Goal: Complete application form: Complete application form

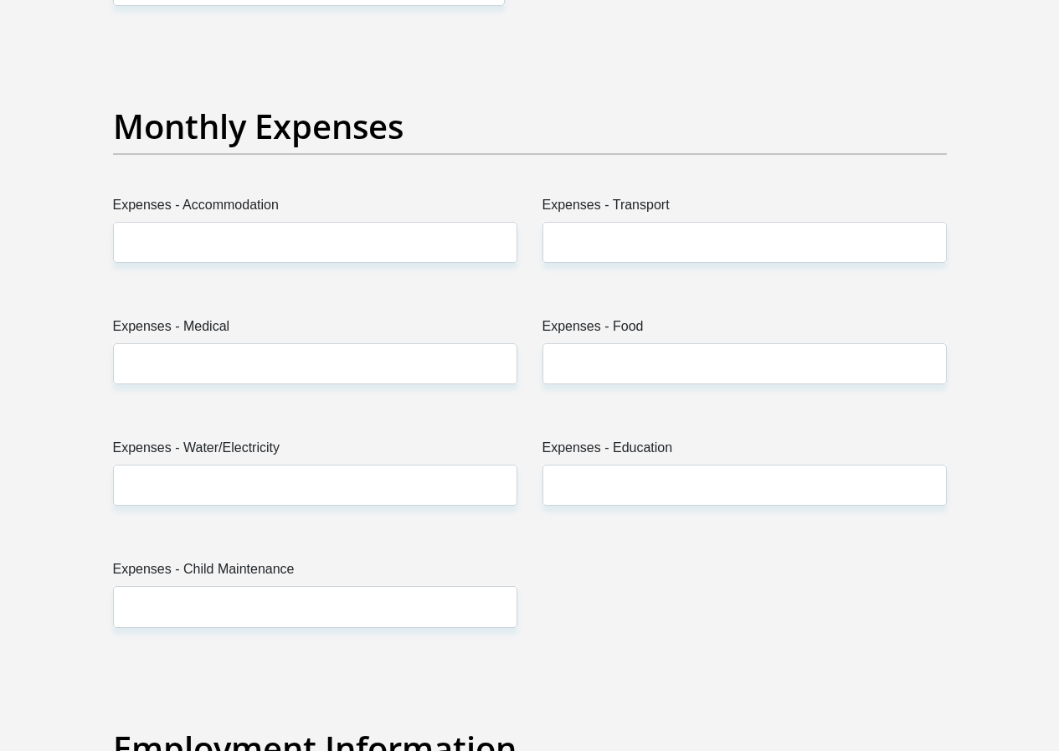
scroll to position [2176, 0]
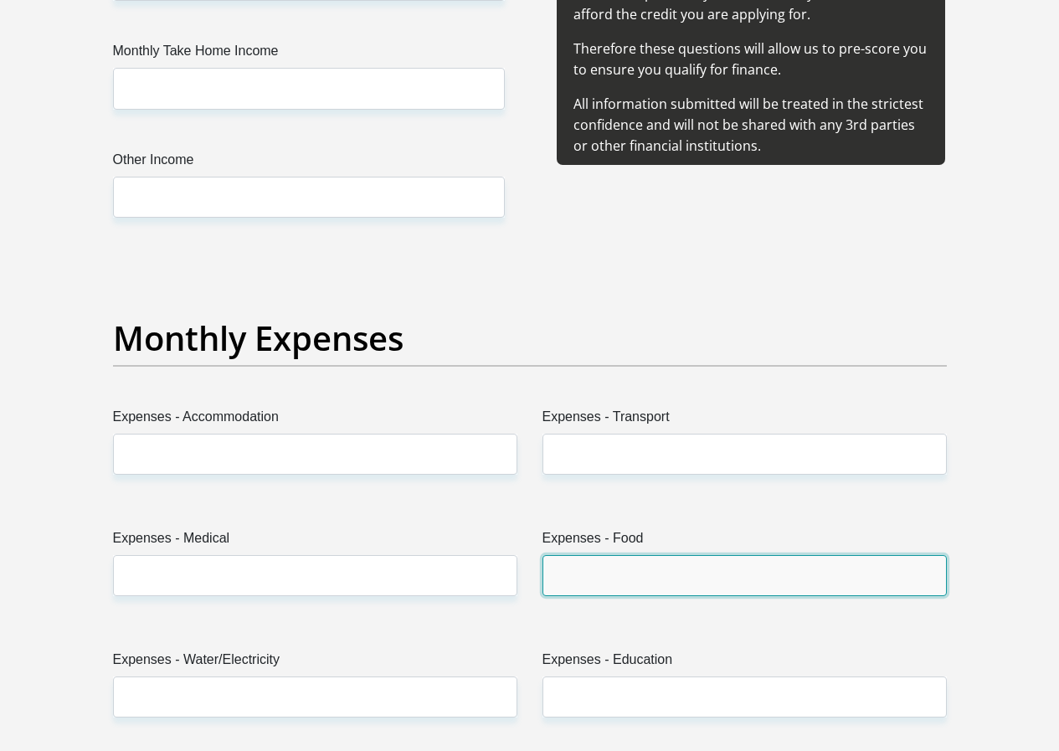
click at [578, 555] on input "Expenses - Food" at bounding box center [744, 575] width 404 height 41
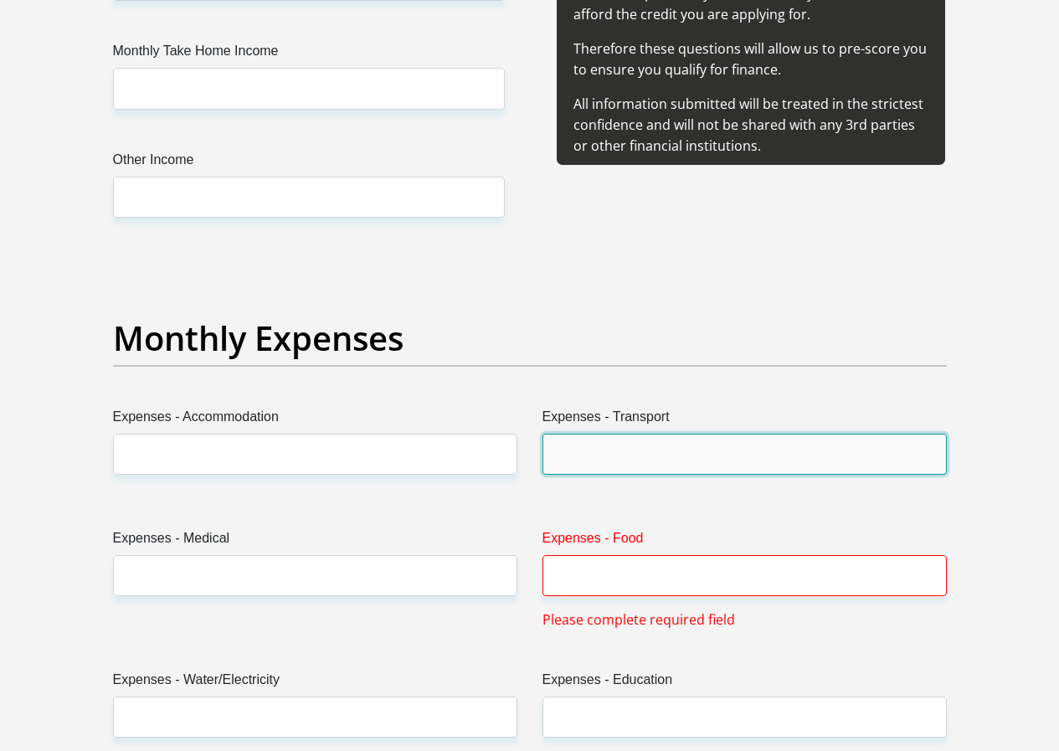
click at [598, 434] on input "Expenses - Transport" at bounding box center [744, 454] width 404 height 41
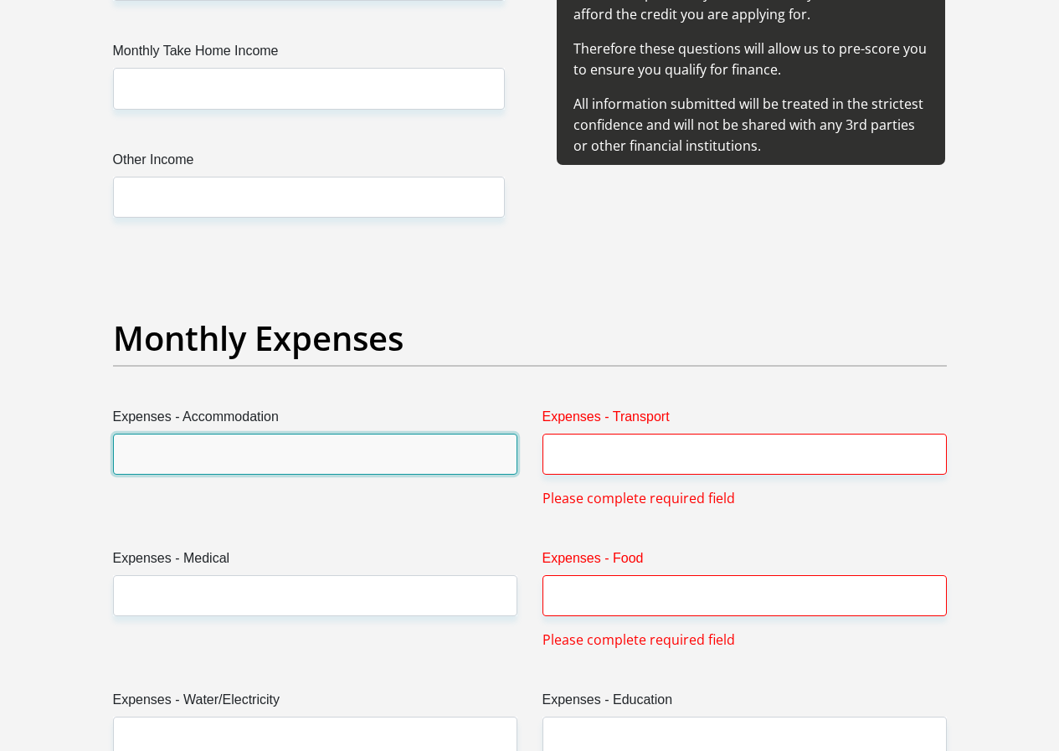
click at [413, 434] on input "Expenses - Accommodation" at bounding box center [315, 454] width 404 height 41
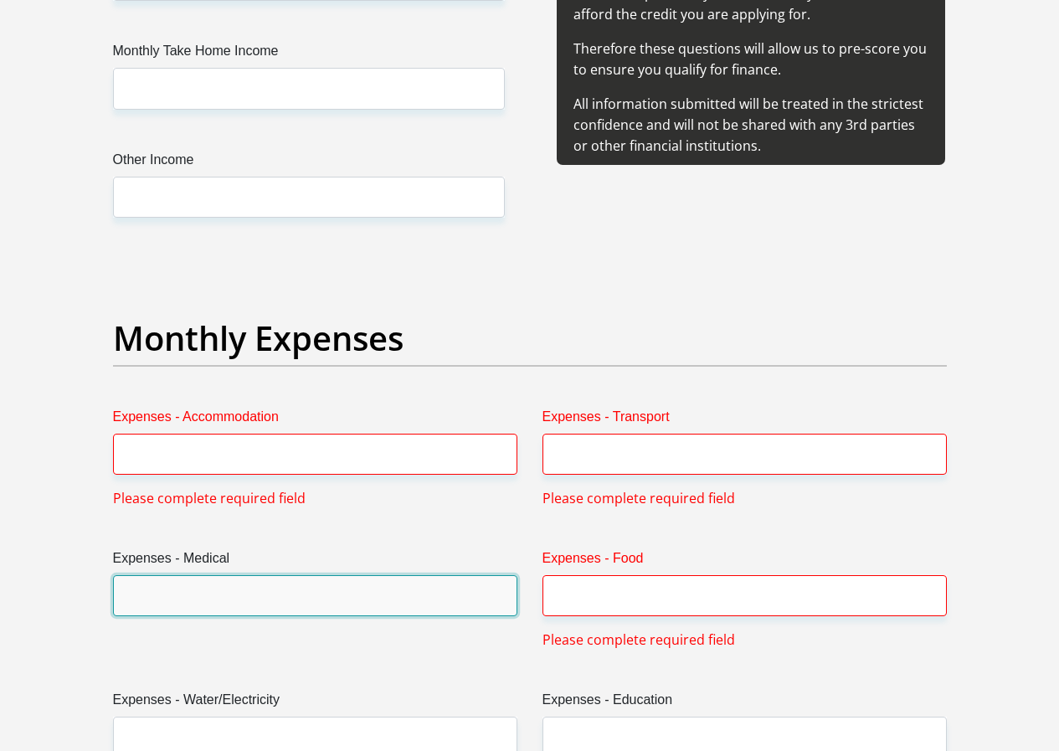
click at [325, 575] on input "Expenses - Medical" at bounding box center [315, 595] width 404 height 41
type input "5"
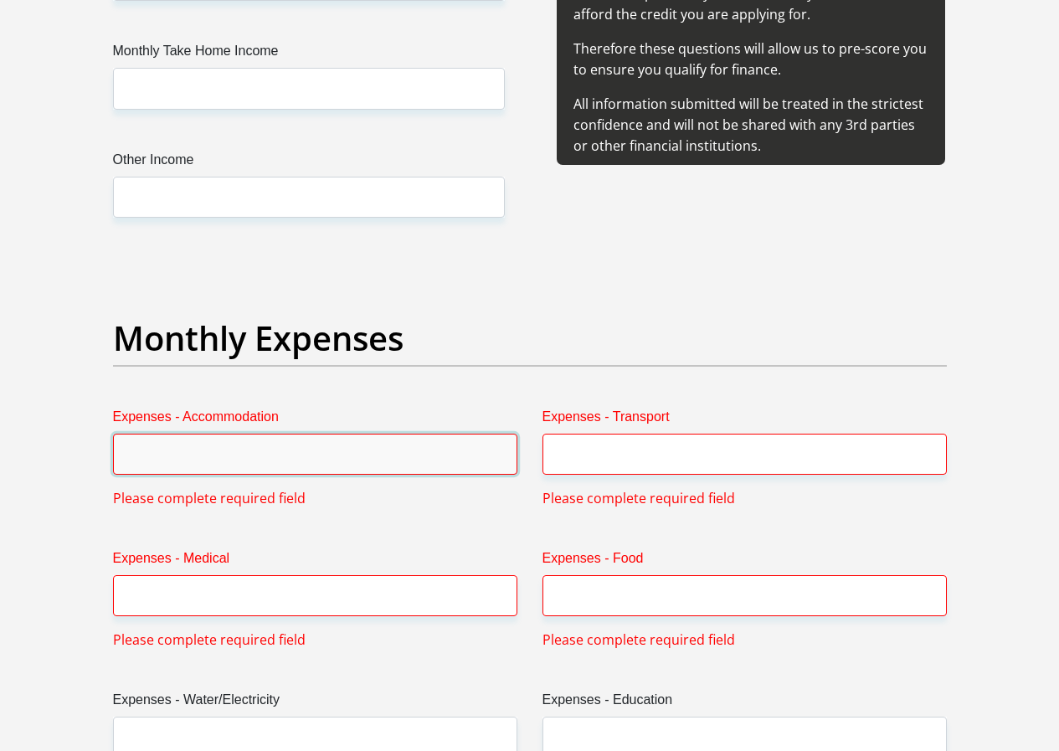
click at [316, 434] on input "Expenses - Accommodation" at bounding box center [315, 454] width 404 height 41
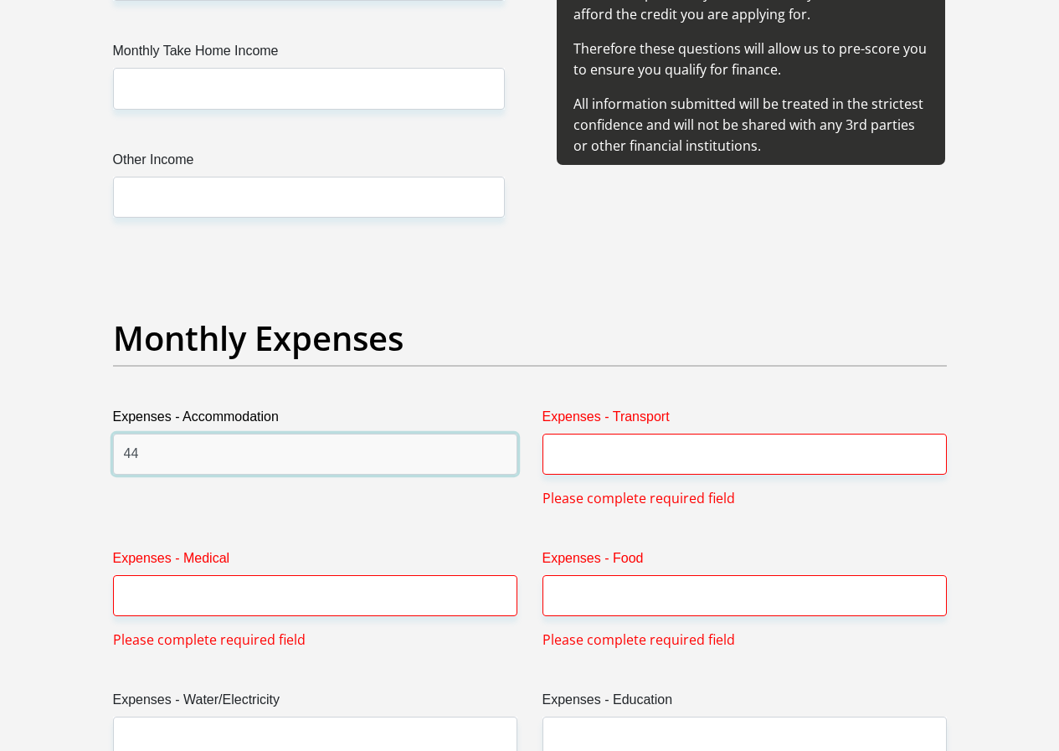
type input "44"
click at [528, 548] on div "Expenses - Medical Please complete required field" at bounding box center [314, 598] width 429 height 101
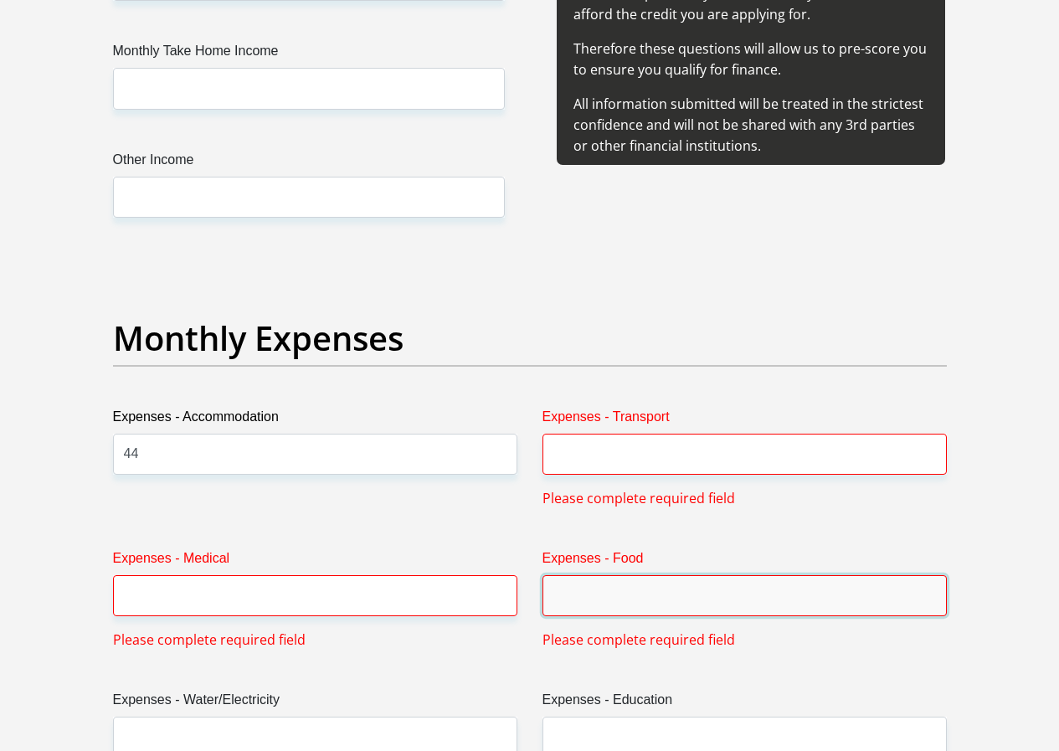
click at [592, 575] on input "Expenses - Food" at bounding box center [744, 595] width 404 height 41
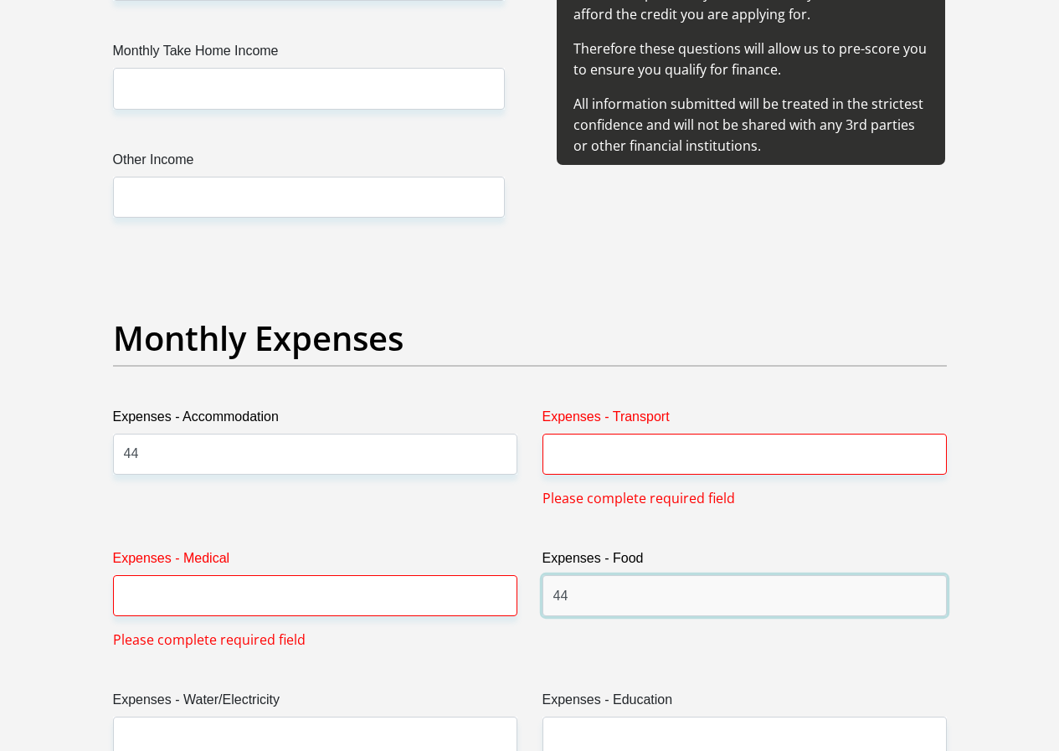
type input "44"
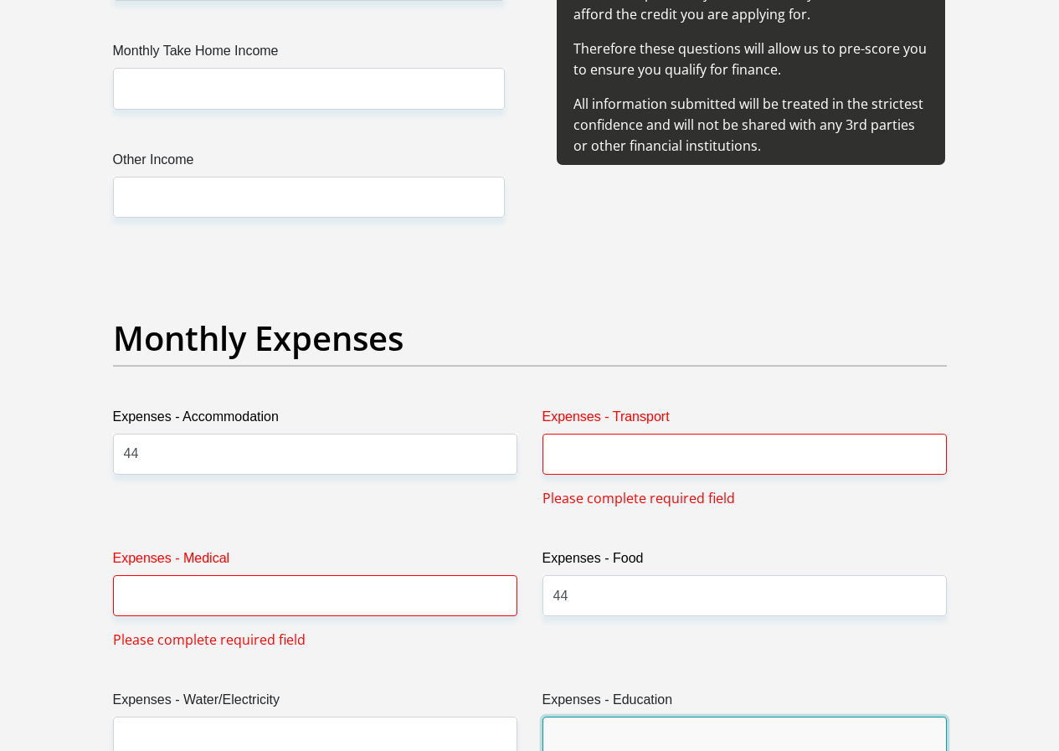
click at [593, 716] on input "Expenses - Education" at bounding box center [744, 736] width 404 height 41
type input "44"
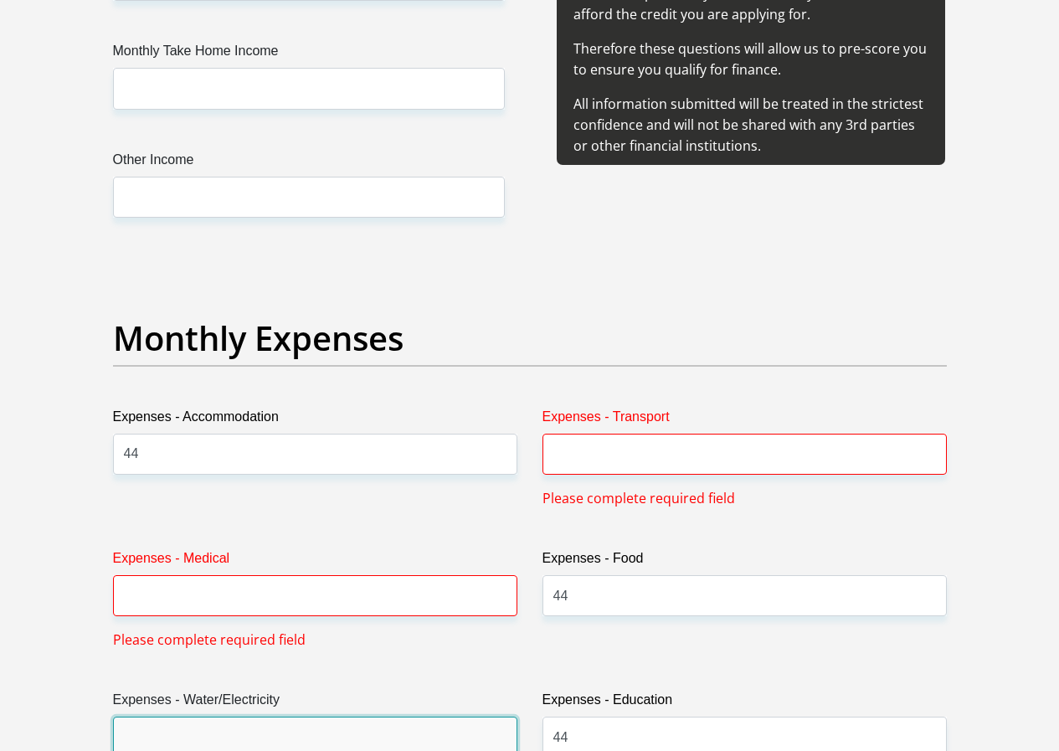
click at [449, 716] on input "Expenses - Water/Electricity" at bounding box center [315, 736] width 404 height 41
type input "444"
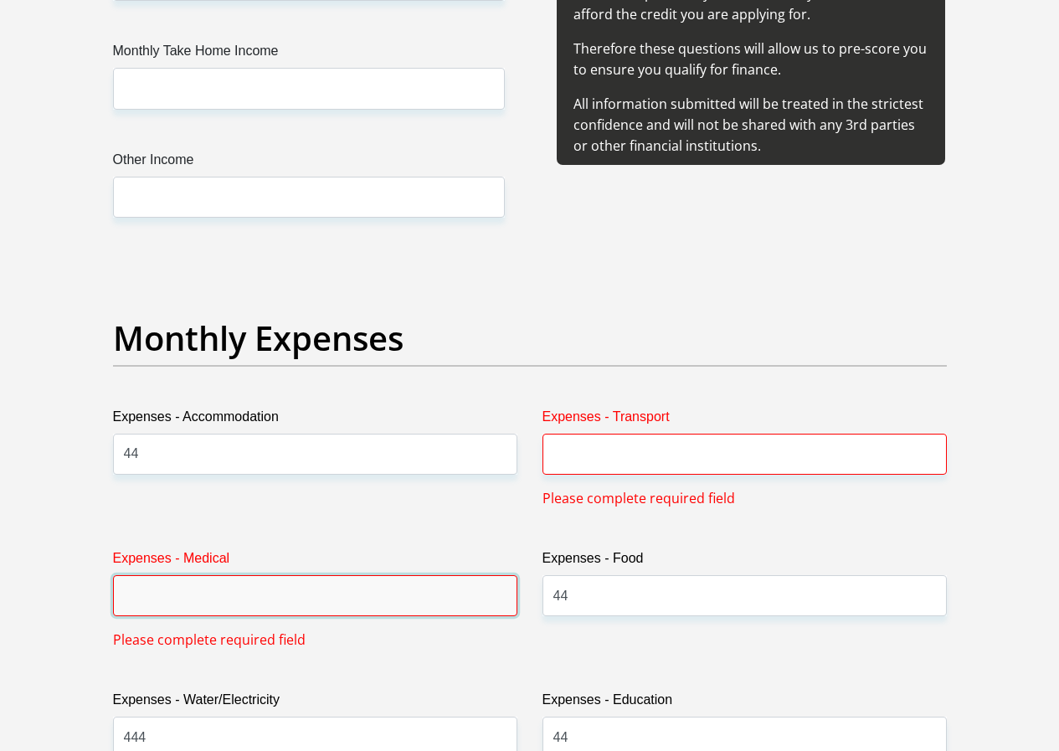
click at [346, 575] on input "Expenses - Medical" at bounding box center [315, 595] width 404 height 41
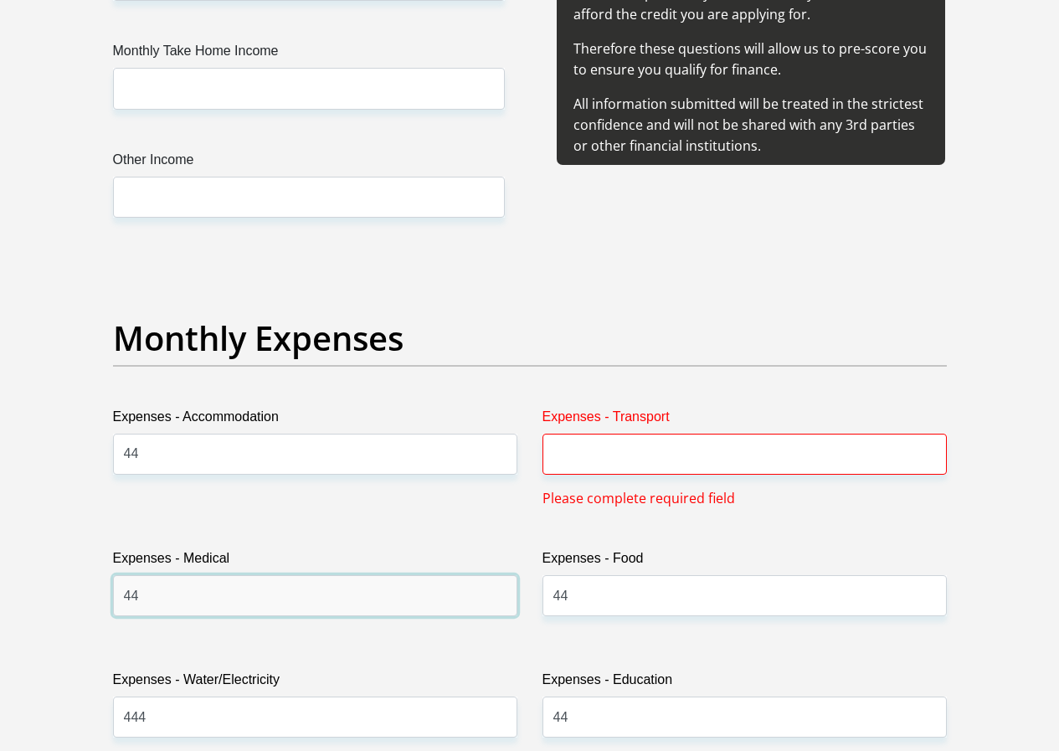
type input "44"
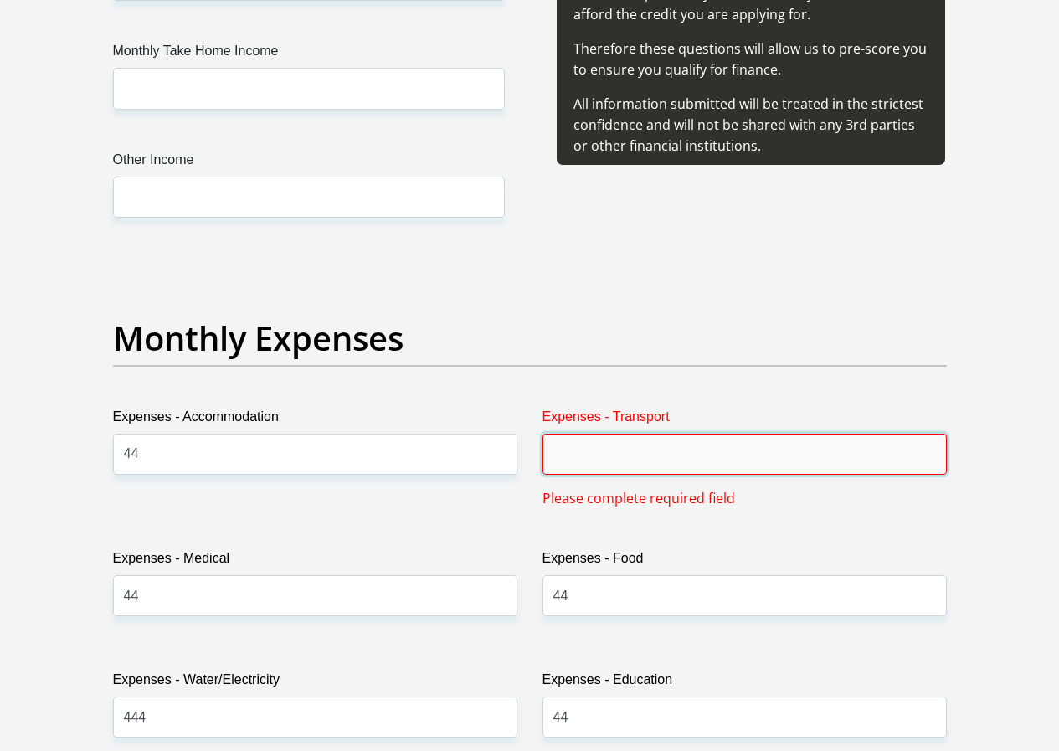
click at [585, 434] on input "Expenses - Transport" at bounding box center [744, 454] width 404 height 41
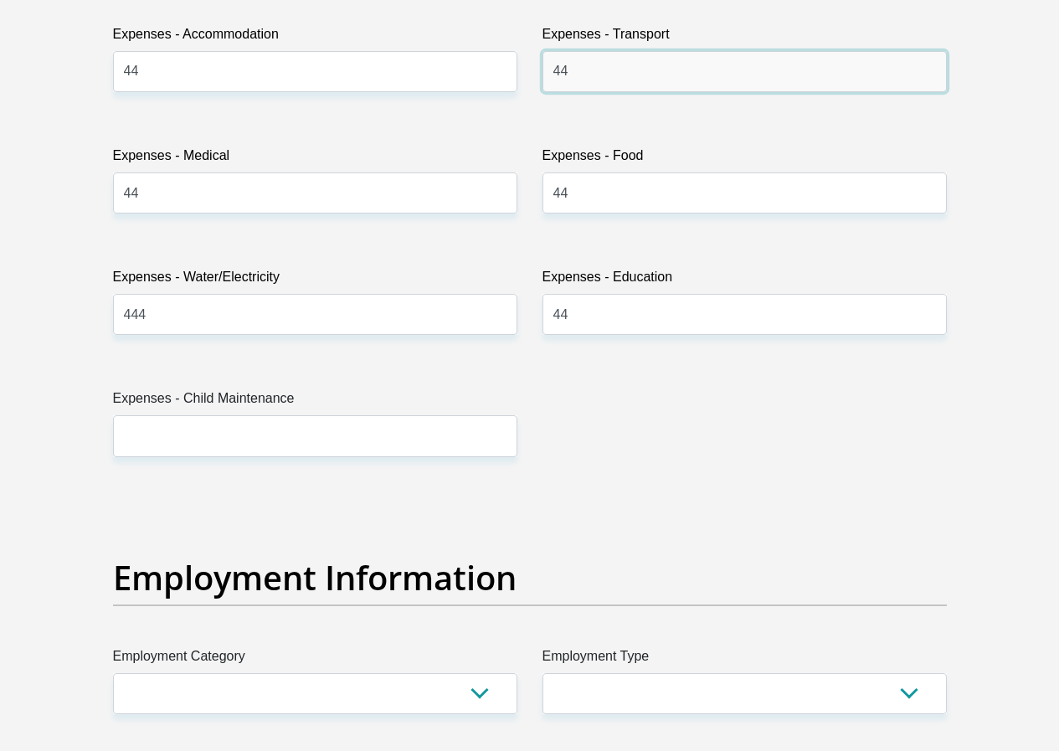
scroll to position [2595, 0]
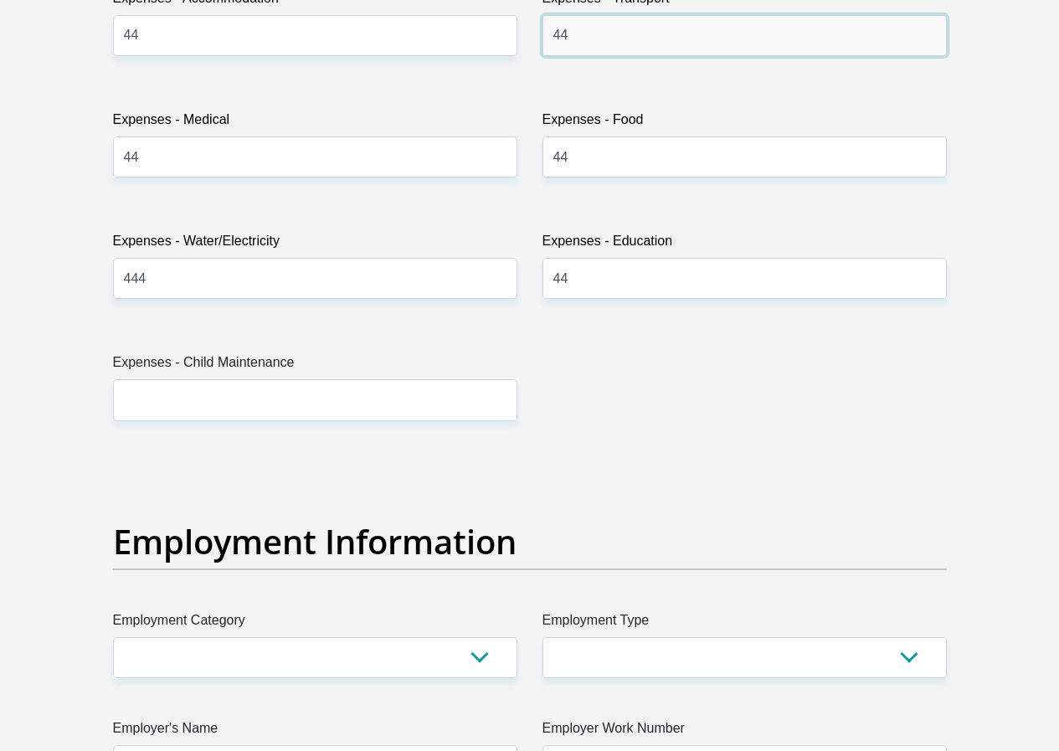
type input "44"
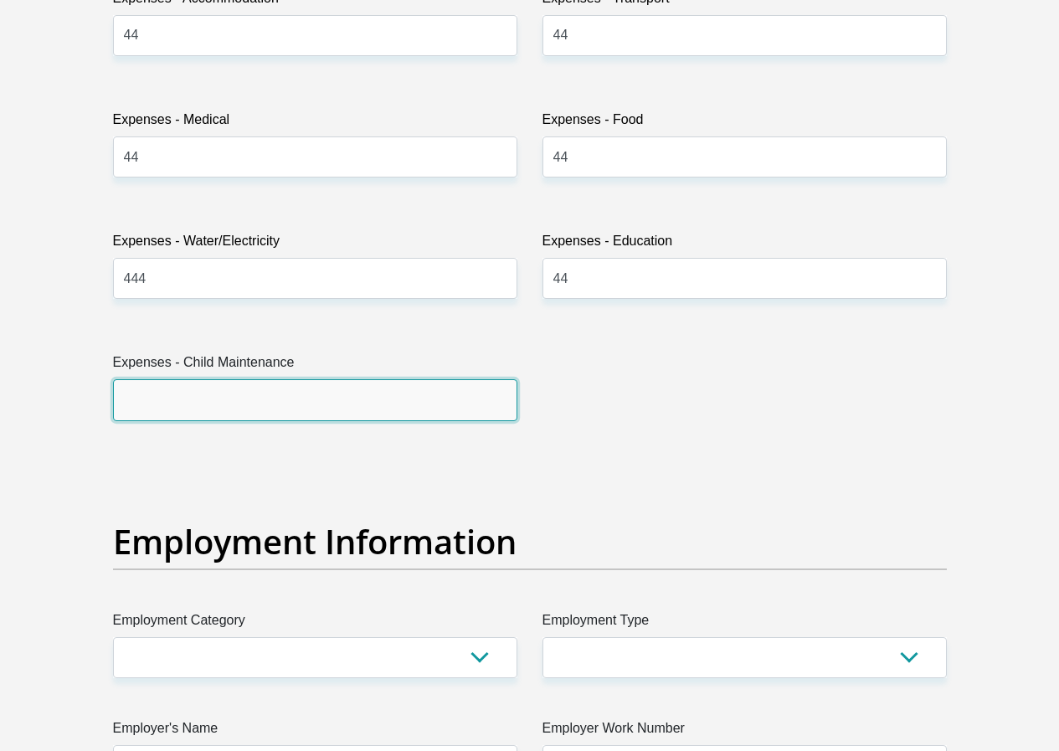
click at [384, 379] on input "Expenses - Child Maintenance" at bounding box center [315, 399] width 404 height 41
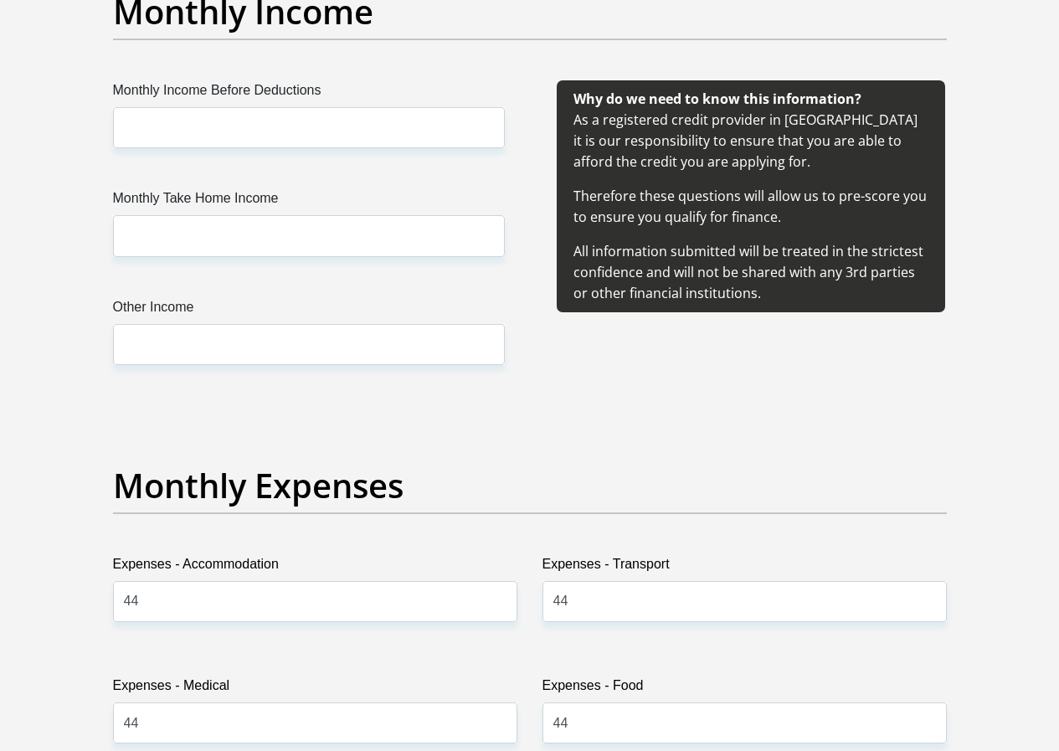
scroll to position [1758, 0]
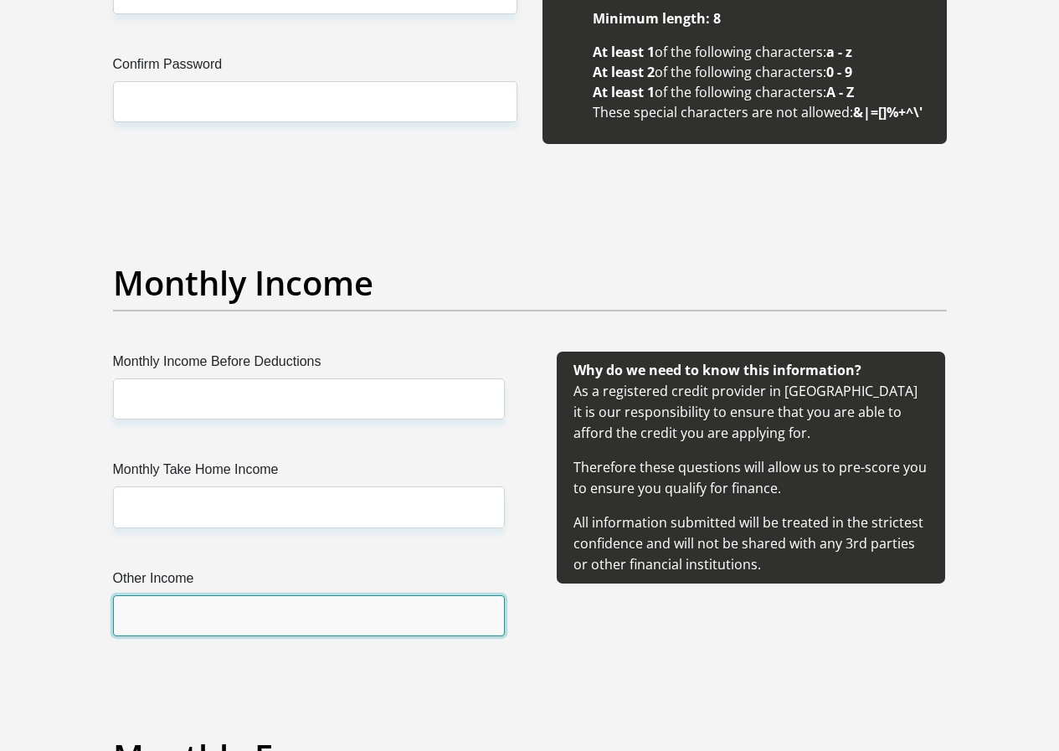
click at [334, 595] on input "Other Income" at bounding box center [309, 615] width 392 height 41
type input "44"
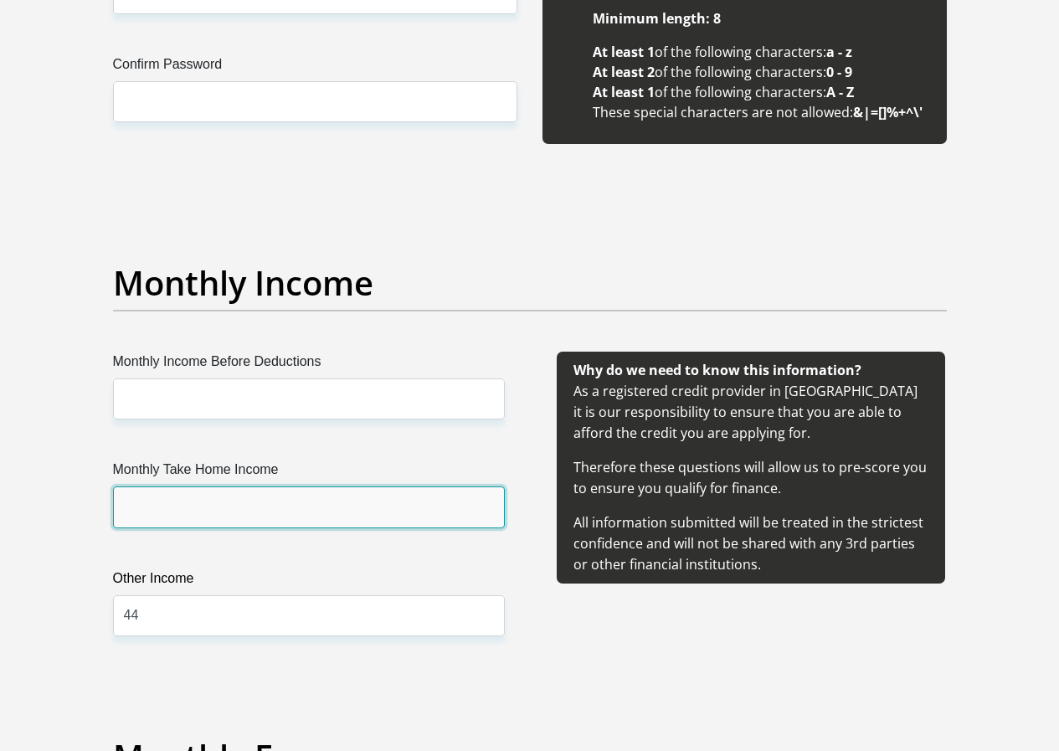
click at [275, 486] on input "Monthly Take Home Income" at bounding box center [309, 506] width 392 height 41
type input "44"
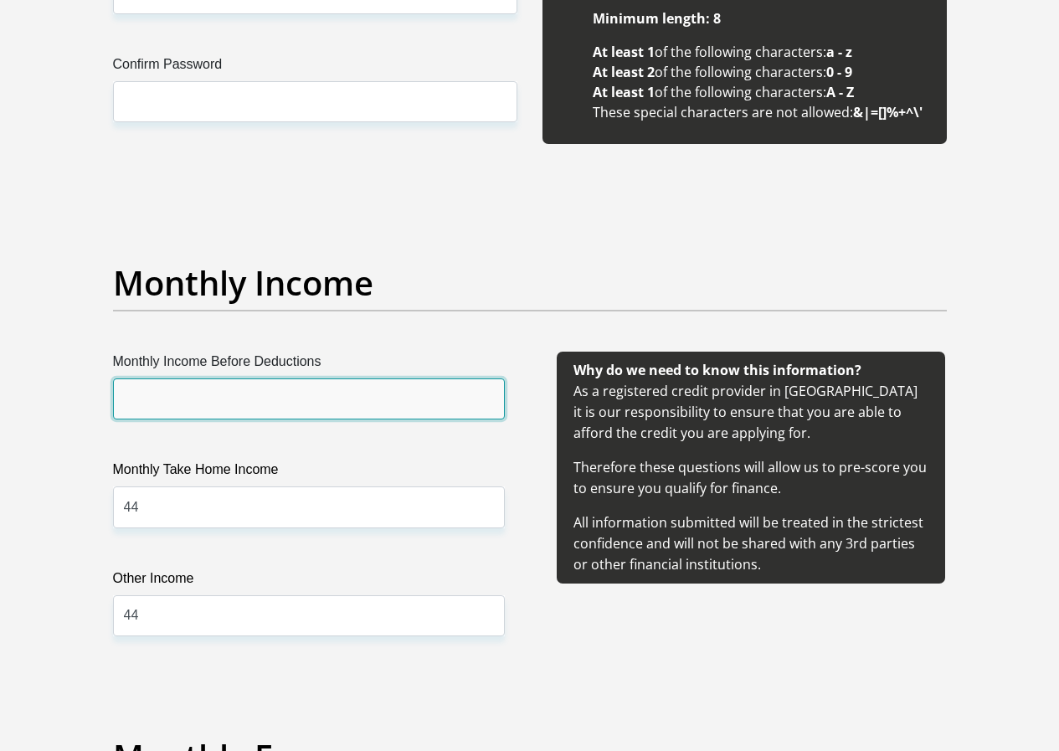
click at [260, 378] on input "Monthly Income Before Deductions" at bounding box center [309, 398] width 392 height 41
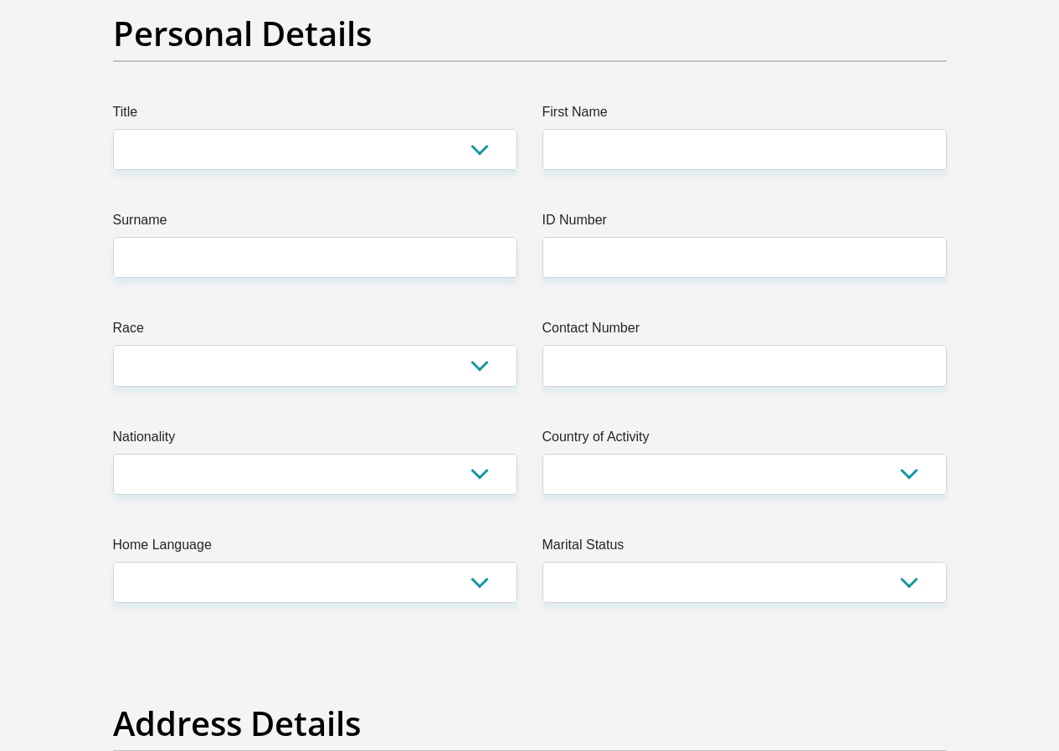
scroll to position [0, 0]
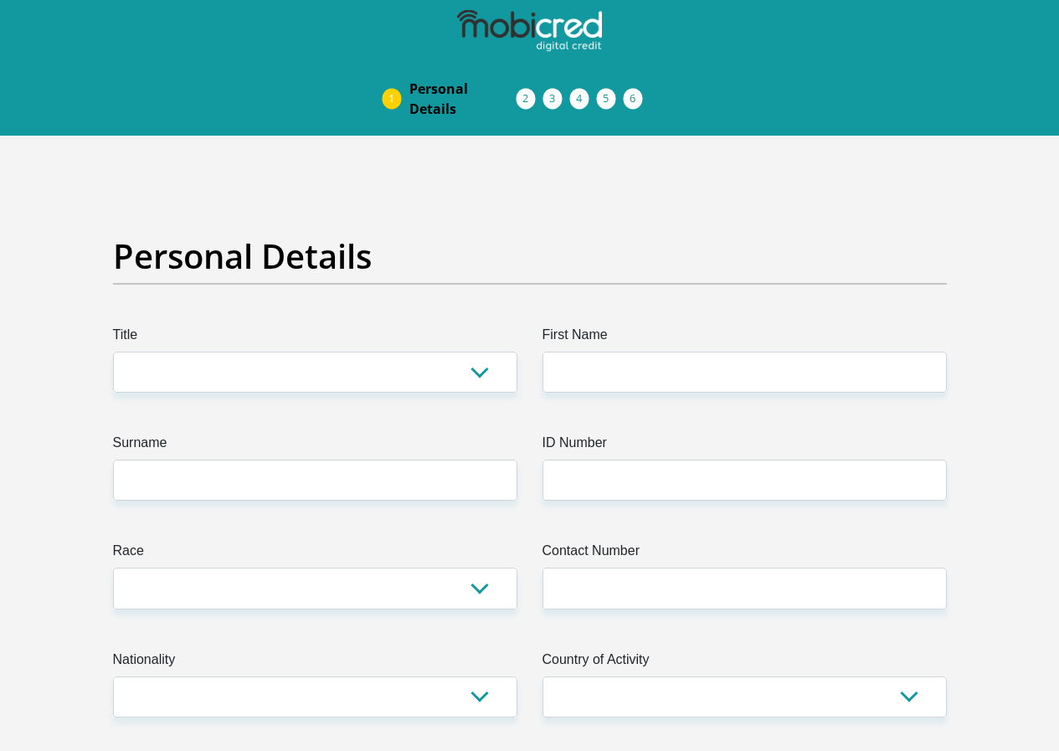
type input "44"
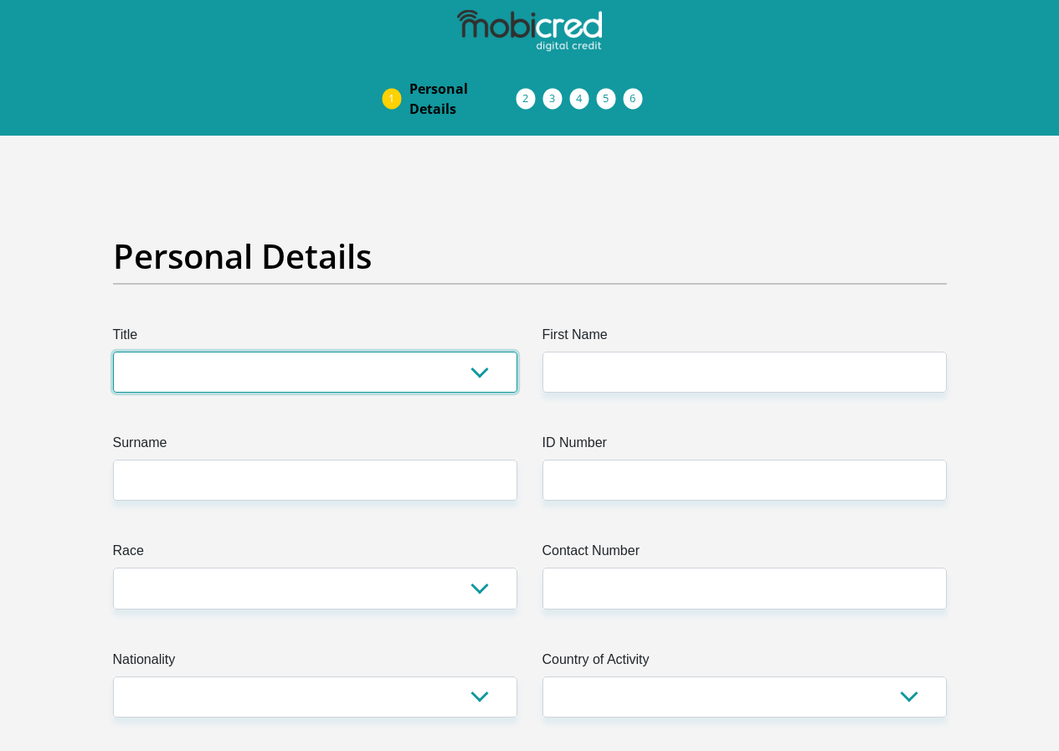
click at [474, 352] on select "Mr Ms Mrs Dr [PERSON_NAME]" at bounding box center [315, 372] width 404 height 41
select select "Mr"
click at [113, 352] on select "Mr Ms Mrs Dr [PERSON_NAME]" at bounding box center [315, 372] width 404 height 41
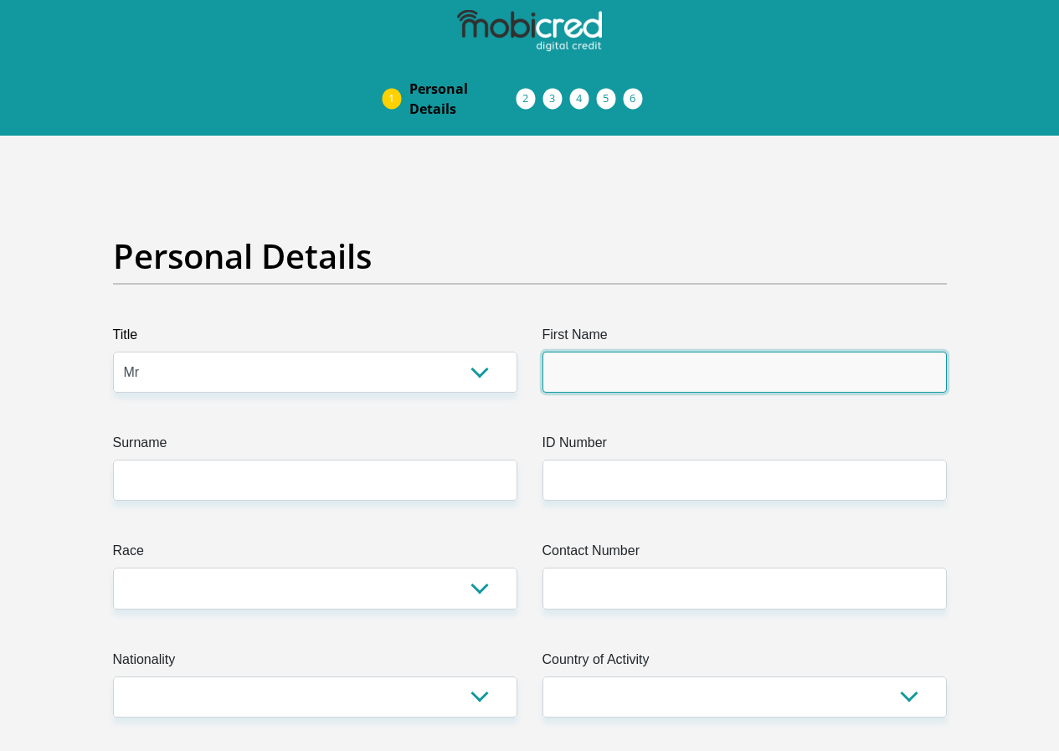
click at [674, 352] on input "First Name" at bounding box center [744, 372] width 404 height 41
type input "TYRELL"
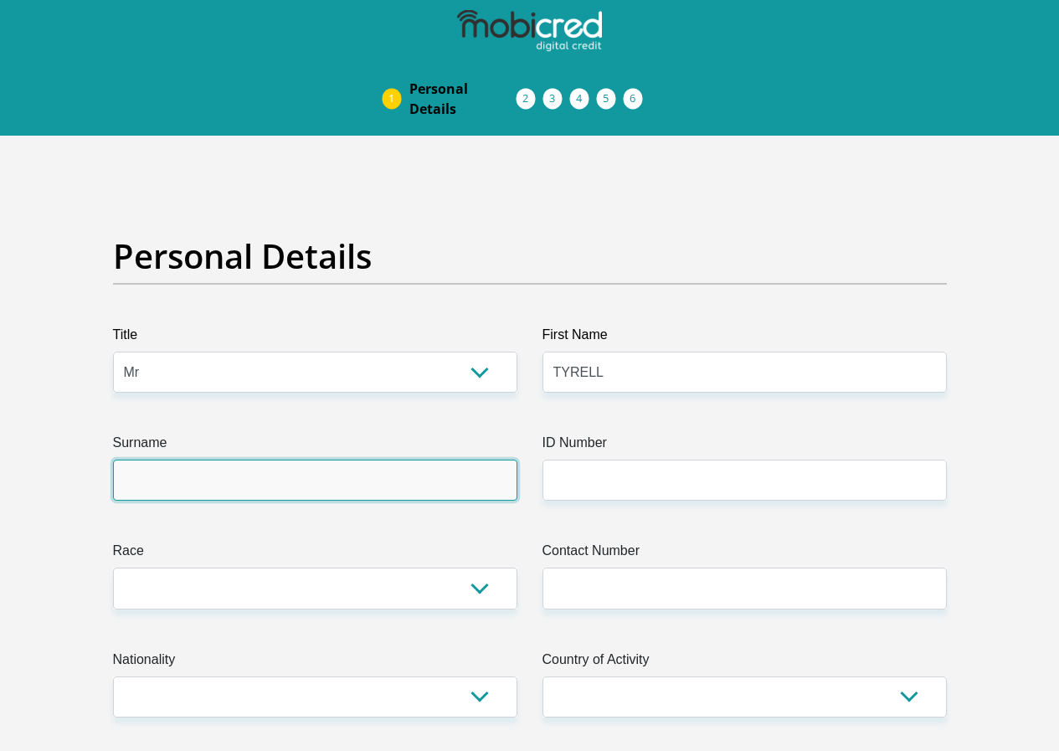
click at [298, 459] on input "Surname" at bounding box center [315, 479] width 404 height 41
click at [131, 459] on input "white" at bounding box center [315, 479] width 404 height 41
type input "White"
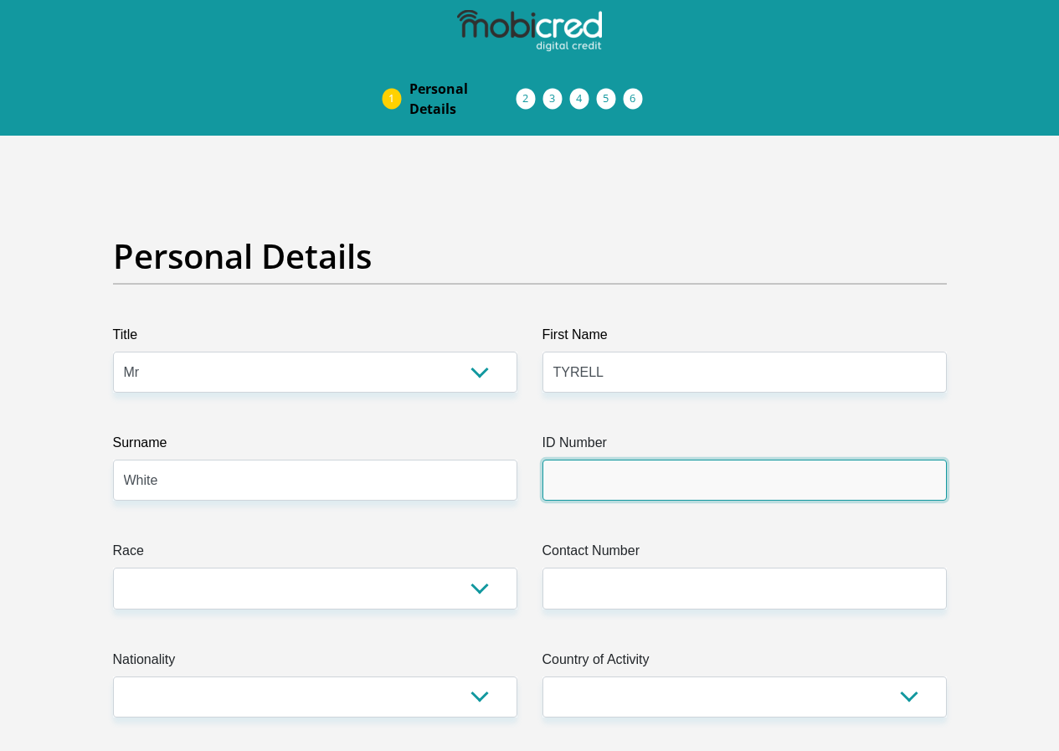
click at [650, 459] on input "ID Number" at bounding box center [744, 479] width 404 height 41
type input "8207195206084"
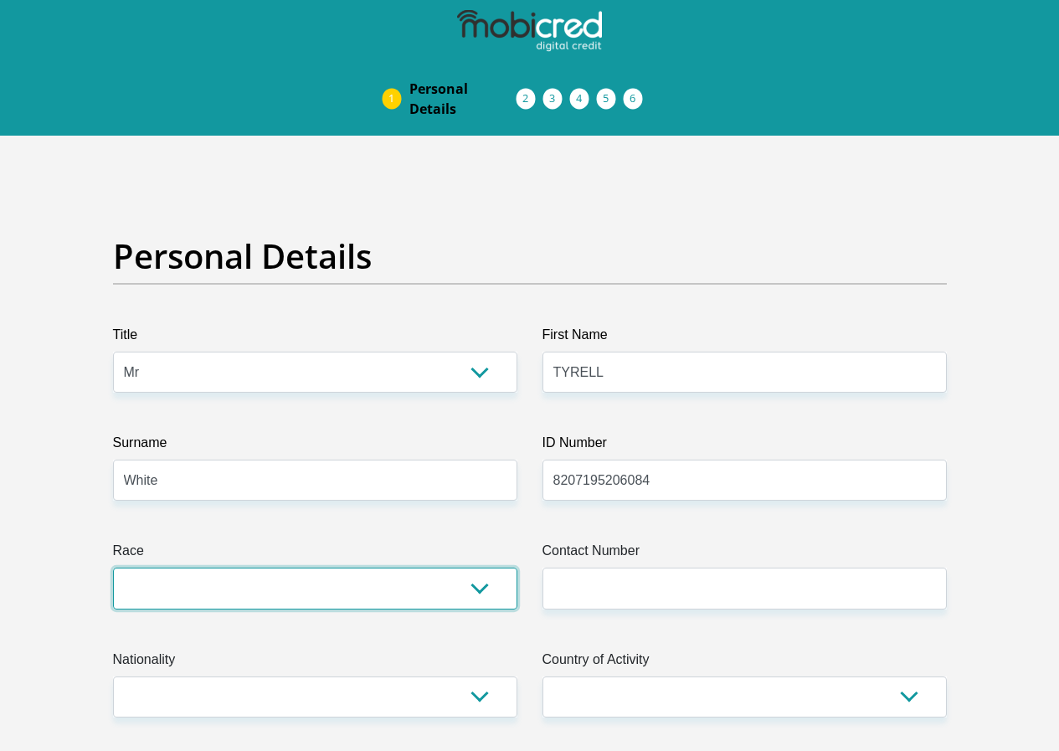
click at [490, 567] on select "Black Coloured Indian White Other" at bounding box center [315, 587] width 404 height 41
select select "2"
click at [113, 567] on select "Black Coloured Indian White Other" at bounding box center [315, 587] width 404 height 41
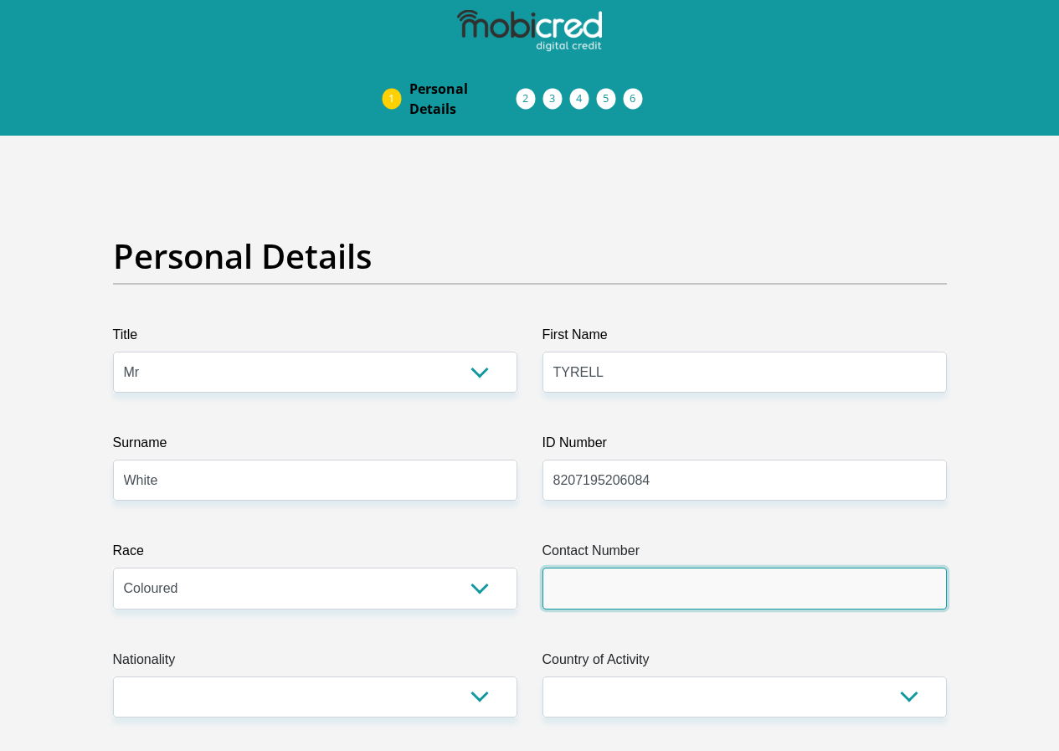
click at [681, 567] on input "Contact Number" at bounding box center [744, 587] width 404 height 41
type input "0721833396"
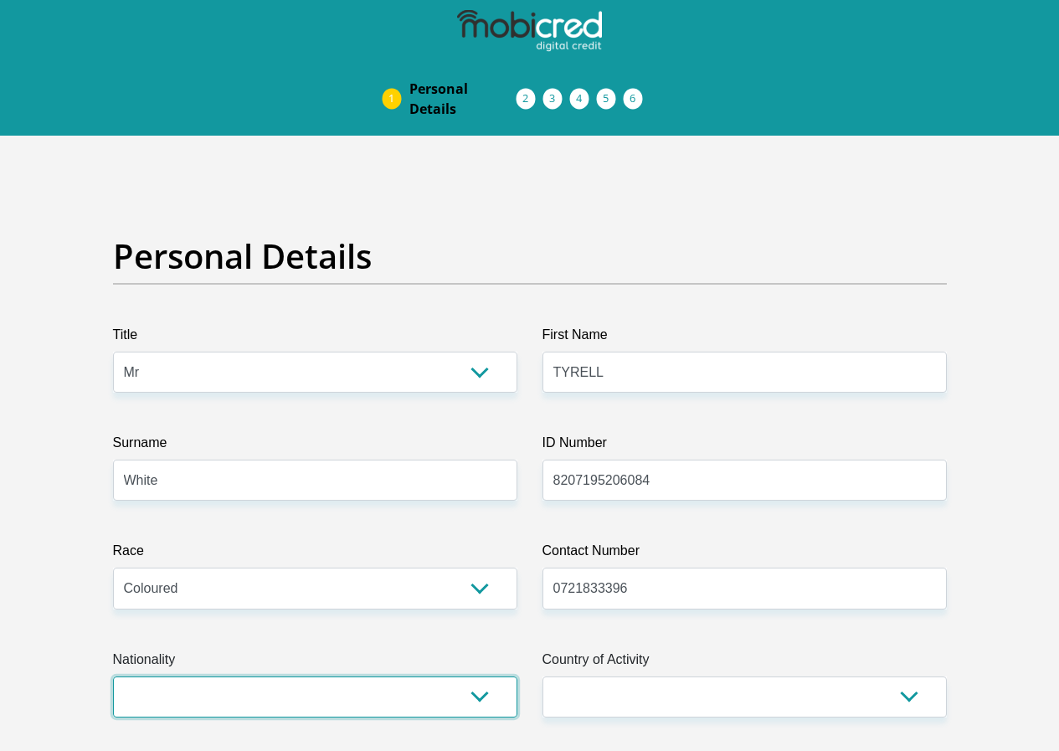
click at [470, 676] on select "[GEOGRAPHIC_DATA] [GEOGRAPHIC_DATA] [GEOGRAPHIC_DATA] [GEOGRAPHIC_DATA] [GEOGRA…" at bounding box center [315, 696] width 404 height 41
select select "ZAF"
click at [113, 676] on select "[GEOGRAPHIC_DATA] [GEOGRAPHIC_DATA] [GEOGRAPHIC_DATA] [GEOGRAPHIC_DATA] [GEOGRA…" at bounding box center [315, 696] width 404 height 41
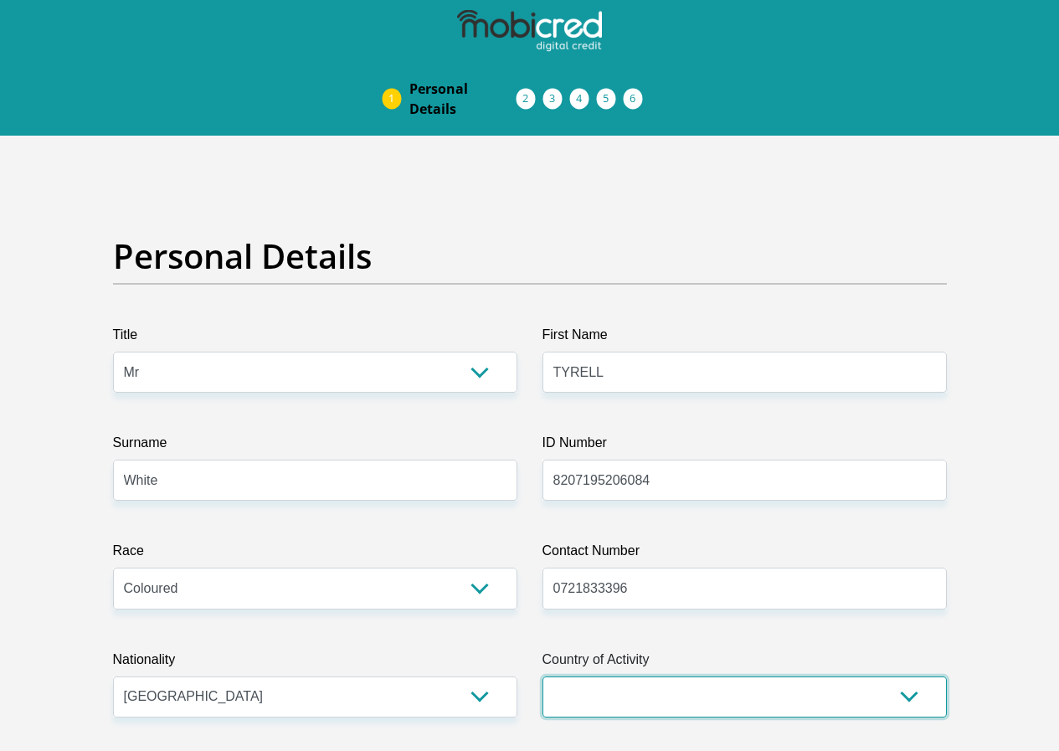
click at [693, 676] on select "[GEOGRAPHIC_DATA] [GEOGRAPHIC_DATA] [GEOGRAPHIC_DATA] [GEOGRAPHIC_DATA] [GEOGRA…" at bounding box center [744, 696] width 404 height 41
select select "ZAF"
click at [542, 676] on select "[GEOGRAPHIC_DATA] [GEOGRAPHIC_DATA] [GEOGRAPHIC_DATA] [GEOGRAPHIC_DATA] [GEOGRA…" at bounding box center [744, 696] width 404 height 41
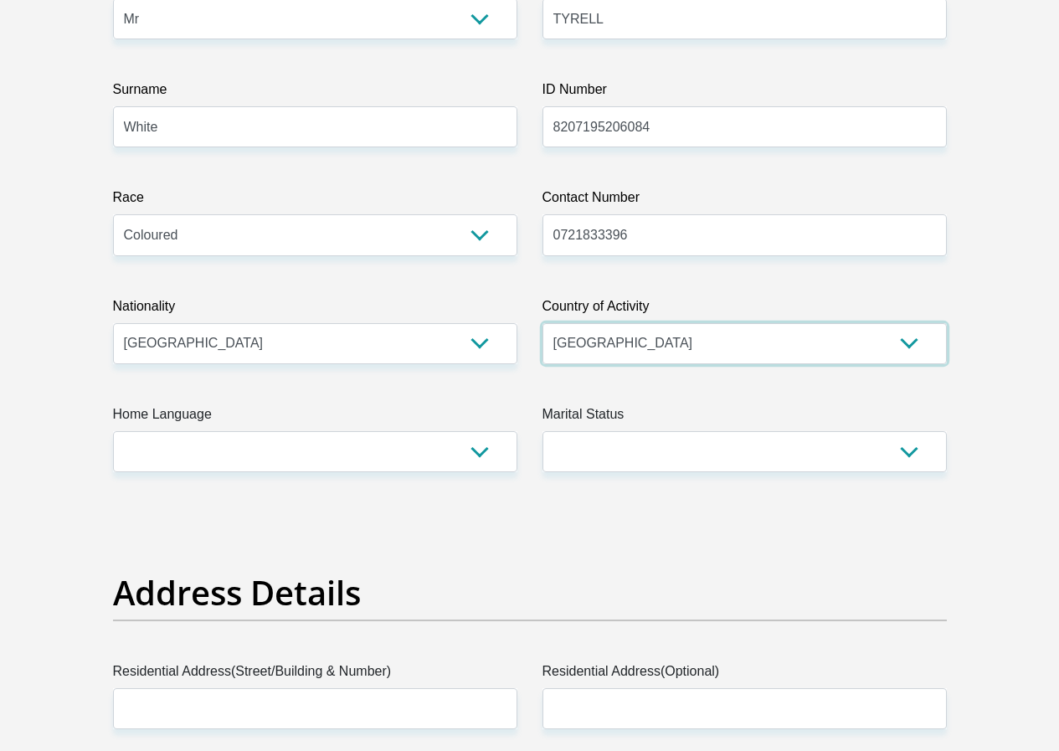
scroll to position [418, 0]
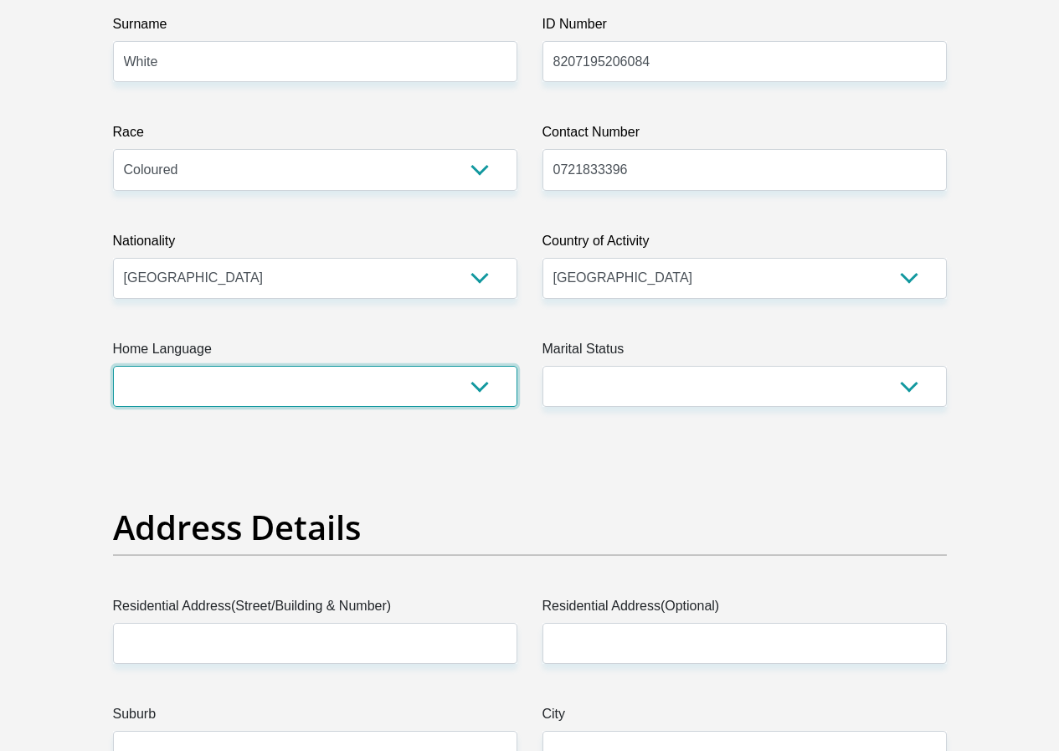
click at [480, 366] on select "Afrikaans English Sepedi South Ndebele Southern Sotho Swati Tsonga Tswana Venda…" at bounding box center [315, 386] width 404 height 41
select select "afr"
click at [113, 366] on select "Afrikaans English Sepedi South Ndebele Southern Sotho Swati Tsonga Tswana Venda…" at bounding box center [315, 386] width 404 height 41
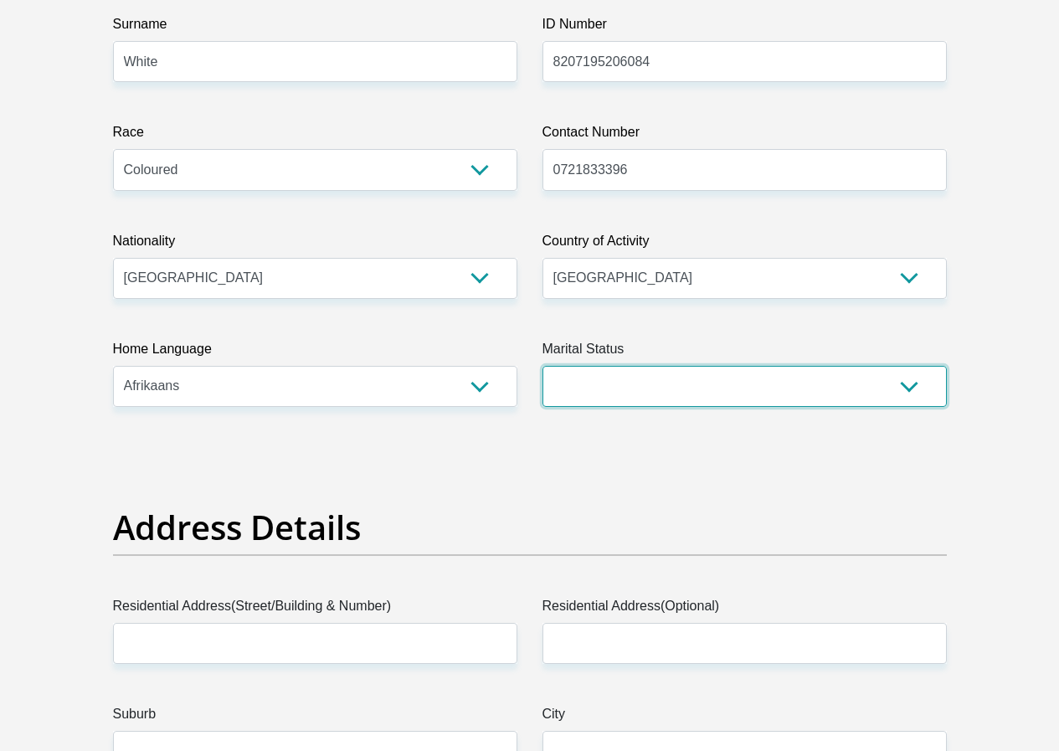
click at [751, 366] on select "Married ANC Single Divorced Widowed Married COP or Customary Law" at bounding box center [744, 386] width 404 height 41
click at [753, 366] on select "Married ANC Single Divorced Widowed Married COP or Customary Law" at bounding box center [744, 386] width 404 height 41
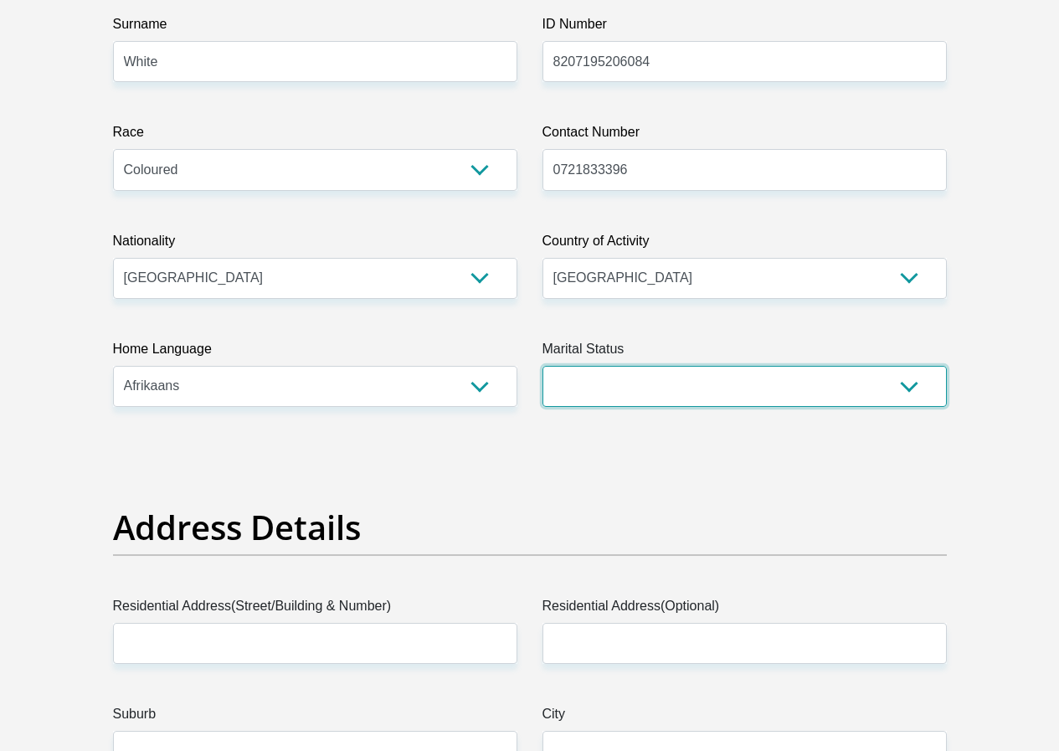
select select "5"
click at [542, 366] on select "Married ANC Single Divorced Widowed Married COP or Customary Law" at bounding box center [744, 386] width 404 height 41
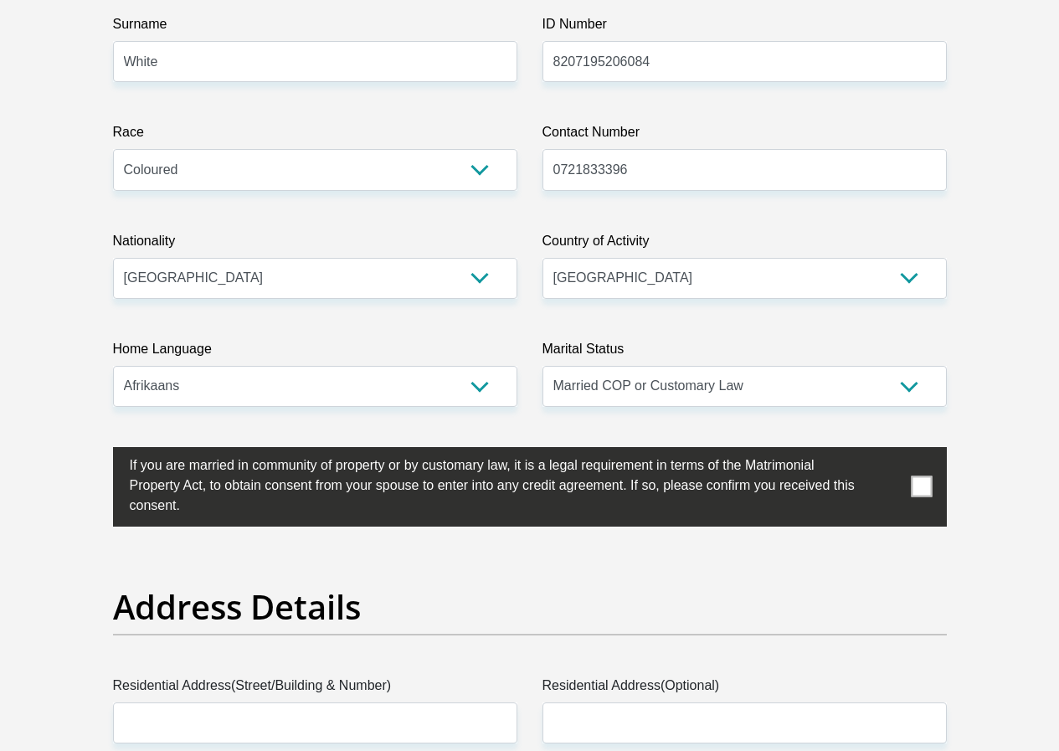
click at [918, 476] on span at bounding box center [921, 486] width 21 height 21
click at [96, 451] on input "checkbox" at bounding box center [96, 451] width 0 height 0
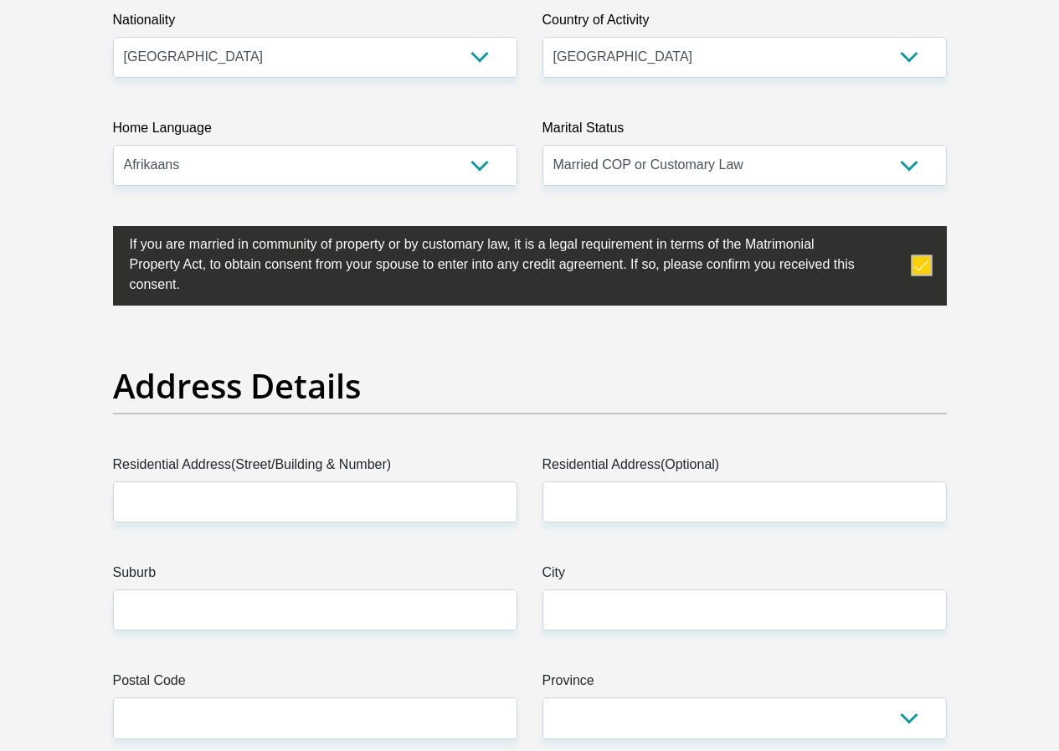
scroll to position [753, 0]
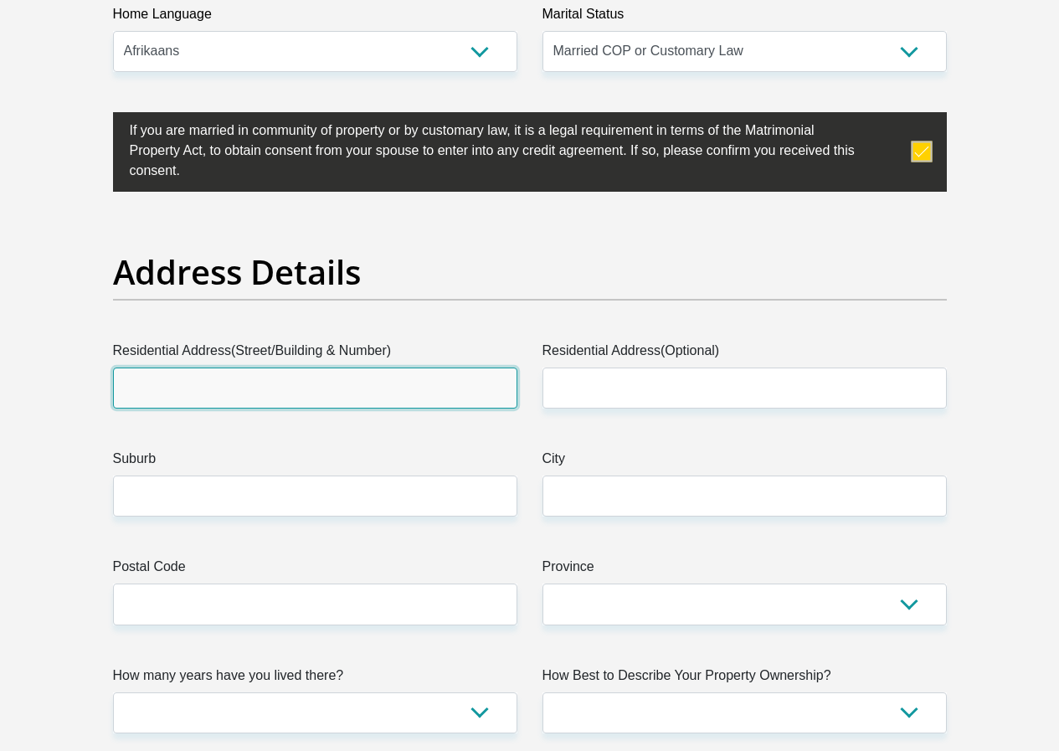
click at [360, 367] on input "Residential Address(Street/Building & Number)" at bounding box center [315, 387] width 404 height 41
type input "[STREET_ADDRESS]"
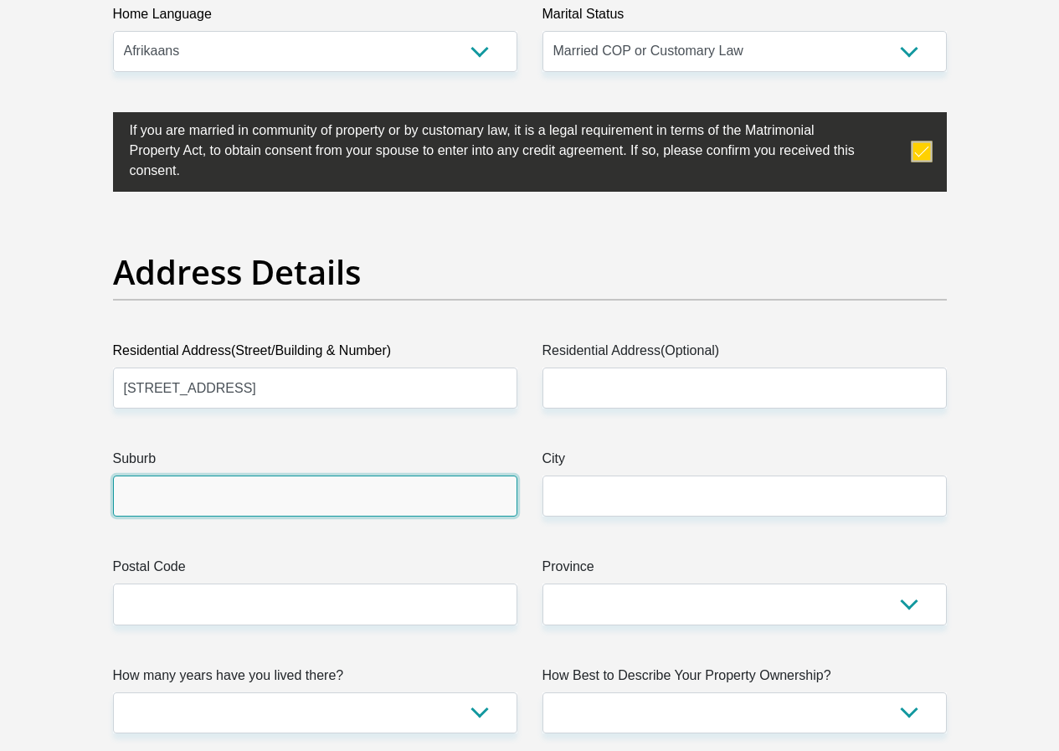
click at [339, 475] on input "Suburb" at bounding box center [315, 495] width 404 height 41
type input "R"
type input "Royal Ascot"
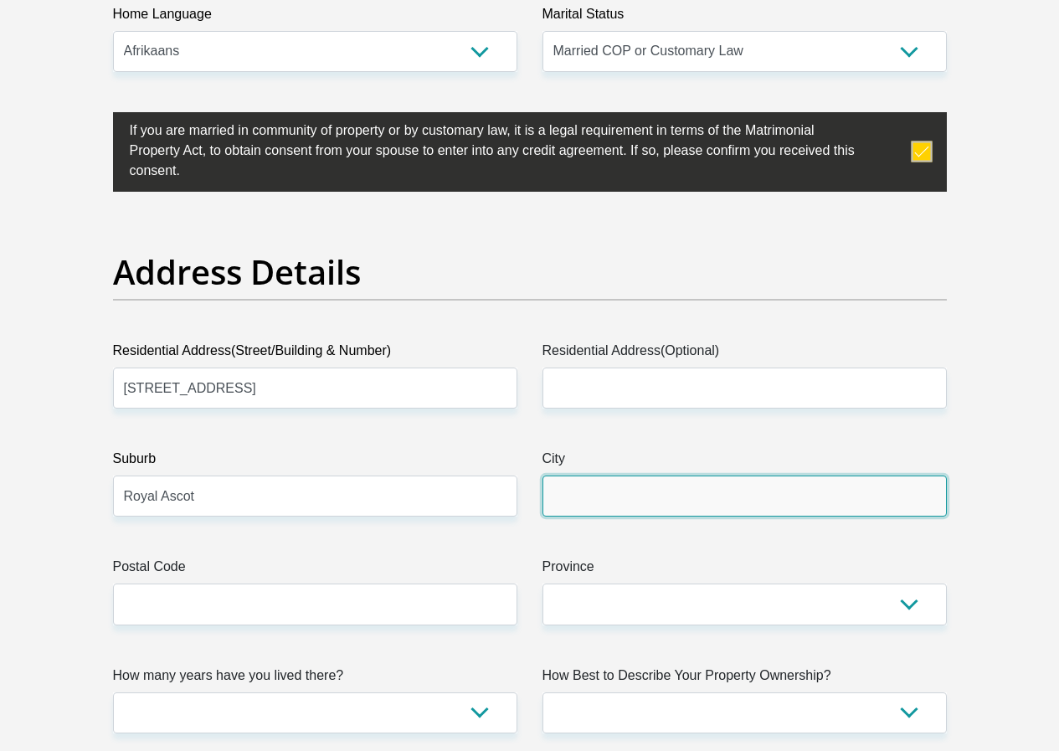
click at [618, 475] on input "City" at bounding box center [744, 495] width 404 height 41
type input "[GEOGRAPHIC_DATA]"
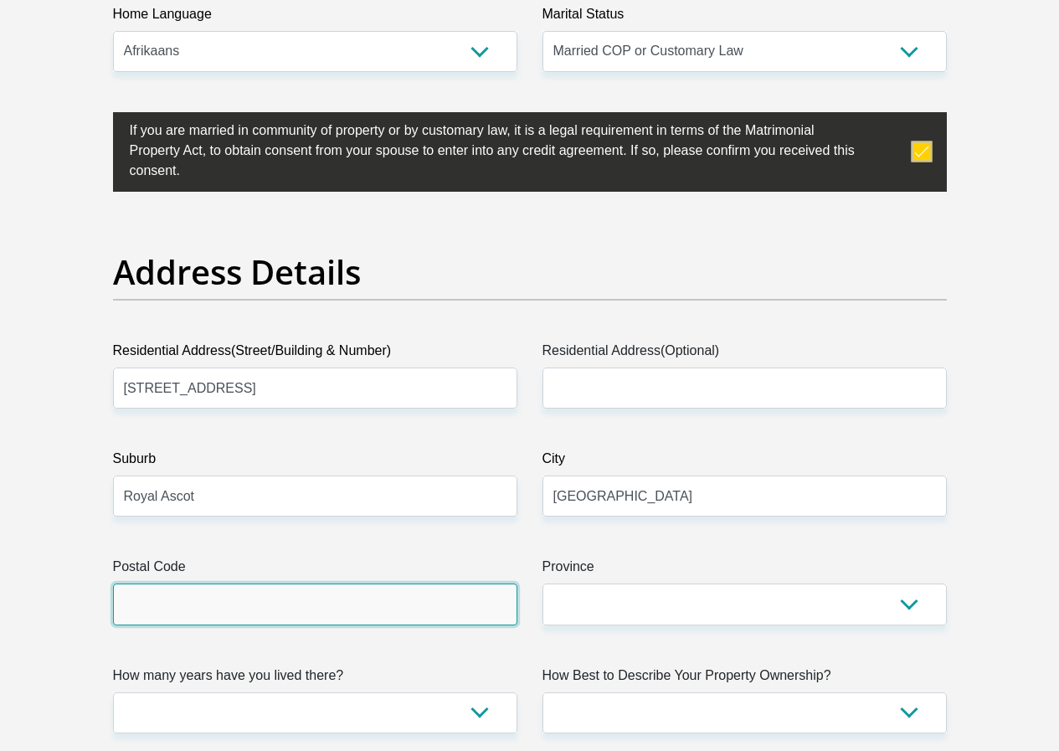
click at [423, 583] on input "Postal Code" at bounding box center [315, 603] width 404 height 41
type input "7441"
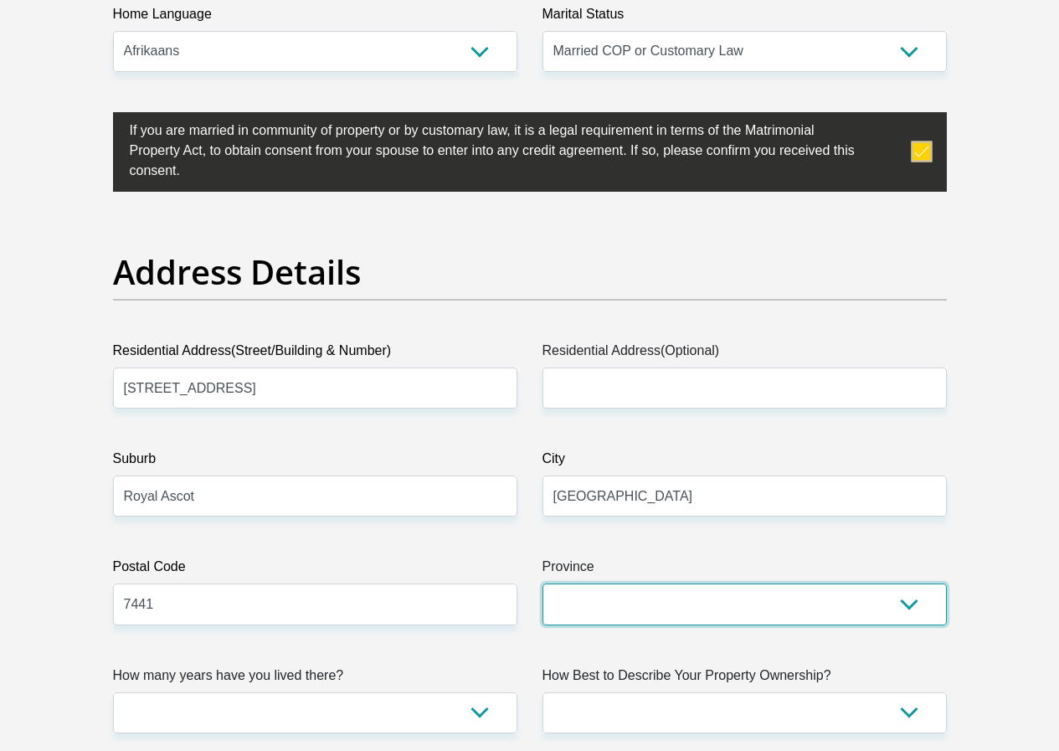
click at [579, 583] on select "Eastern Cape Free State [GEOGRAPHIC_DATA] [GEOGRAPHIC_DATA][DATE] [GEOGRAPHIC_D…" at bounding box center [744, 603] width 404 height 41
select select "Western Cape"
click at [542, 583] on select "Eastern Cape Free State [GEOGRAPHIC_DATA] [GEOGRAPHIC_DATA][DATE] [GEOGRAPHIC_D…" at bounding box center [744, 603] width 404 height 41
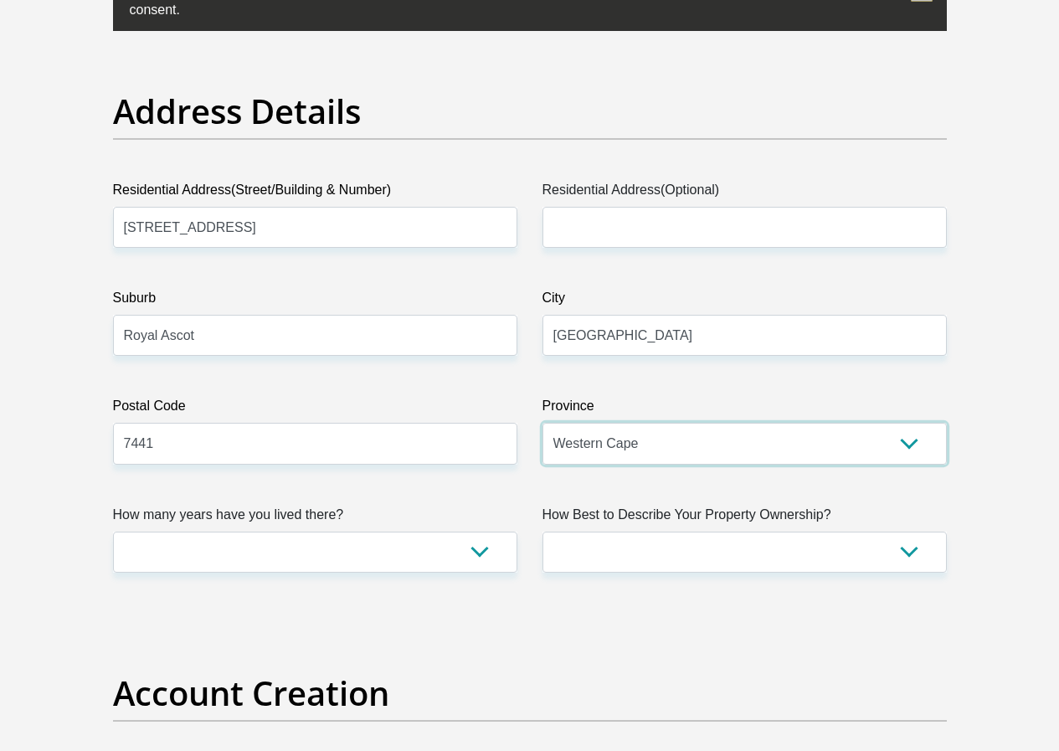
scroll to position [921, 0]
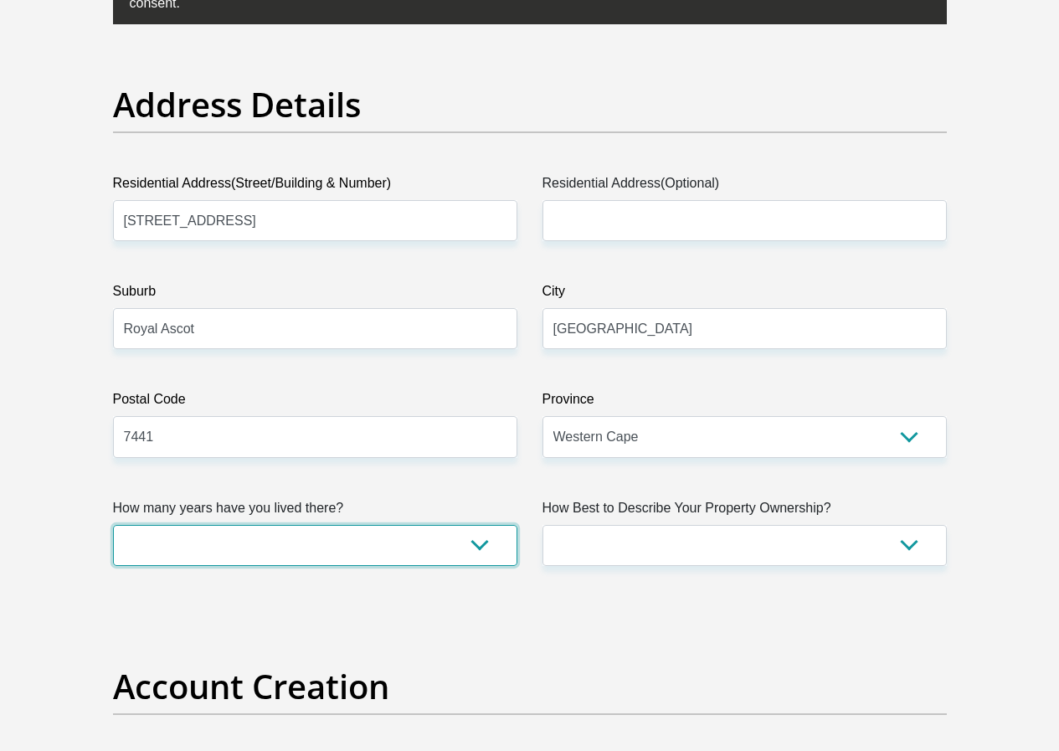
click at [478, 525] on select "less than 1 year 1-3 years 3-5 years 5+ years" at bounding box center [315, 545] width 404 height 41
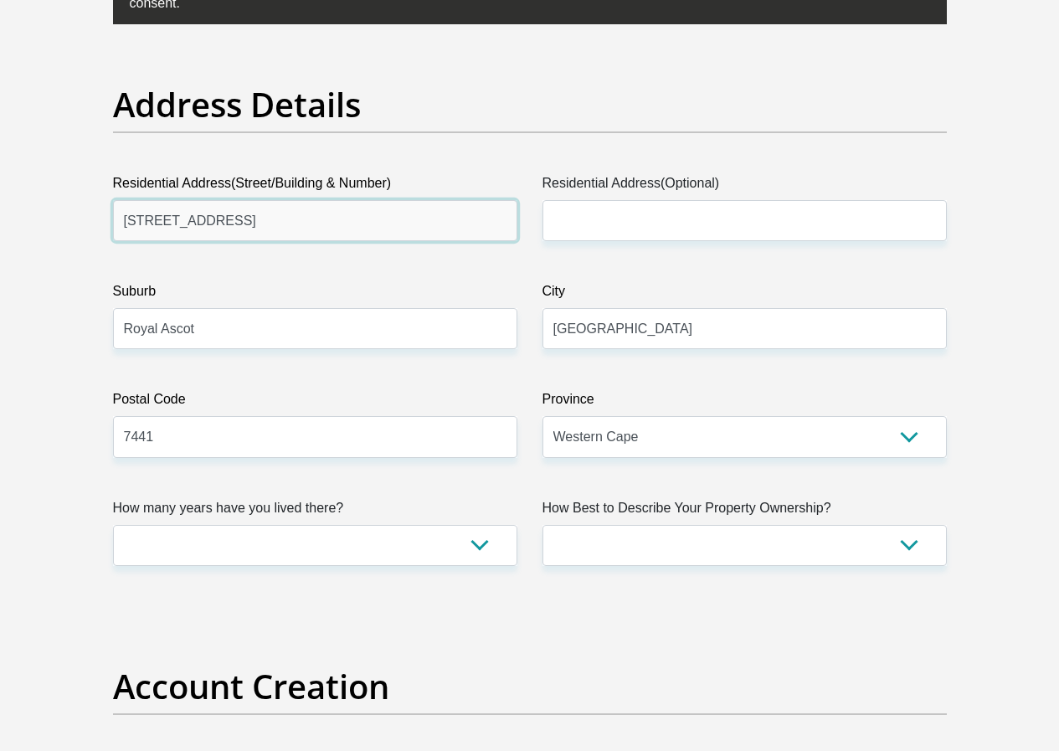
click at [131, 200] on input "[STREET_ADDRESS]" at bounding box center [315, 220] width 404 height 41
click at [338, 200] on input "[STREET_ADDRESS]" at bounding box center [315, 220] width 404 height 41
type input "48 Royal Ascot"
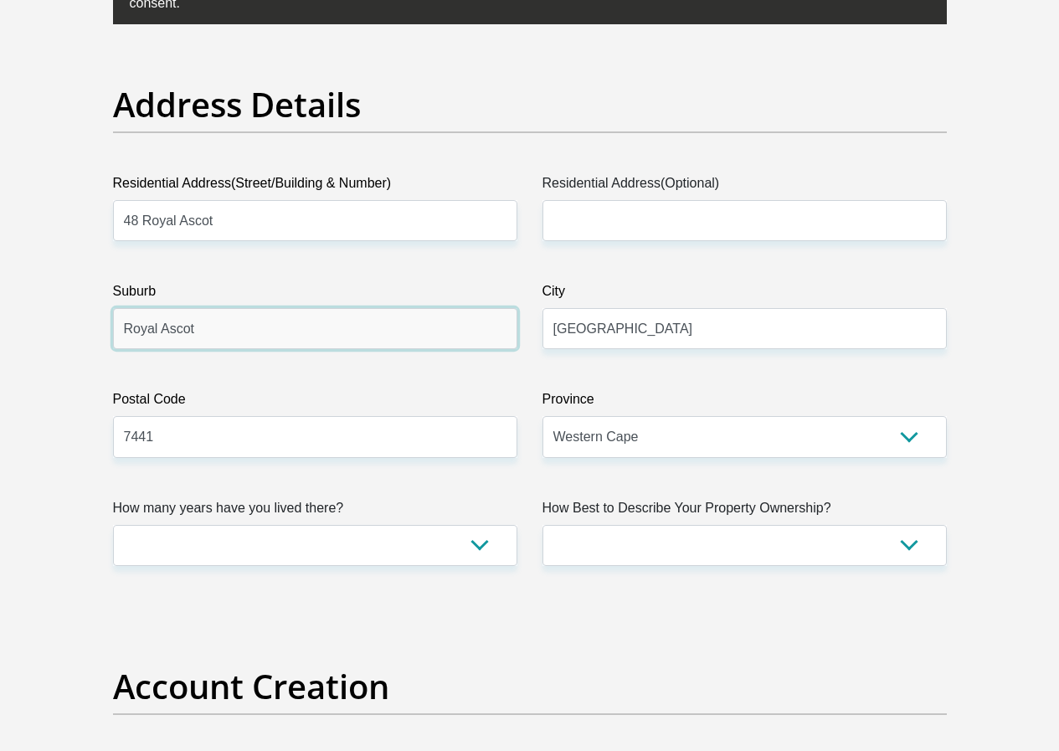
click at [225, 308] on input "Royal Ascot" at bounding box center [315, 328] width 404 height 41
type input "R"
type input "[GEOGRAPHIC_DATA]"
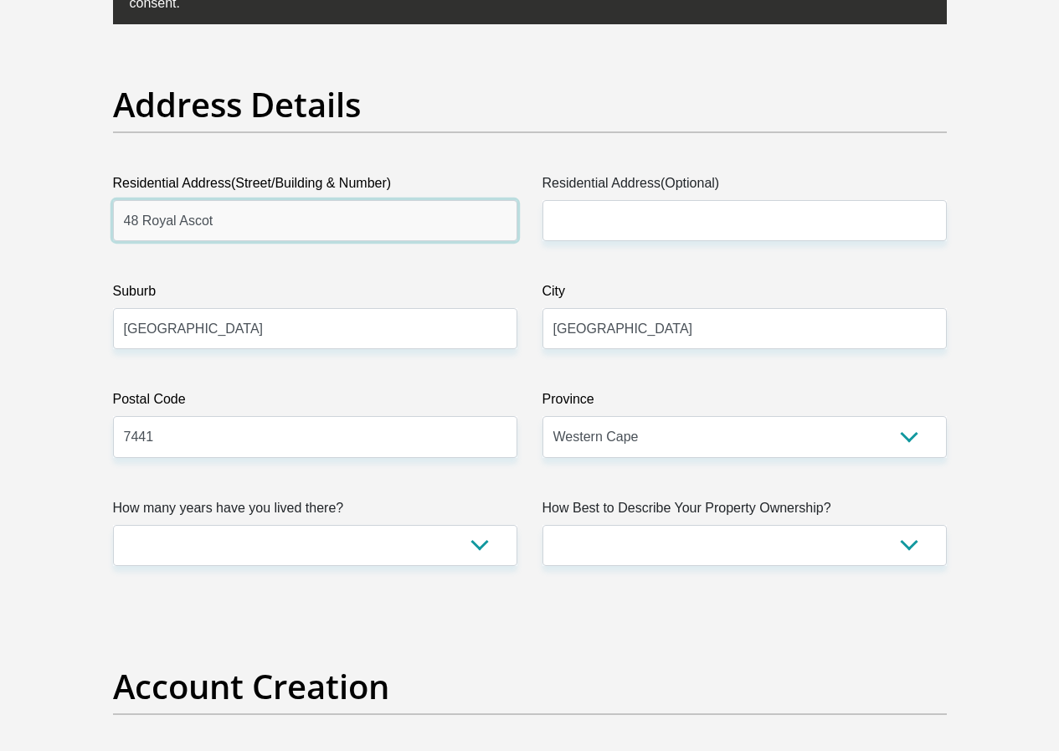
click at [233, 200] on input "48 Royal Ascot" at bounding box center [315, 220] width 404 height 41
type input "48 Royal Windsor"
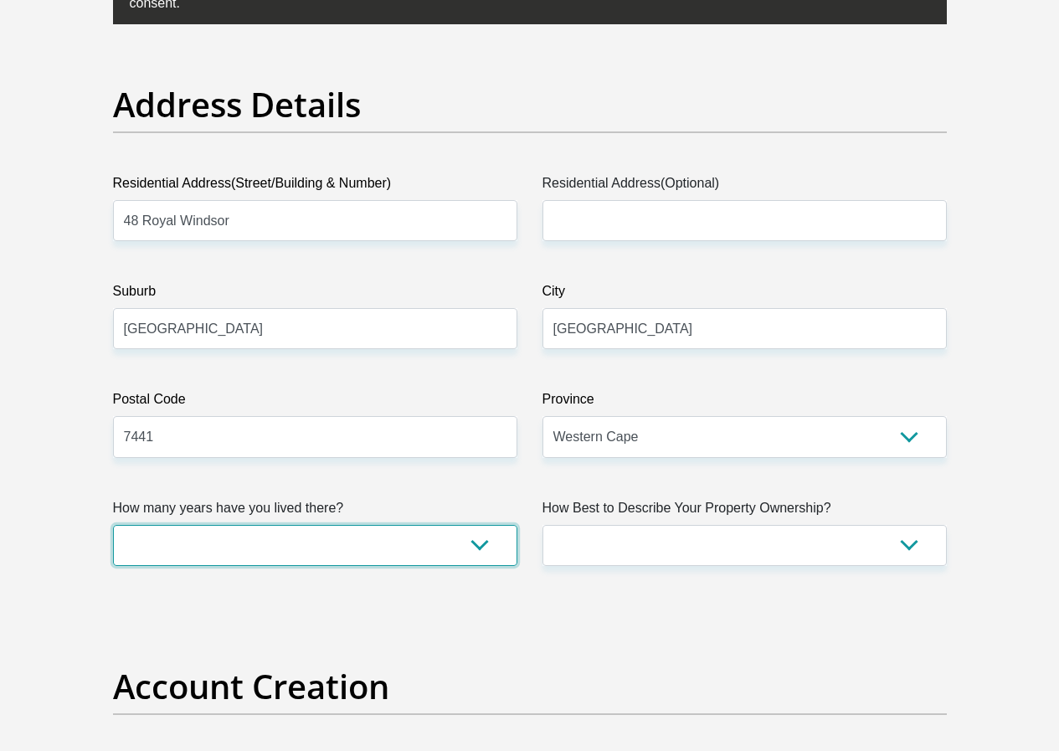
click at [475, 525] on select "less than 1 year 1-3 years 3-5 years 5+ years" at bounding box center [315, 545] width 404 height 41
select select "5"
click at [113, 525] on select "less than 1 year 1-3 years 3-5 years 5+ years" at bounding box center [315, 545] width 404 height 41
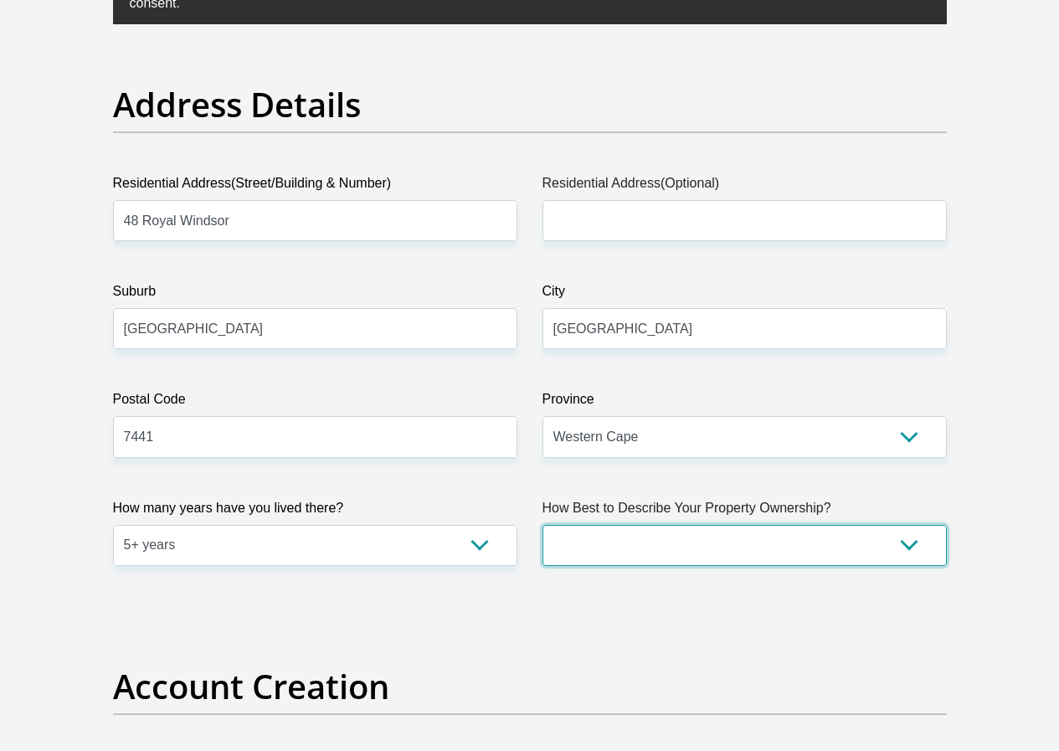
click at [911, 525] on select "Owned Rented Family Owned Company Dwelling" at bounding box center [744, 545] width 404 height 41
select select "Owned"
click at [542, 525] on select "Owned Rented Family Owned Company Dwelling" at bounding box center [744, 545] width 404 height 41
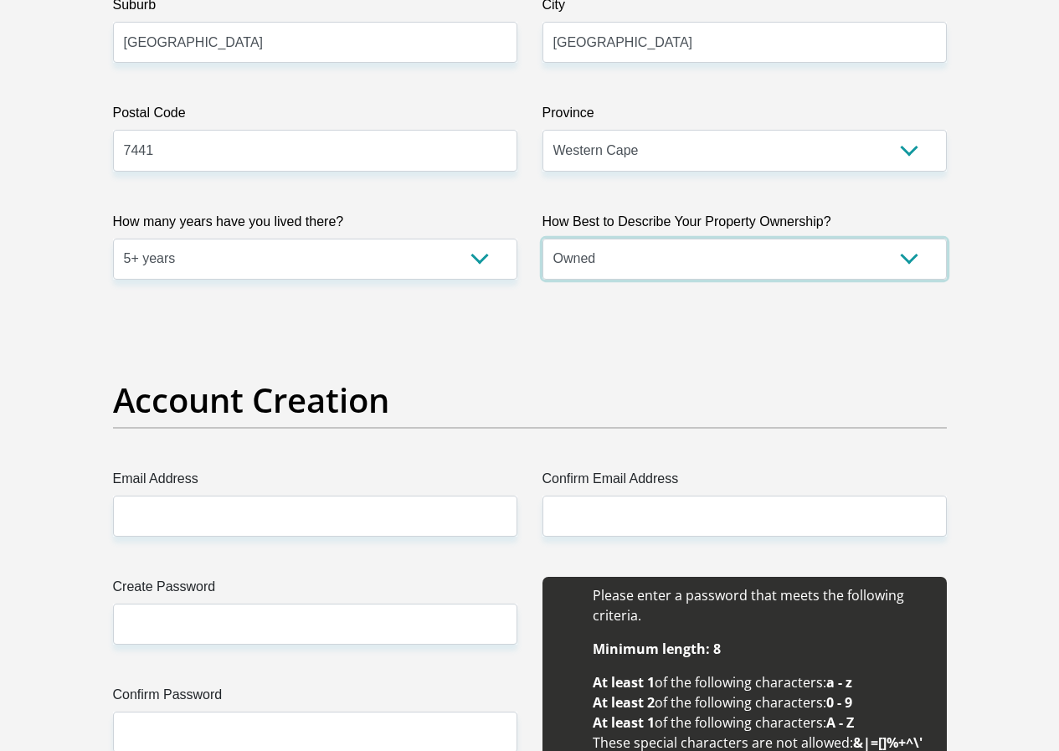
scroll to position [1339, 0]
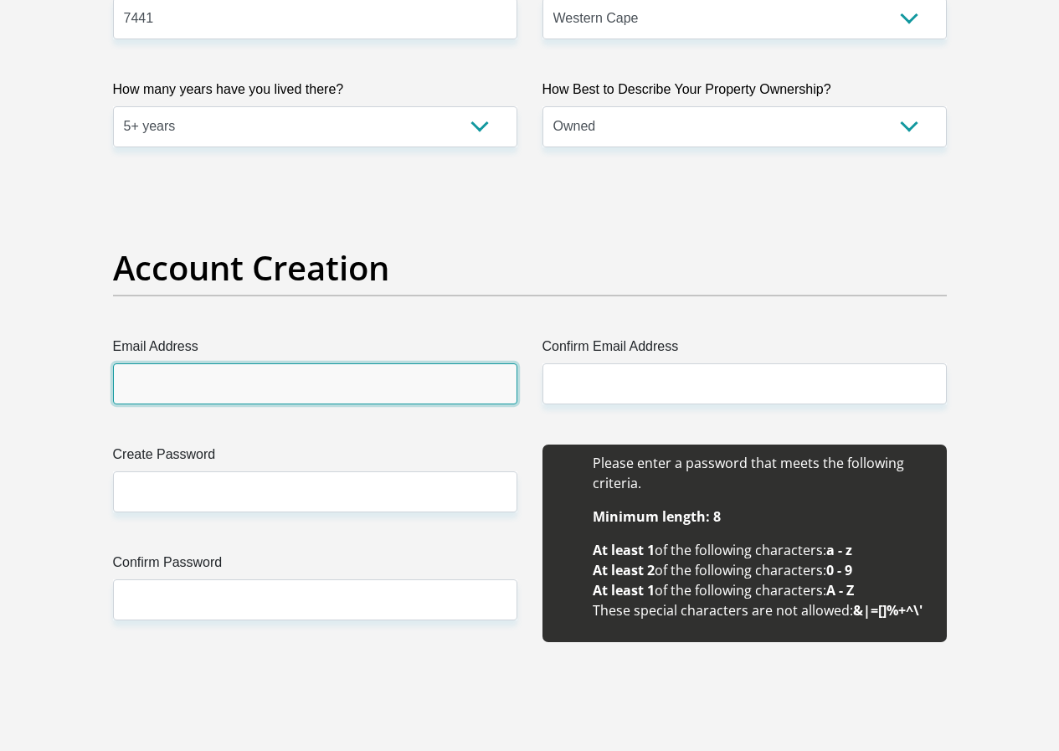
click at [318, 363] on input "Email Address" at bounding box center [315, 383] width 404 height 41
type input "[EMAIL_ADDRESS][DOMAIN_NAME]"
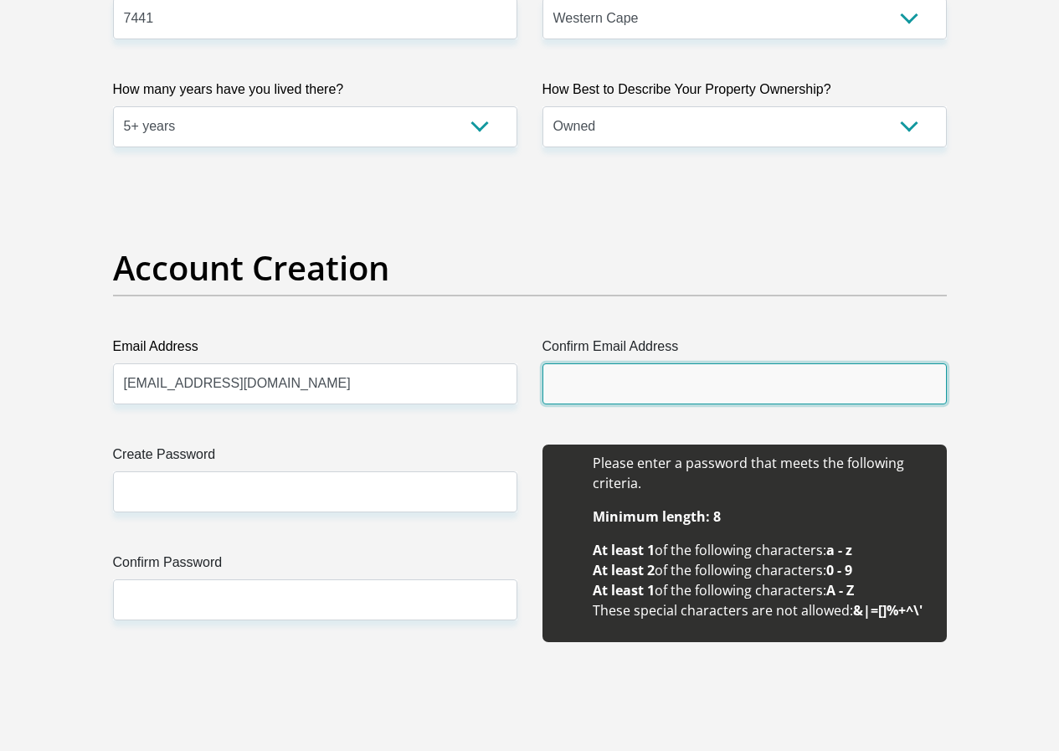
click at [586, 363] on input "Confirm Email Address" at bounding box center [744, 383] width 404 height 41
type input "[EMAIL_ADDRESS][DOMAIN_NAME]"
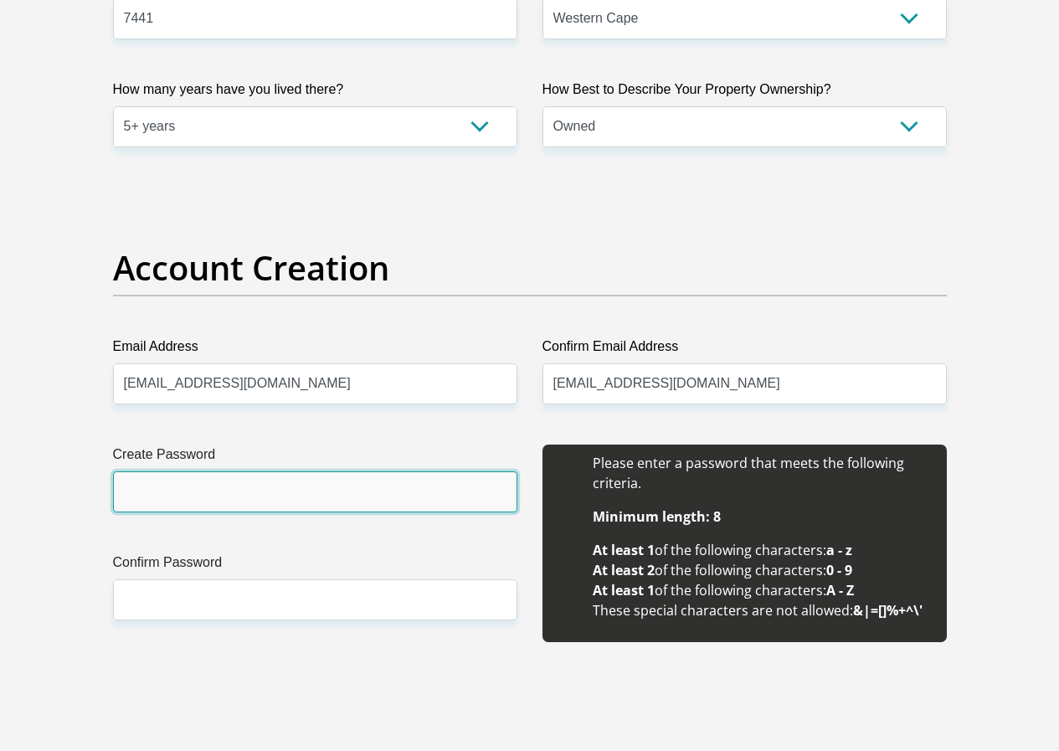
click at [217, 471] on input "Create Password" at bounding box center [315, 491] width 404 height 41
type input "Keziah@2019"
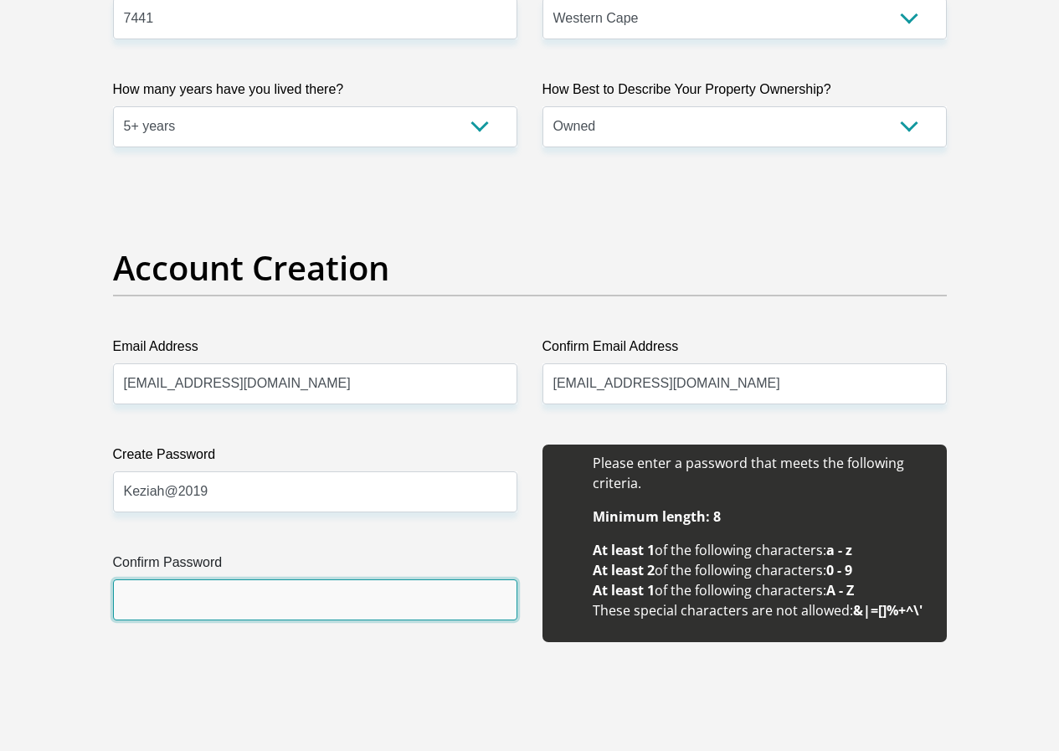
click at [191, 579] on input "Confirm Password" at bounding box center [315, 599] width 404 height 41
type input "Keziah@2019"
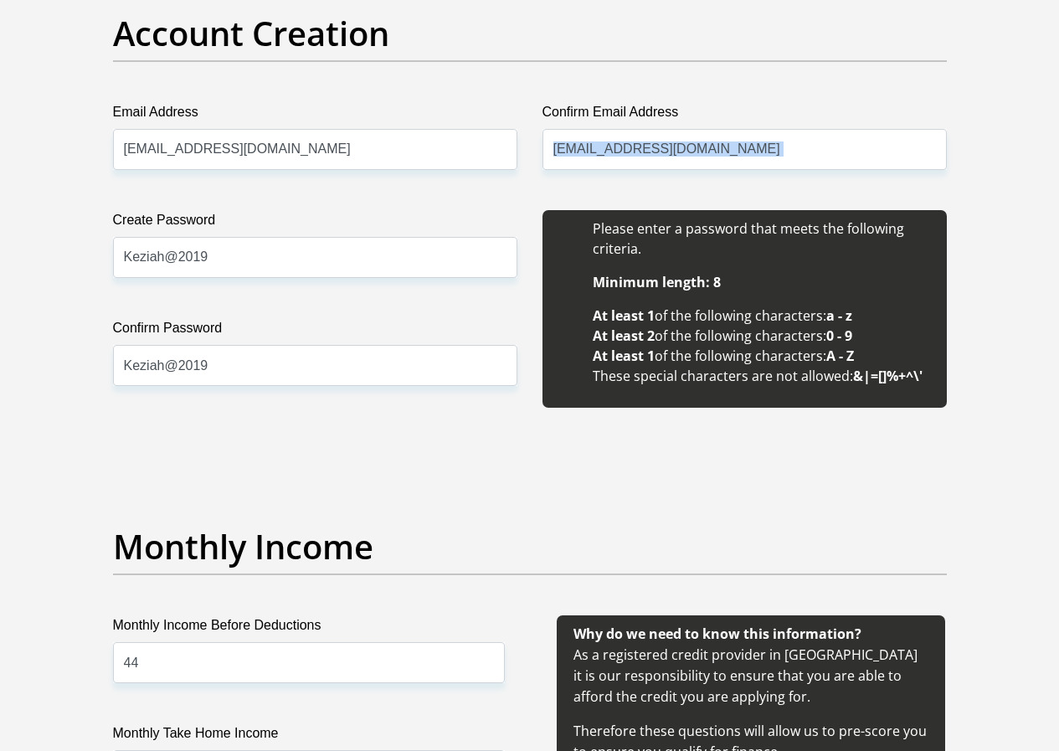
scroll to position [1674, 0]
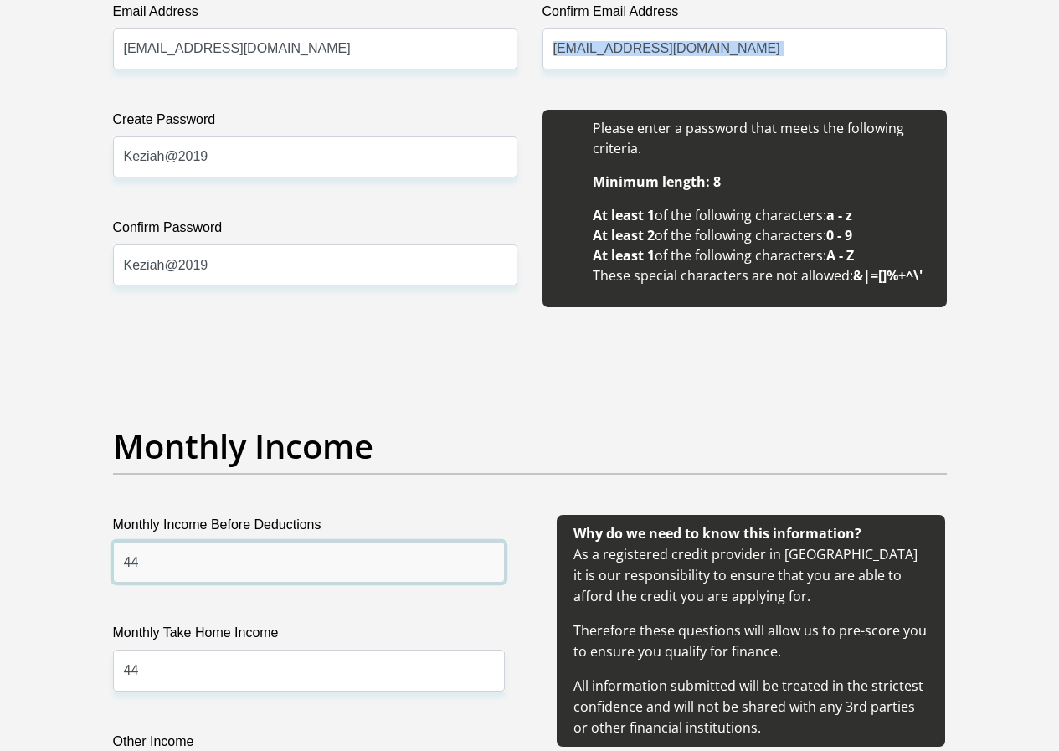
click at [249, 542] on input "44" at bounding box center [309, 562] width 392 height 41
type input "40000"
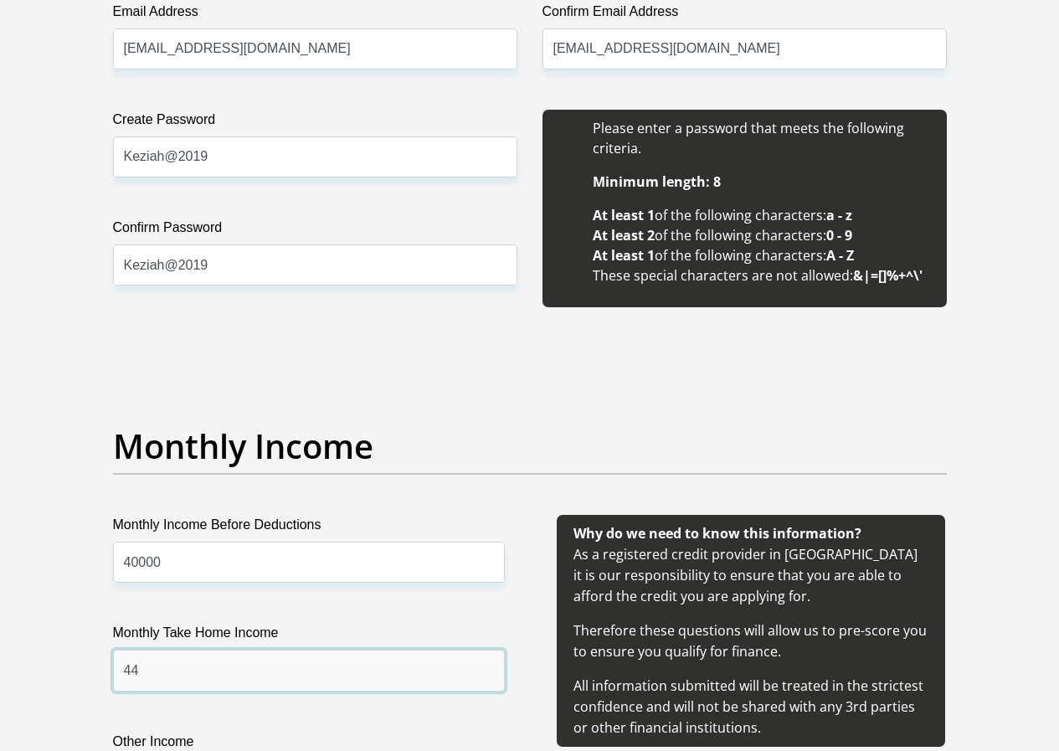
click at [214, 649] on input "44" at bounding box center [309, 669] width 392 height 41
type input "4"
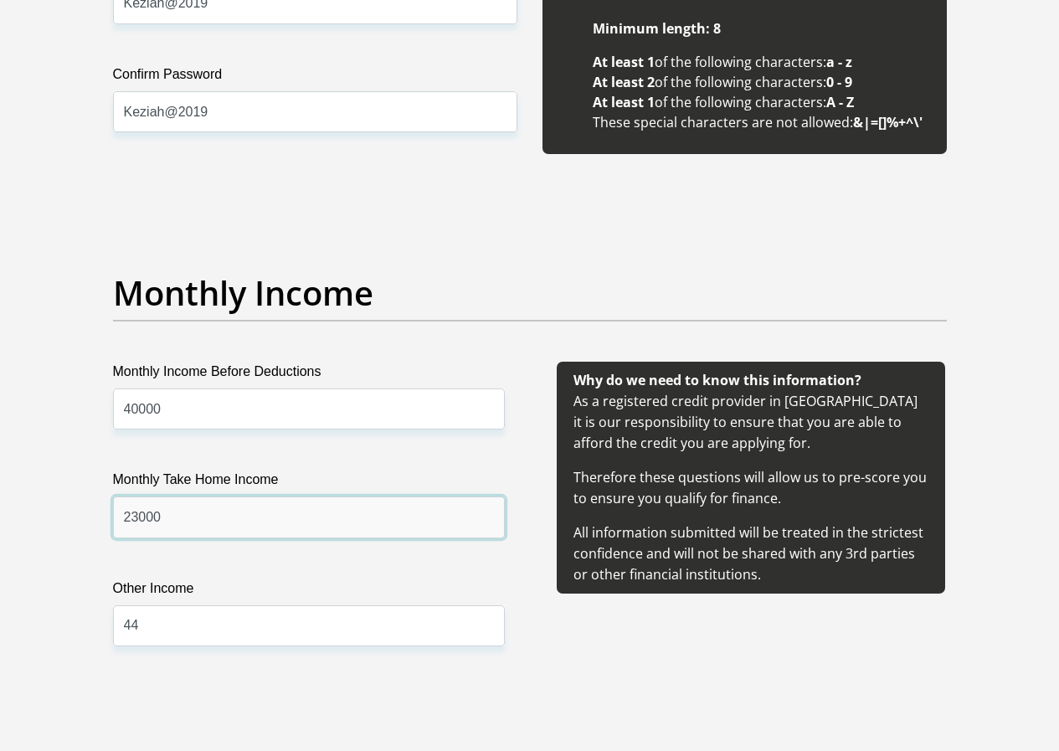
scroll to position [1841, 0]
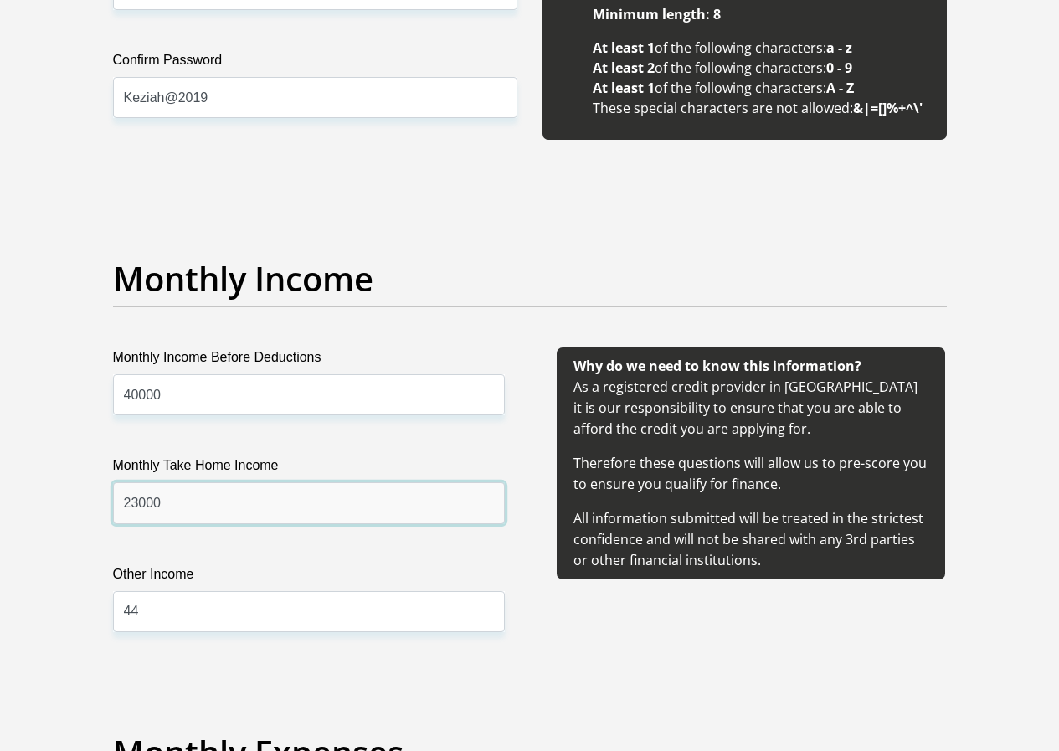
type input "23000"
click at [159, 591] on input "44" at bounding box center [309, 611] width 392 height 41
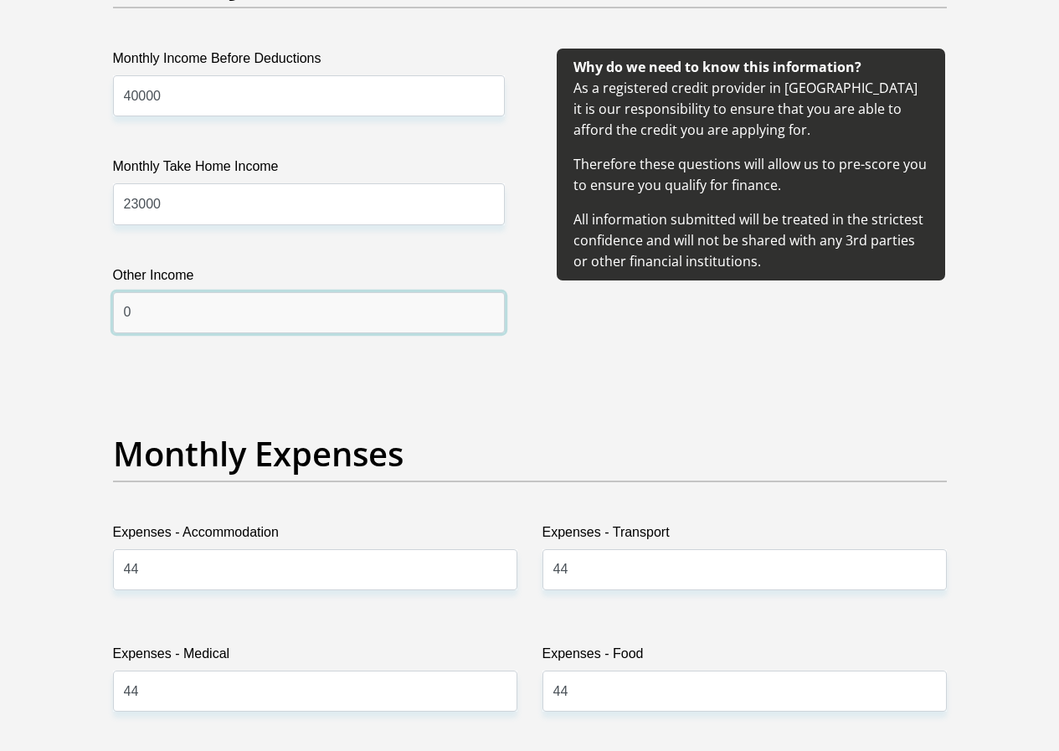
scroll to position [2176, 0]
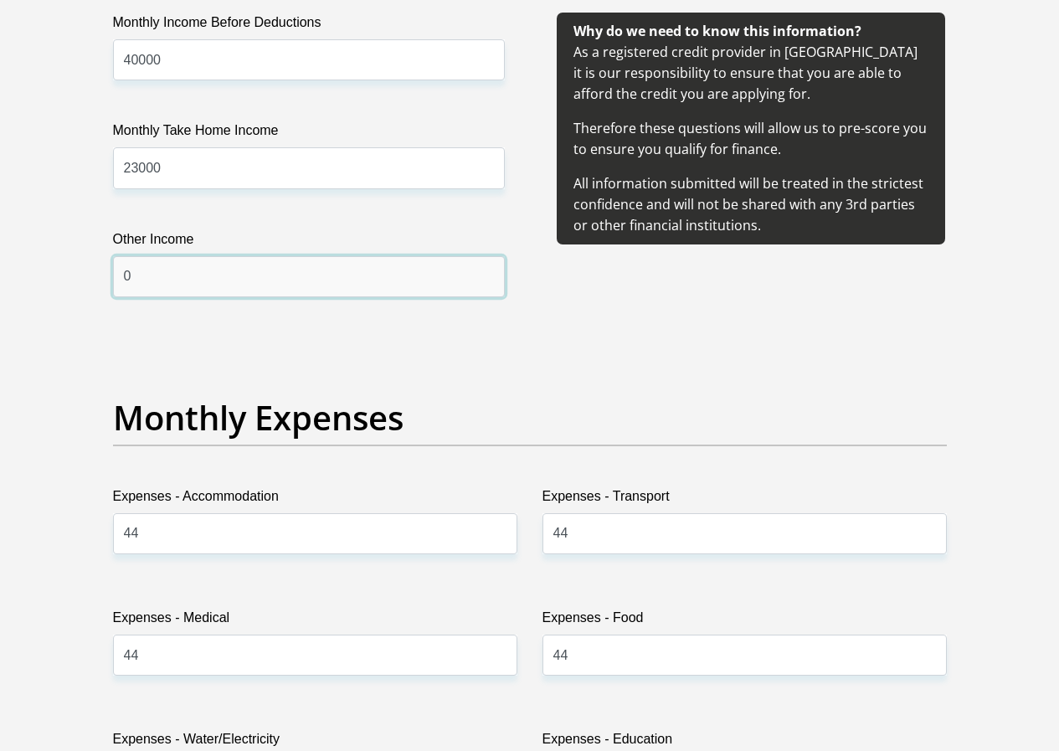
type input "0"
click at [227, 513] on input "44" at bounding box center [315, 533] width 404 height 41
type input "4"
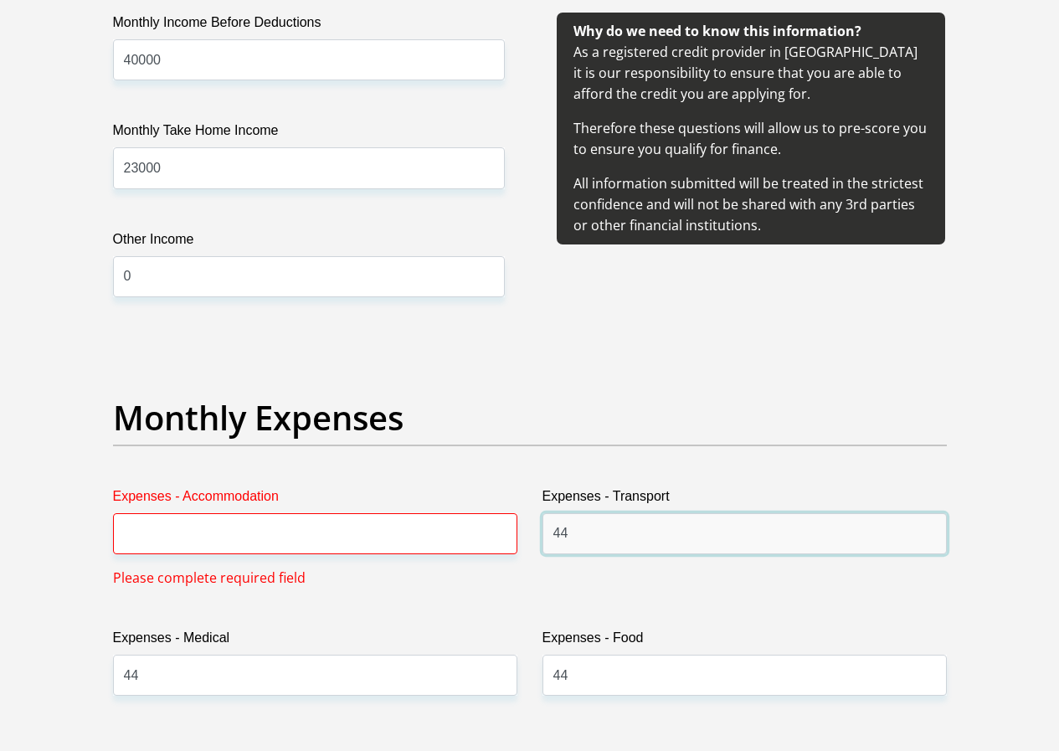
click at [635, 513] on input "44" at bounding box center [744, 533] width 404 height 41
type input "4"
type input "1500"
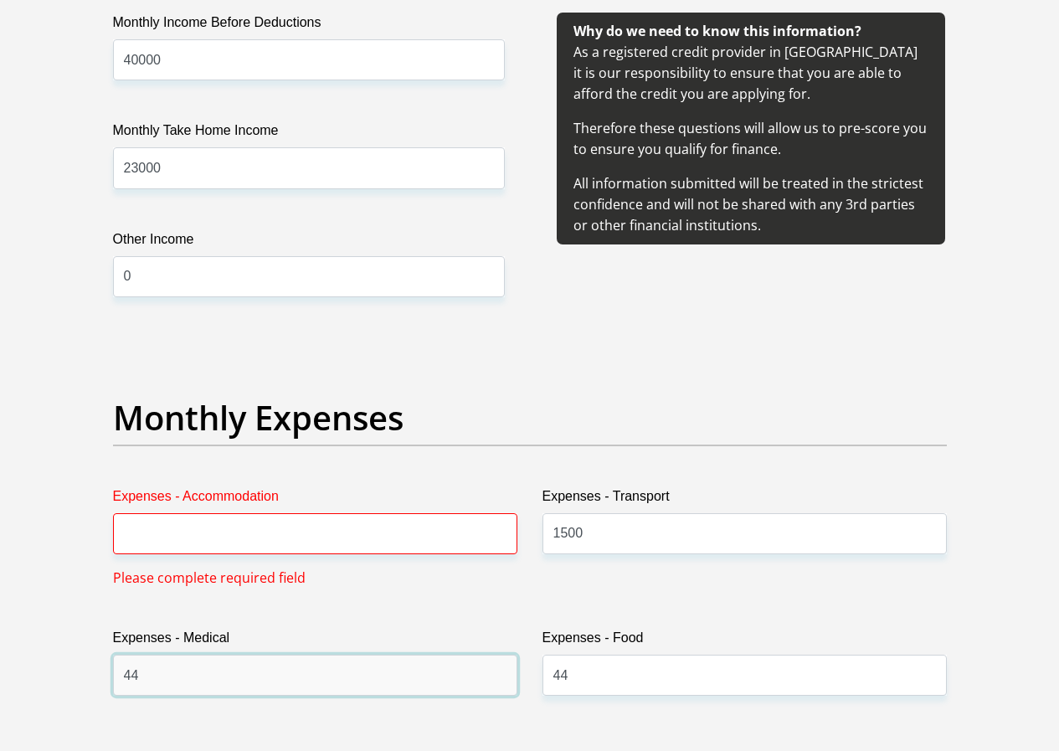
click at [257, 654] on input "44" at bounding box center [315, 674] width 404 height 41
type input "4"
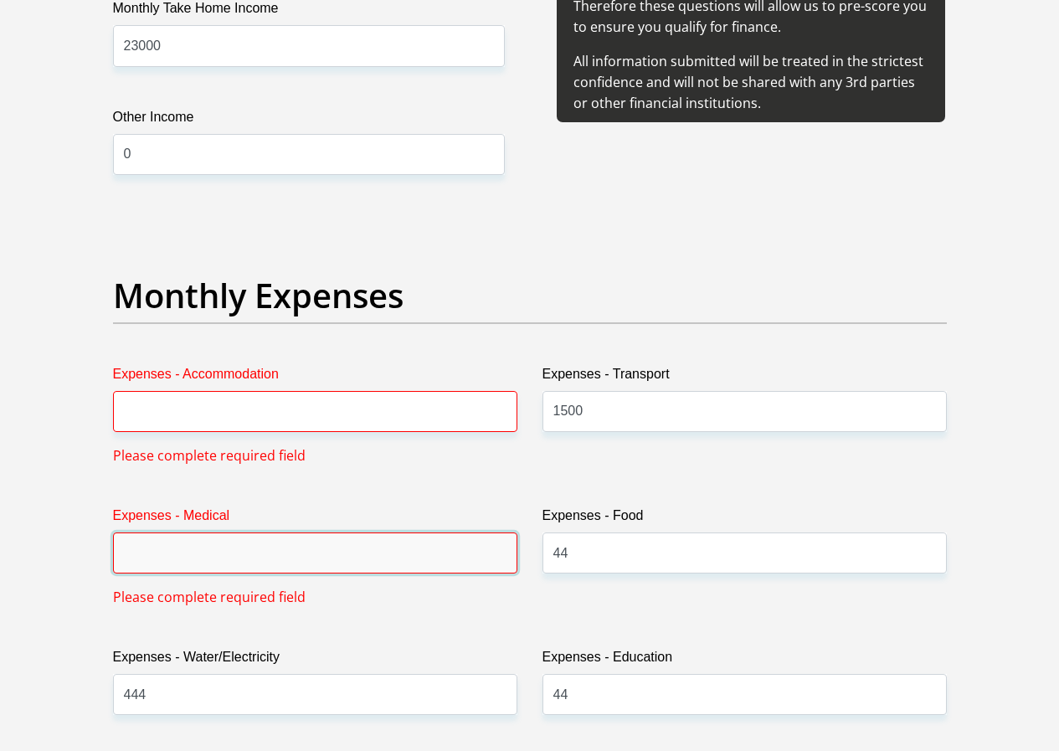
scroll to position [2427, 0]
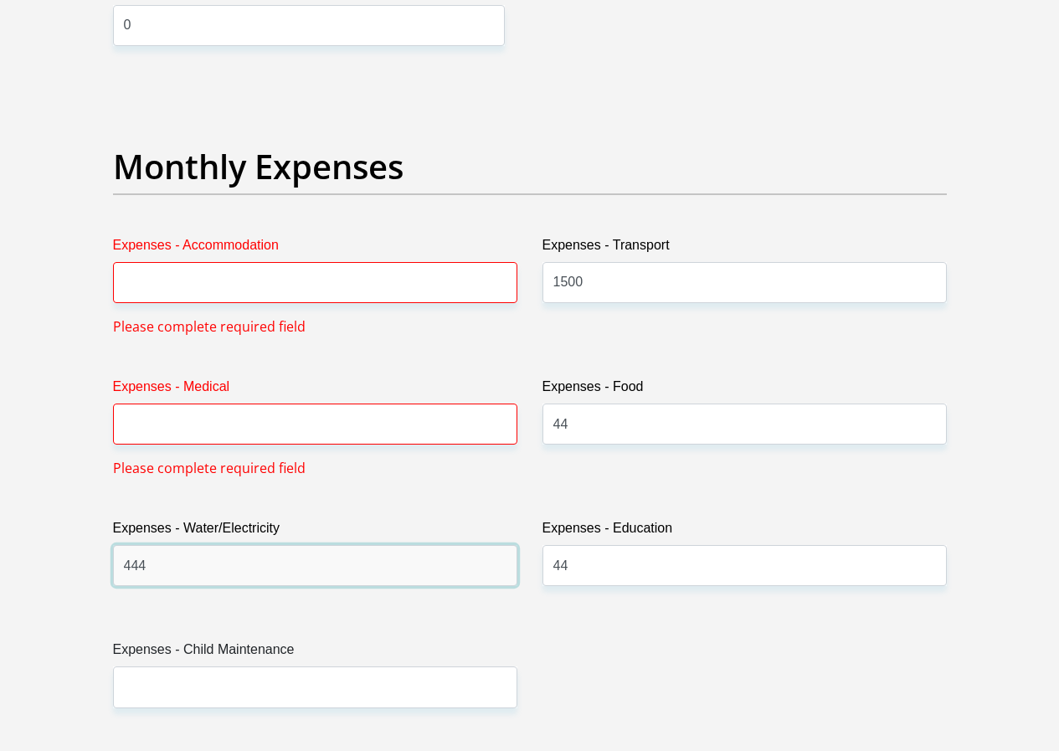
click at [197, 545] on input "444" at bounding box center [315, 565] width 404 height 41
type input "4"
type input "4000"
click at [203, 262] on input "Expenses - Accommodation" at bounding box center [315, 282] width 404 height 41
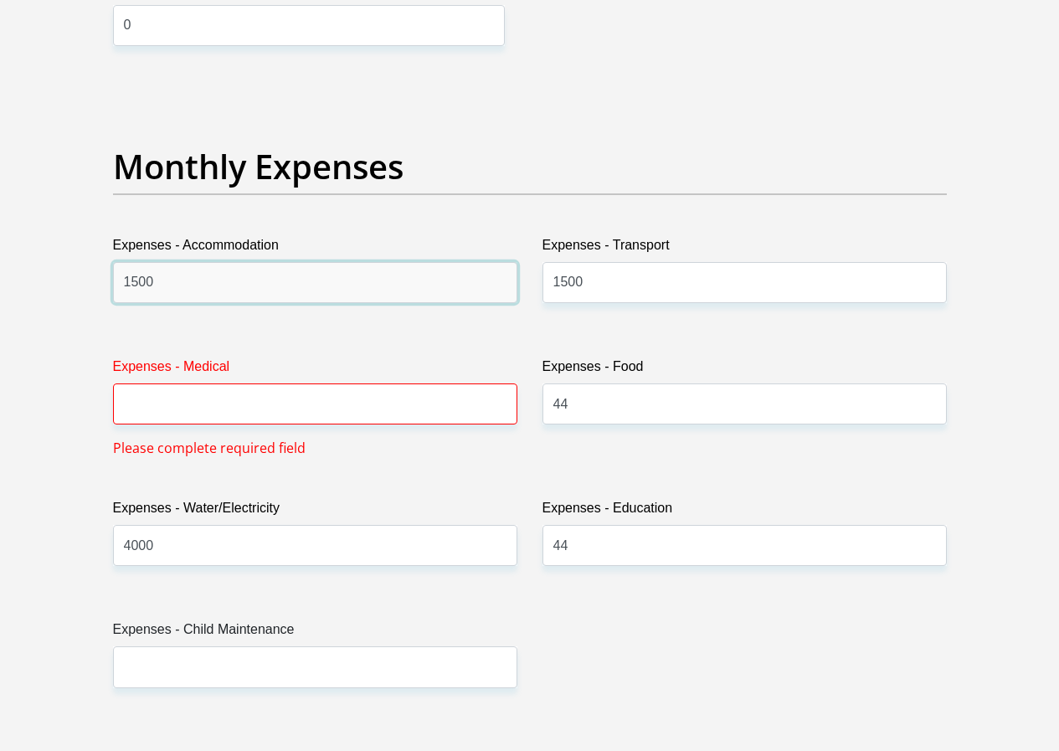
type input "1500"
click at [305, 383] on input "Expenses - Medical" at bounding box center [315, 403] width 404 height 41
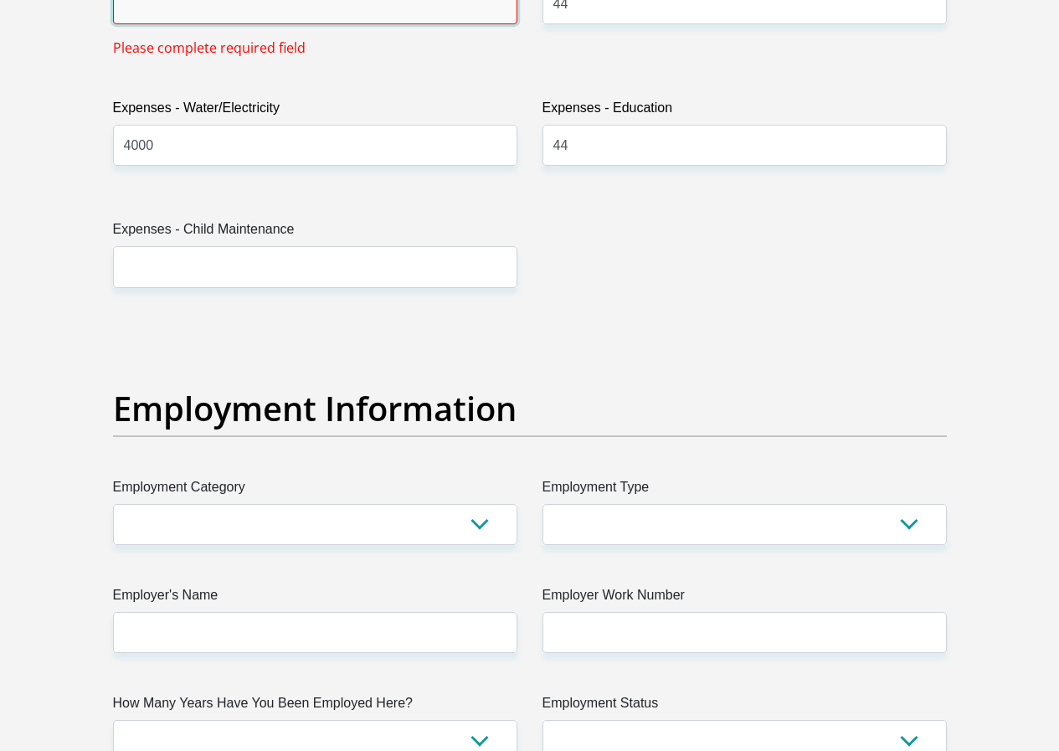
scroll to position [2846, 0]
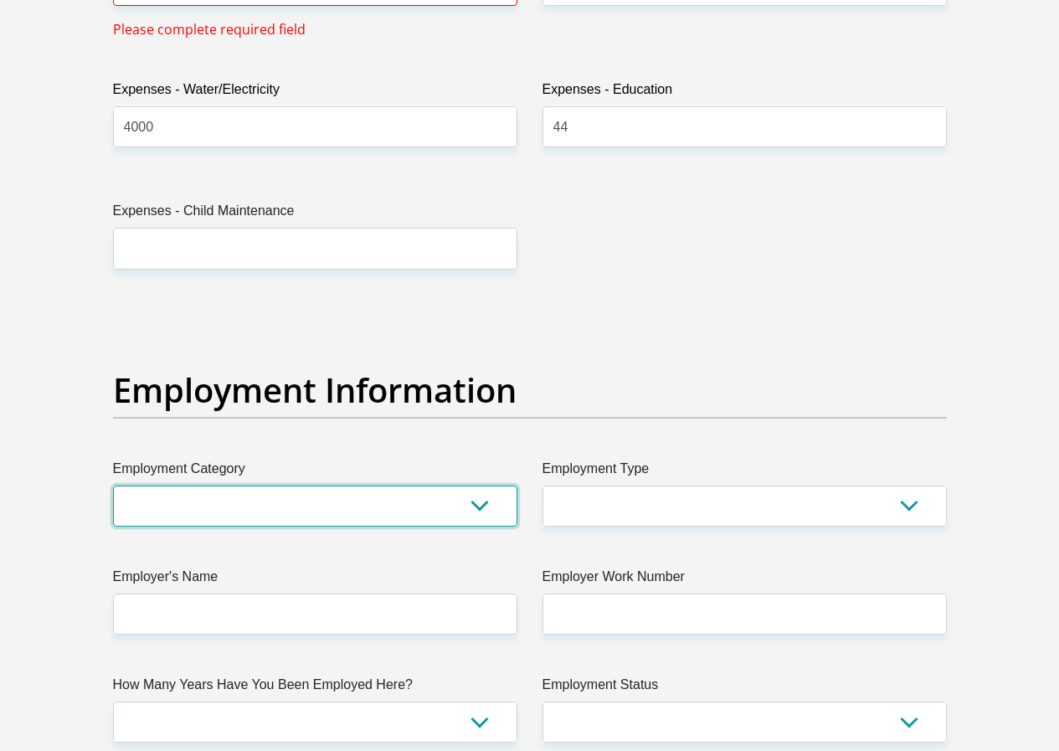
click at [486, 485] on select "AGRICULTURE ALCOHOL & TOBACCO CONSTRUCTION MATERIALS METALLURGY EQUIPMENT FOR R…" at bounding box center [315, 505] width 404 height 41
click at [192, 485] on select "AGRICULTURE ALCOHOL & TOBACCO CONSTRUCTION MATERIALS METALLURGY EQUIPMENT FOR R…" at bounding box center [315, 505] width 404 height 41
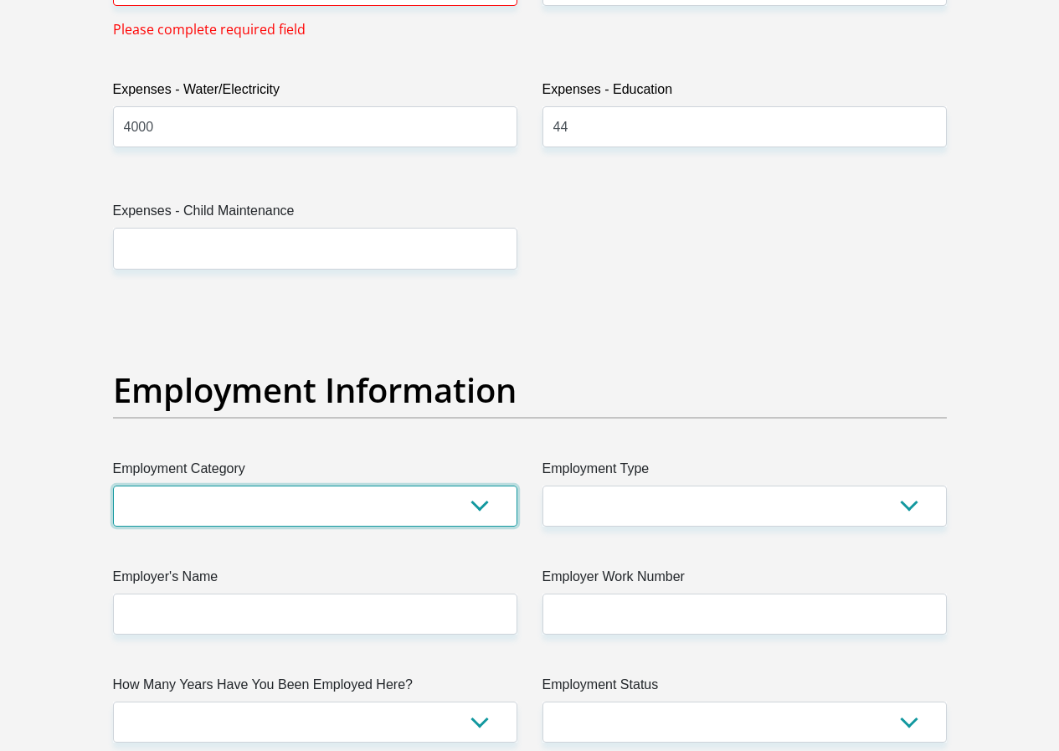
select select "71"
click at [113, 485] on select "AGRICULTURE ALCOHOL & TOBACCO CONSTRUCTION MATERIALS METALLURGY EQUIPMENT FOR R…" at bounding box center [315, 505] width 404 height 41
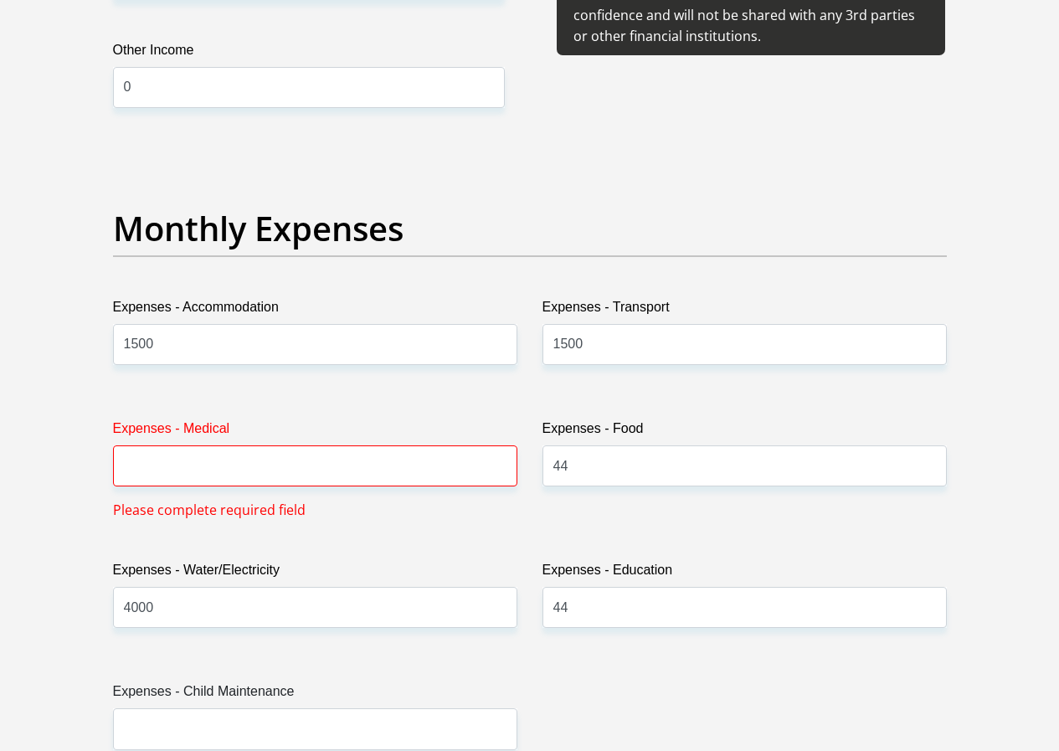
scroll to position [2427, 0]
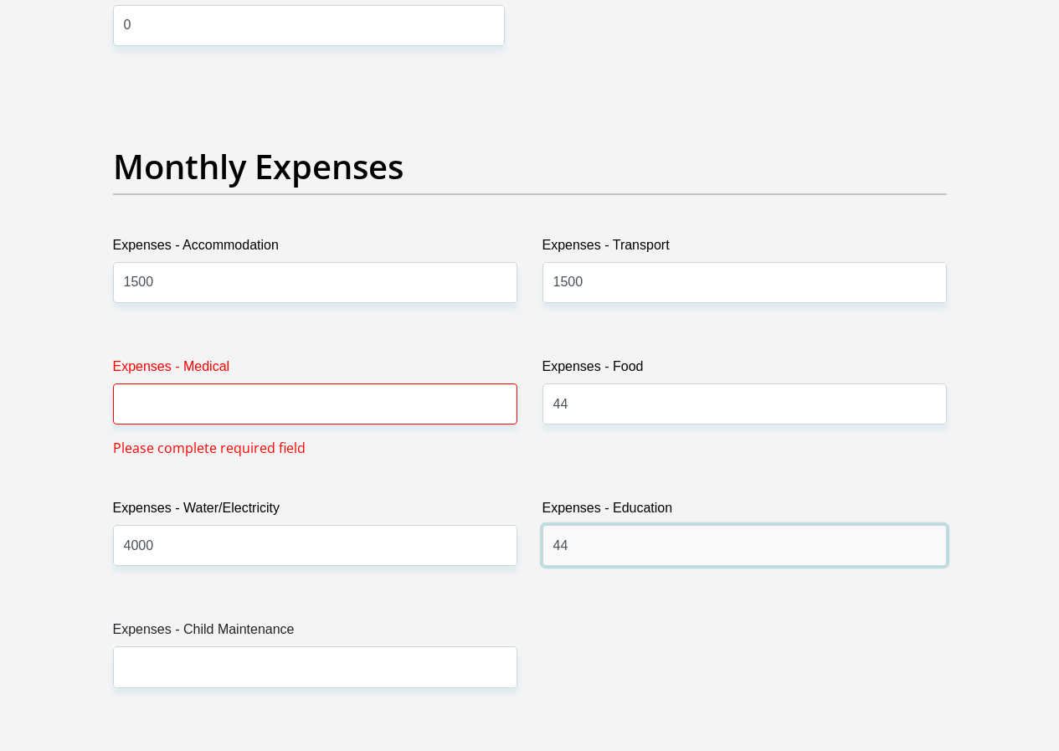
click at [628, 525] on input "44" at bounding box center [744, 545] width 404 height 41
type input "4"
type input "0"
click at [614, 383] on input "44" at bounding box center [744, 403] width 404 height 41
click at [413, 383] on input "Expenses - Medical" at bounding box center [315, 403] width 404 height 41
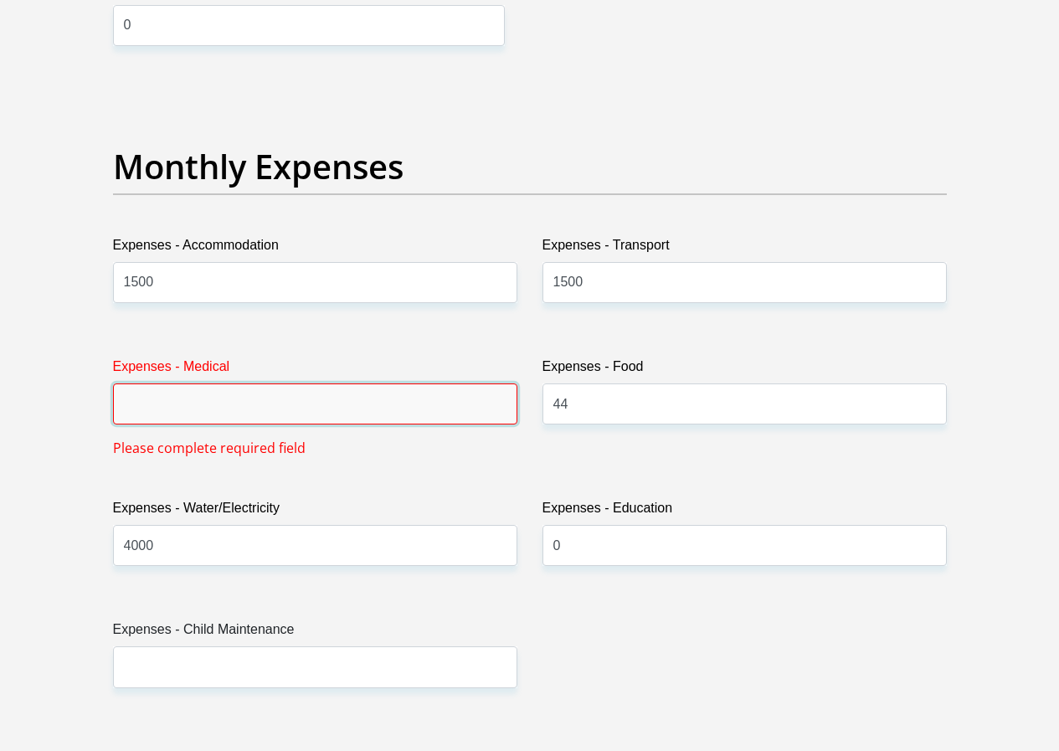
click at [413, 383] on input "Expenses - Medical" at bounding box center [315, 403] width 404 height 41
type input "2"
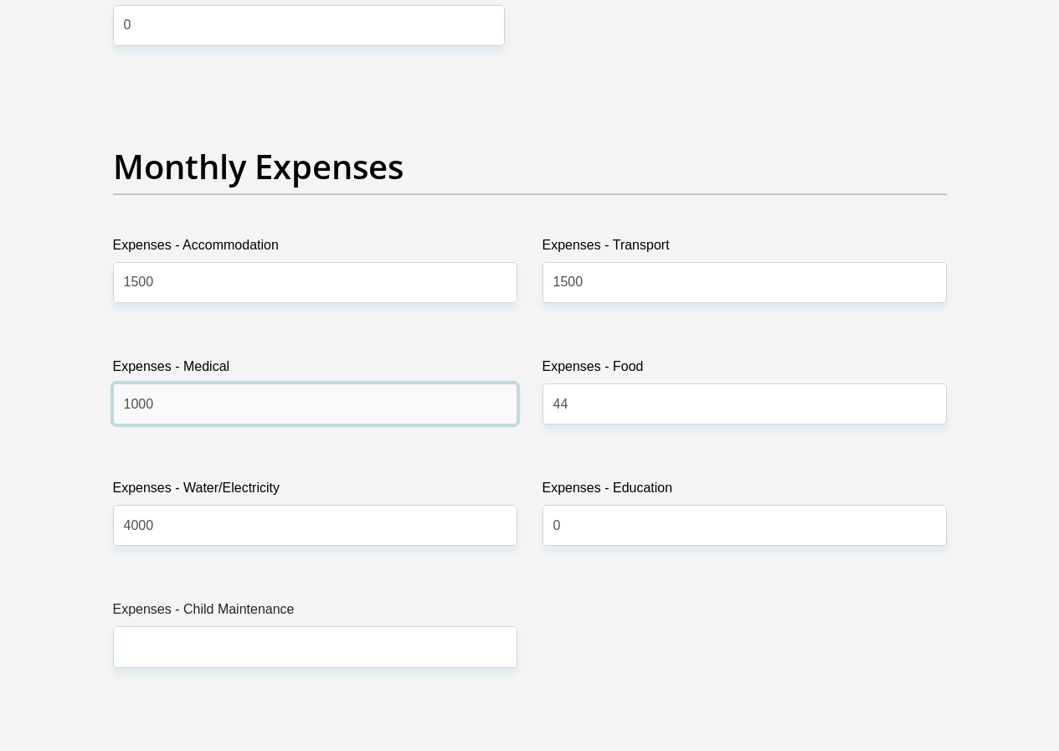
type input "1000"
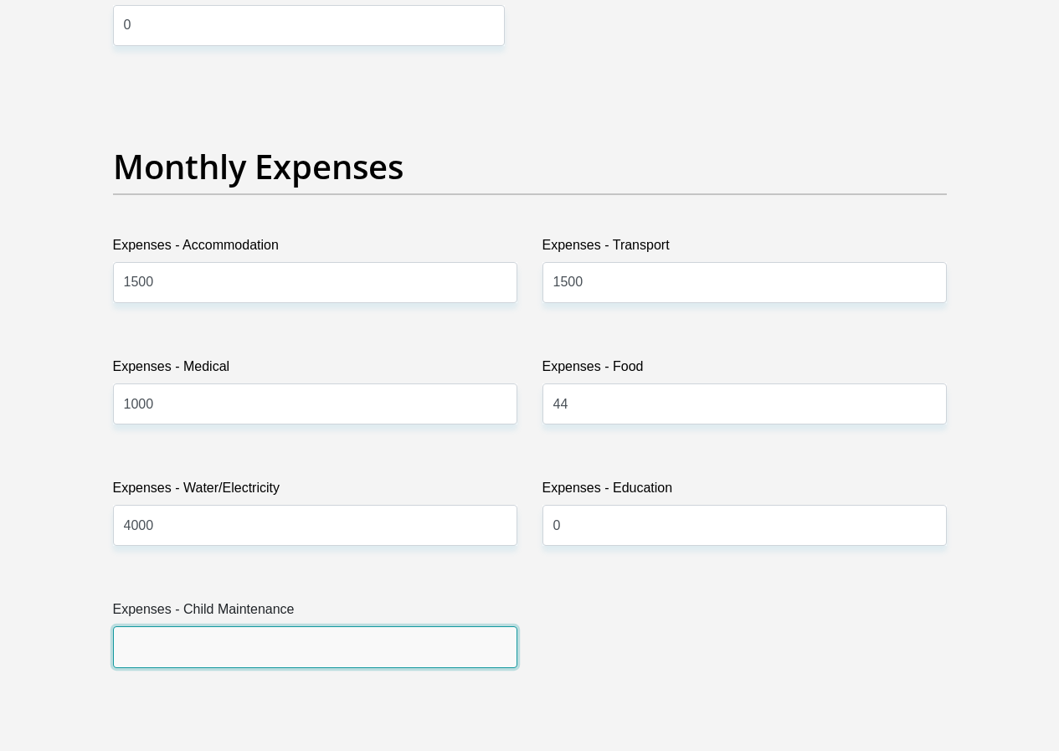
click at [267, 626] on input "Expenses - Child Maintenance" at bounding box center [315, 646] width 404 height 41
type input "0"
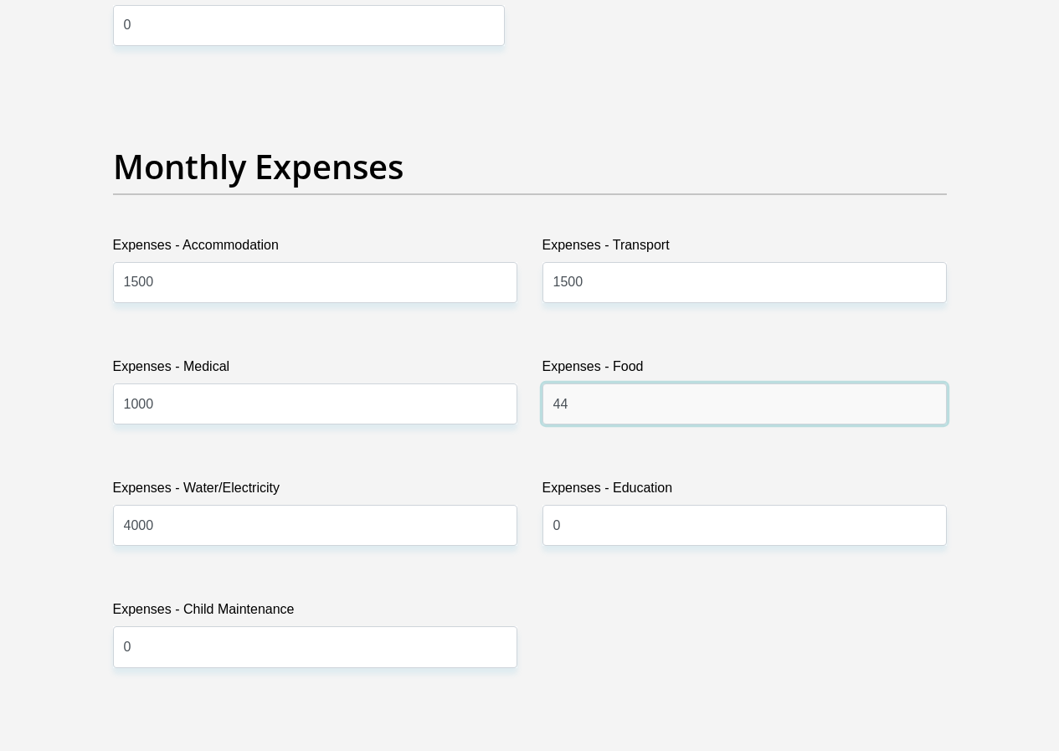
click at [596, 383] on input "44" at bounding box center [744, 403] width 404 height 41
type input "4"
type input "2000"
click at [217, 262] on input "1500" at bounding box center [315, 282] width 404 height 41
click at [177, 262] on input "1500" at bounding box center [315, 282] width 404 height 41
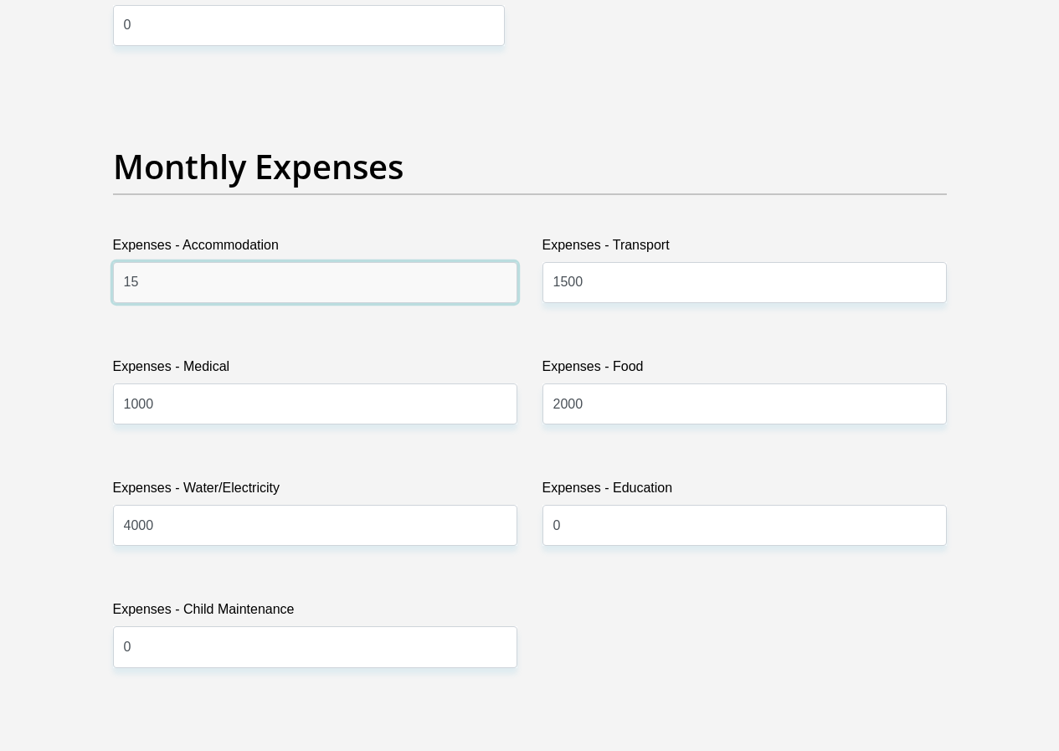
type input "1"
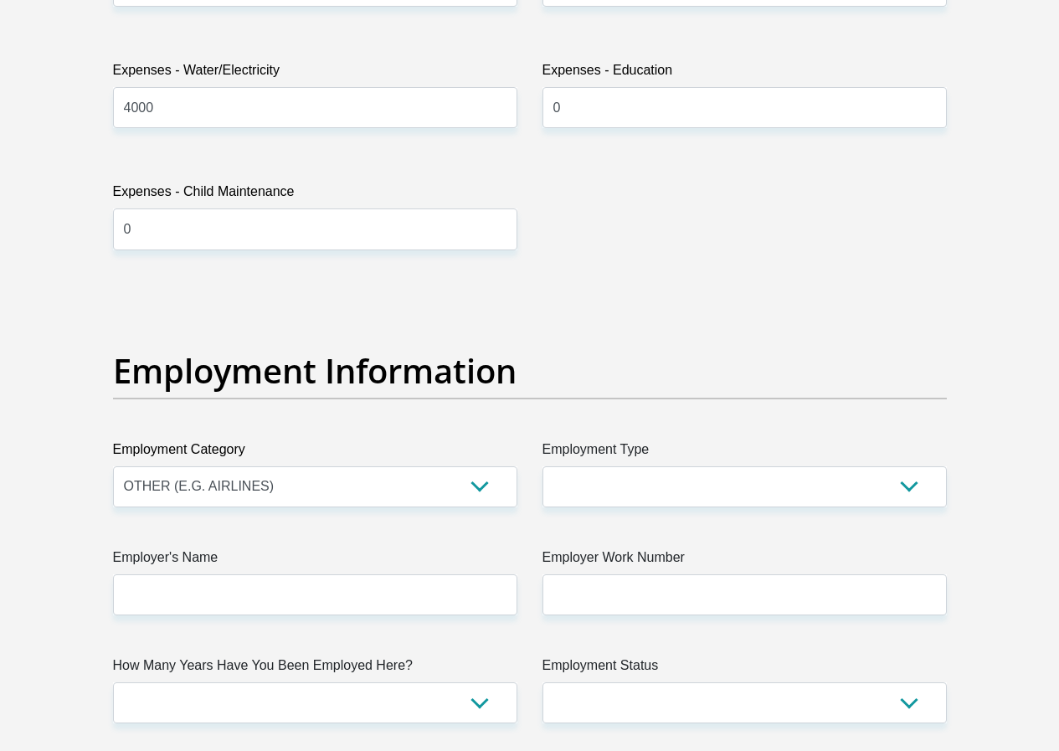
scroll to position [2846, 0]
type input "3000"
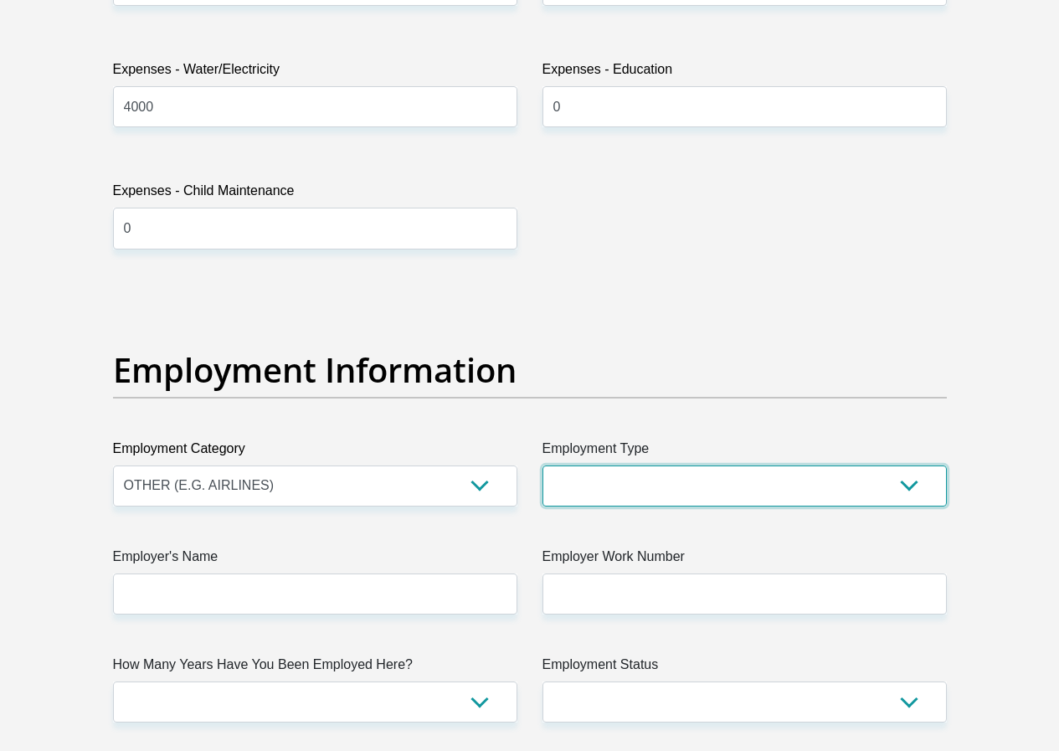
click at [913, 465] on select "College/Lecturer Craft Seller Creative Driver Executive Farmer Forces - Non Com…" at bounding box center [744, 485] width 404 height 41
select select "Office Staff/Clerk"
click at [542, 465] on select "College/Lecturer Craft Seller Creative Driver Executive Farmer Forces - Non Com…" at bounding box center [744, 485] width 404 height 41
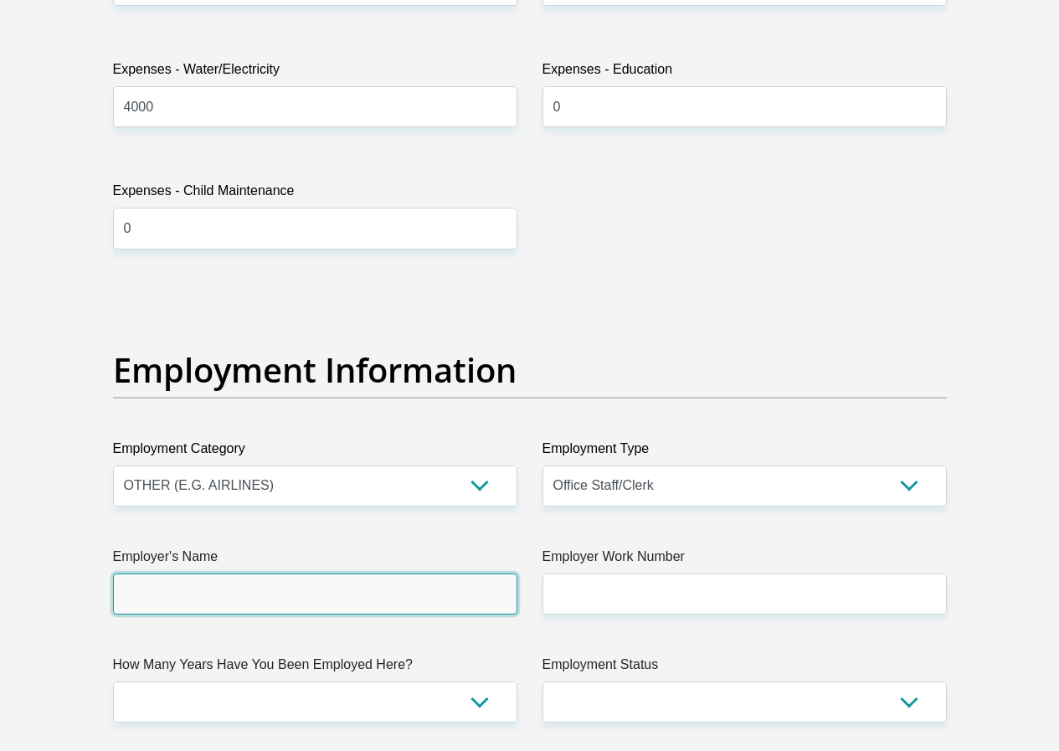
click at [341, 573] on input "Employer's Name" at bounding box center [315, 593] width 404 height 41
type input "BorderManagmentAuthority"
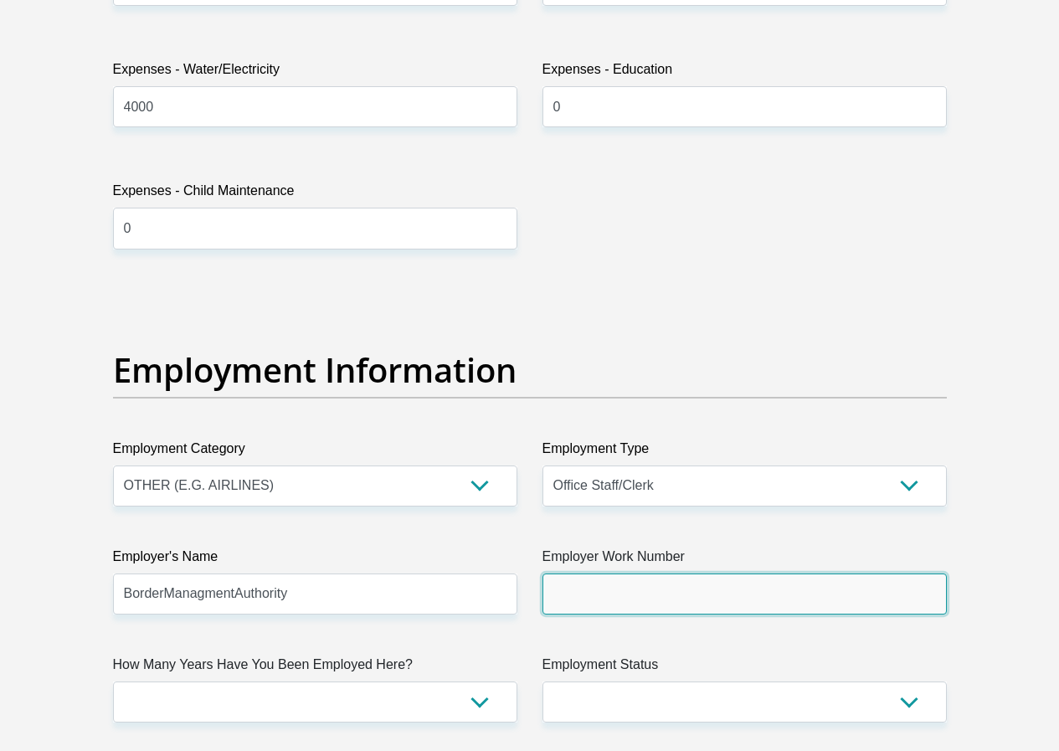
click at [615, 573] on input "Employer Work Number" at bounding box center [744, 593] width 404 height 41
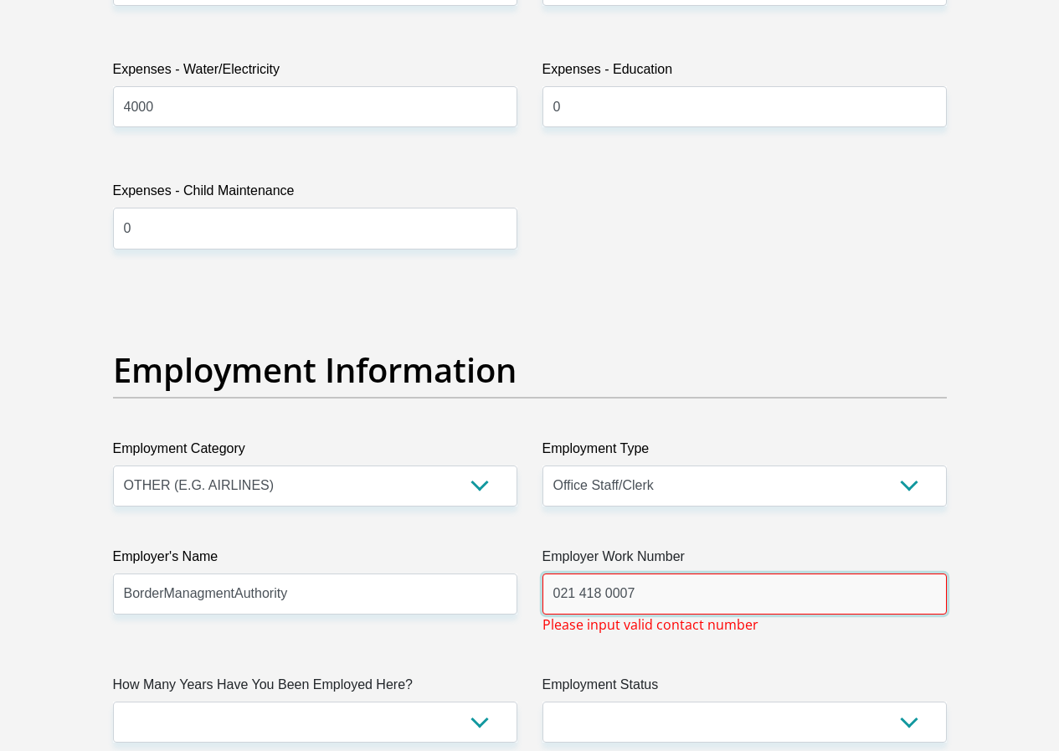
type input "021 418 0007"
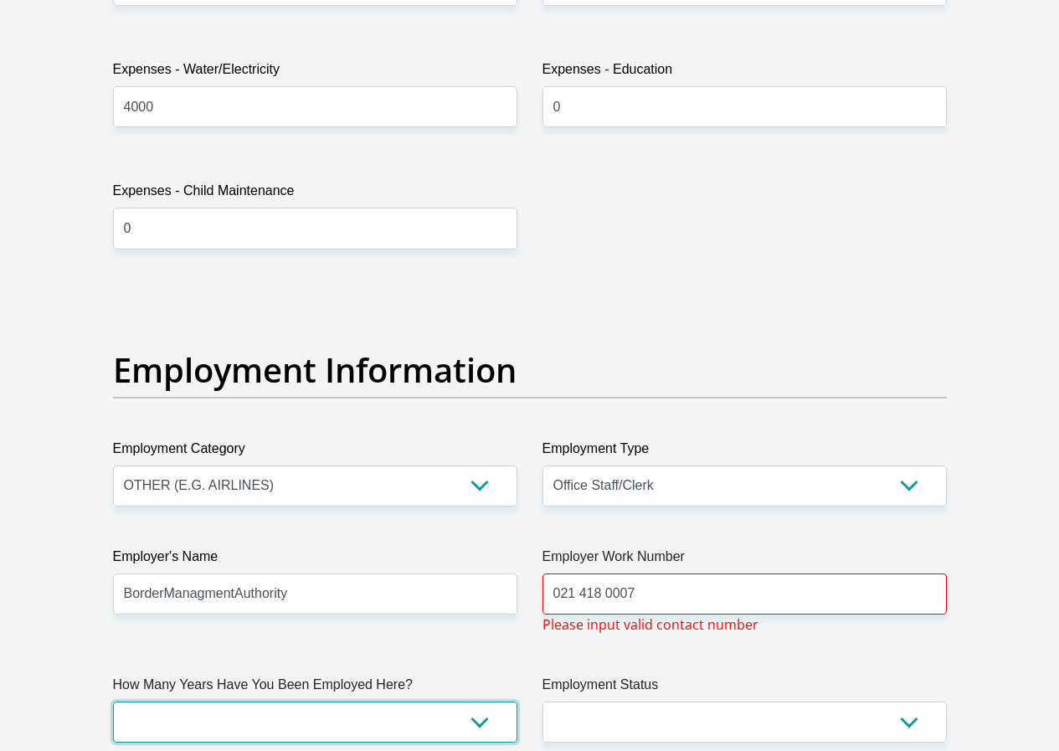
click at [476, 701] on select "less than 1 year 1-3 years 3-5 years 5+ years" at bounding box center [315, 721] width 404 height 41
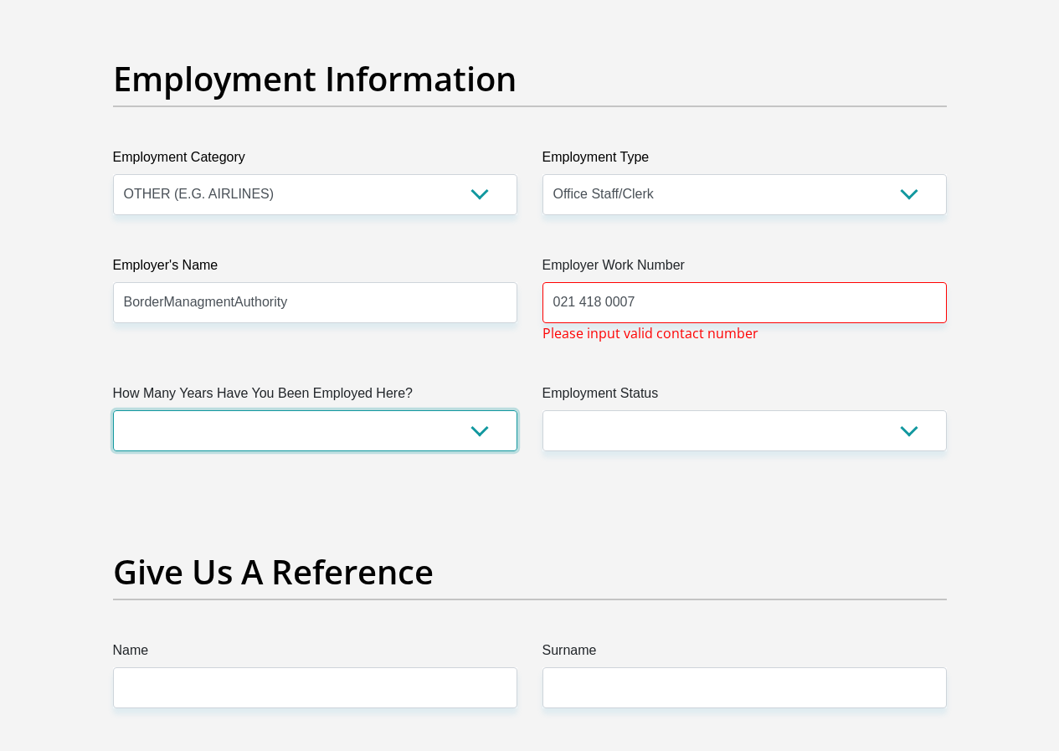
scroll to position [3097, 0]
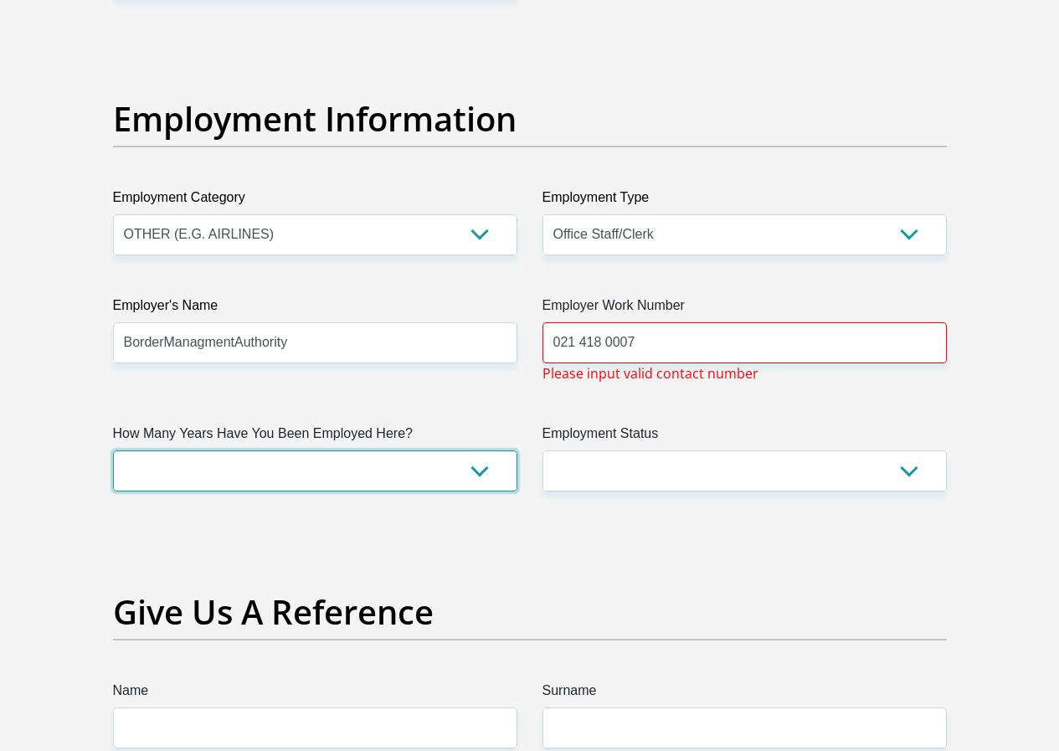
click at [481, 450] on select "less than 1 year 1-3 years 3-5 years 5+ years" at bounding box center [315, 470] width 404 height 41
select select "60"
click at [113, 450] on select "less than 1 year 1-3 years 3-5 years 5+ years" at bounding box center [315, 470] width 404 height 41
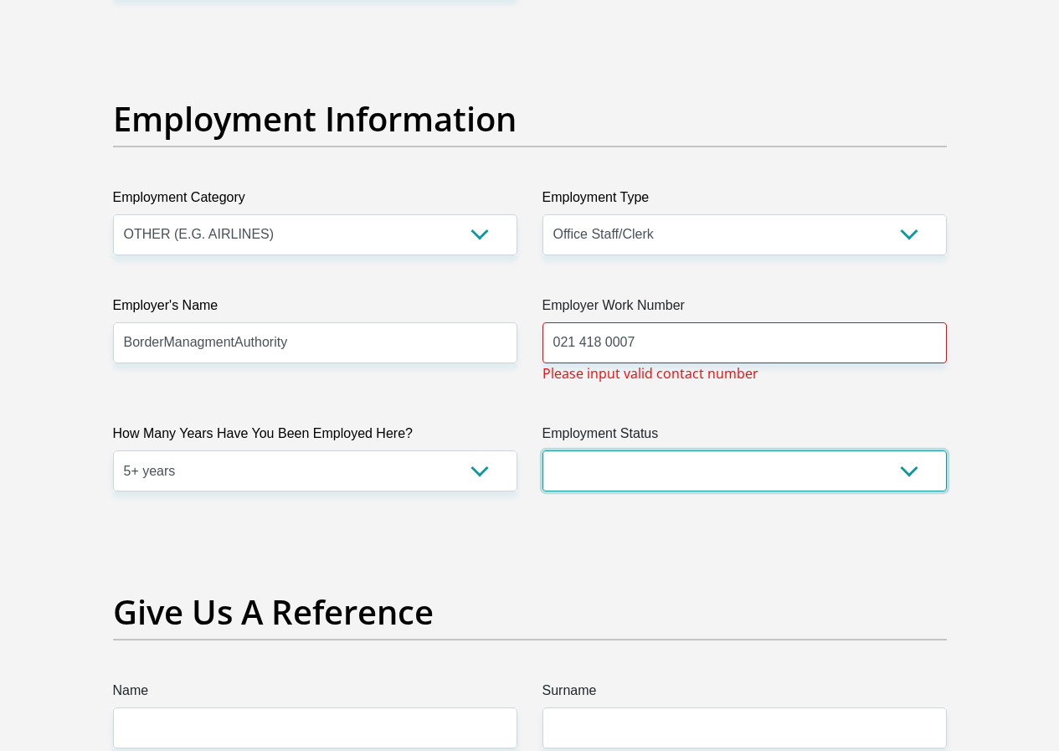
click at [906, 450] on select "Permanent/Full-time Part-time/Casual [DEMOGRAPHIC_DATA] Worker Self-Employed Ho…" at bounding box center [744, 470] width 404 height 41
select select "1"
click at [542, 450] on select "Permanent/Full-time Part-time/Casual [DEMOGRAPHIC_DATA] Worker Self-Employed Ho…" at bounding box center [744, 470] width 404 height 41
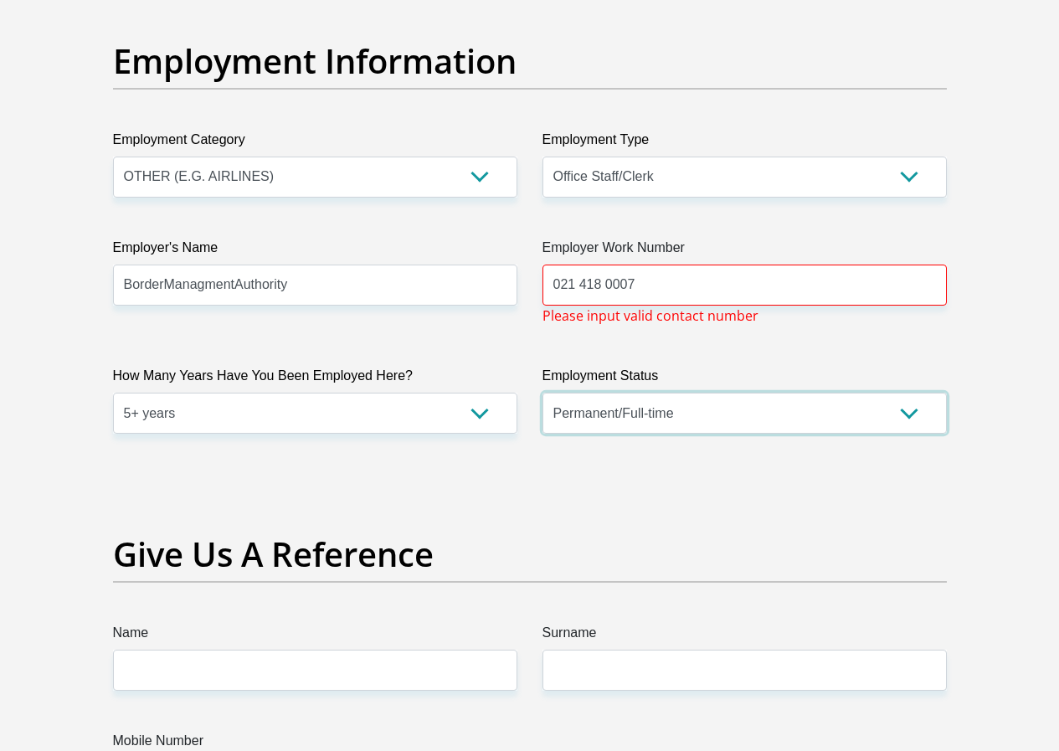
scroll to position [3264, 0]
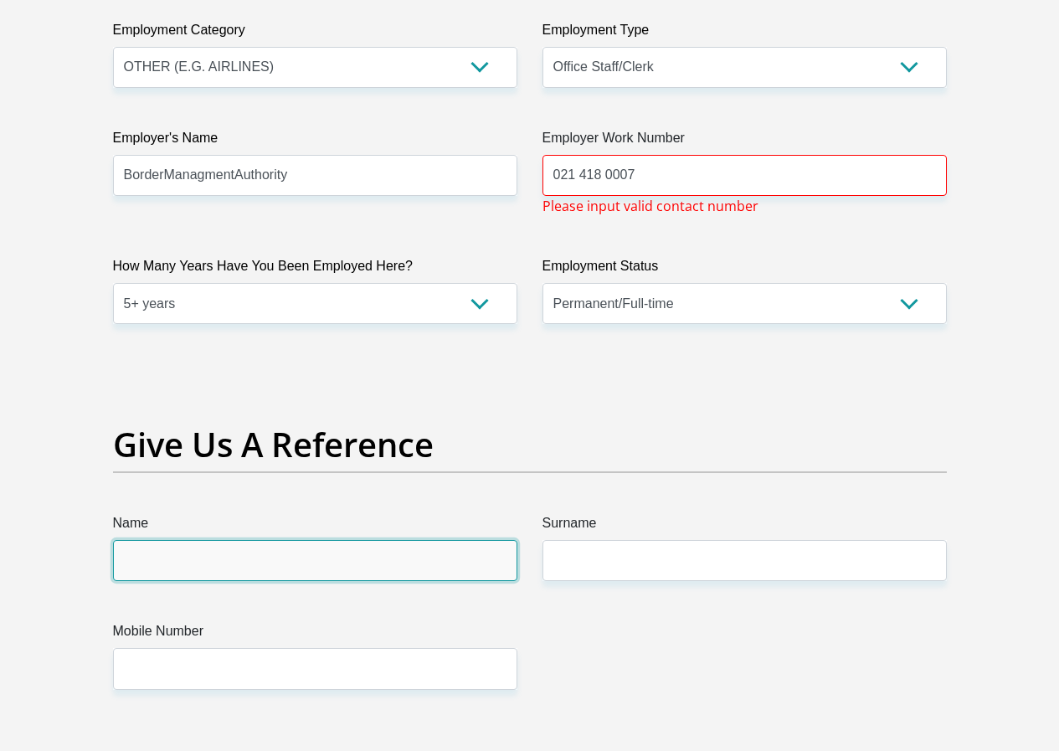
click at [377, 540] on input "Name" at bounding box center [315, 560] width 404 height 41
type input "Dyllan"
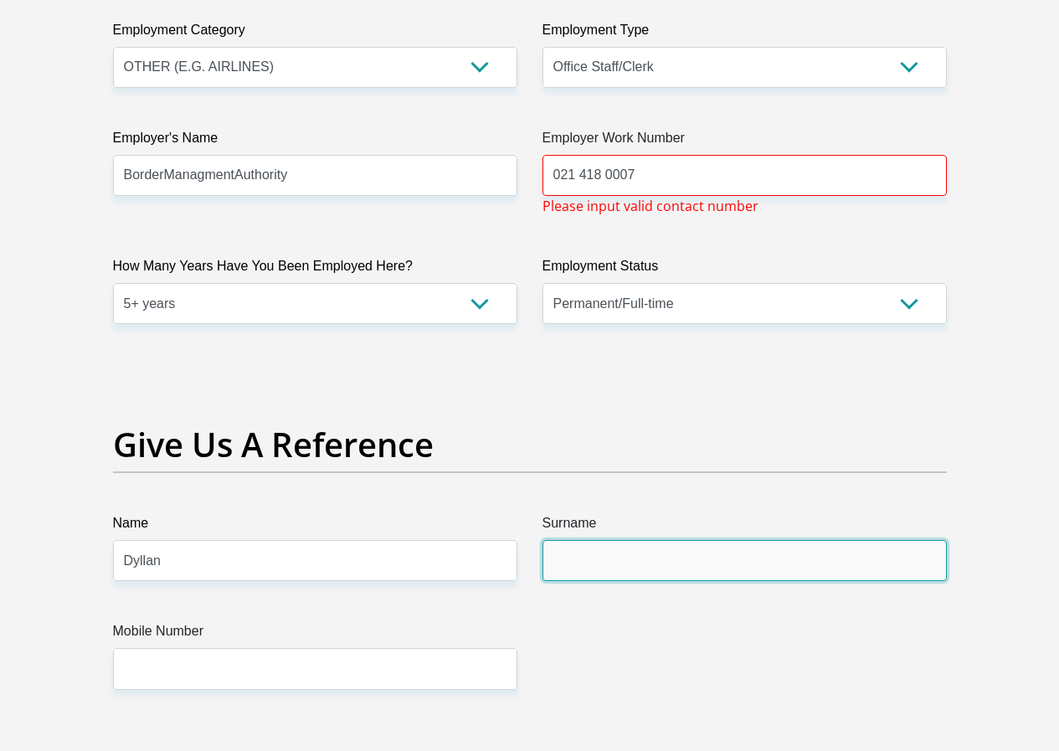
click at [695, 540] on input "Surname" at bounding box center [744, 560] width 404 height 41
type input "Lottering"
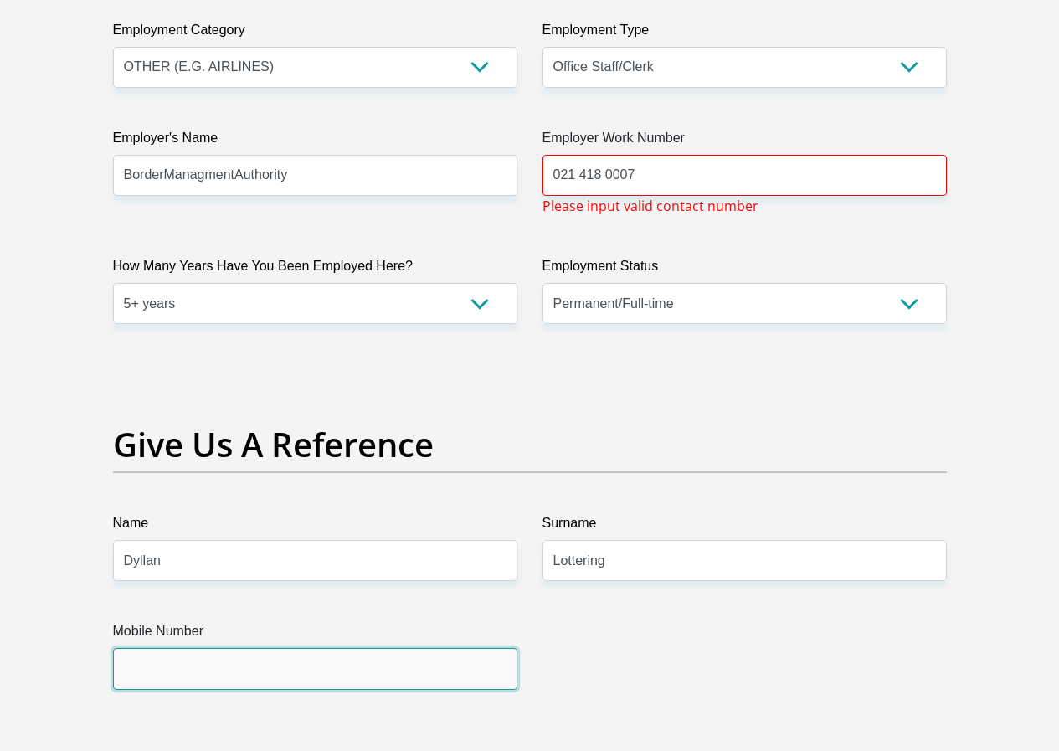
click at [160, 648] on input "Mobile Number" at bounding box center [315, 668] width 404 height 41
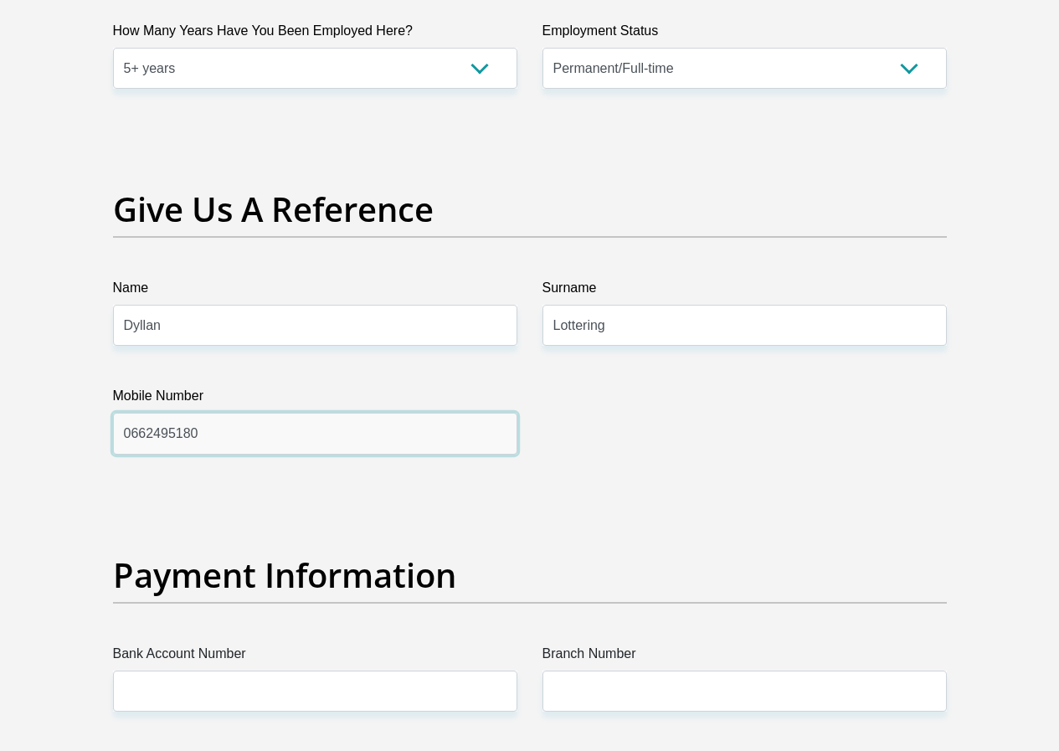
scroll to position [3599, 0]
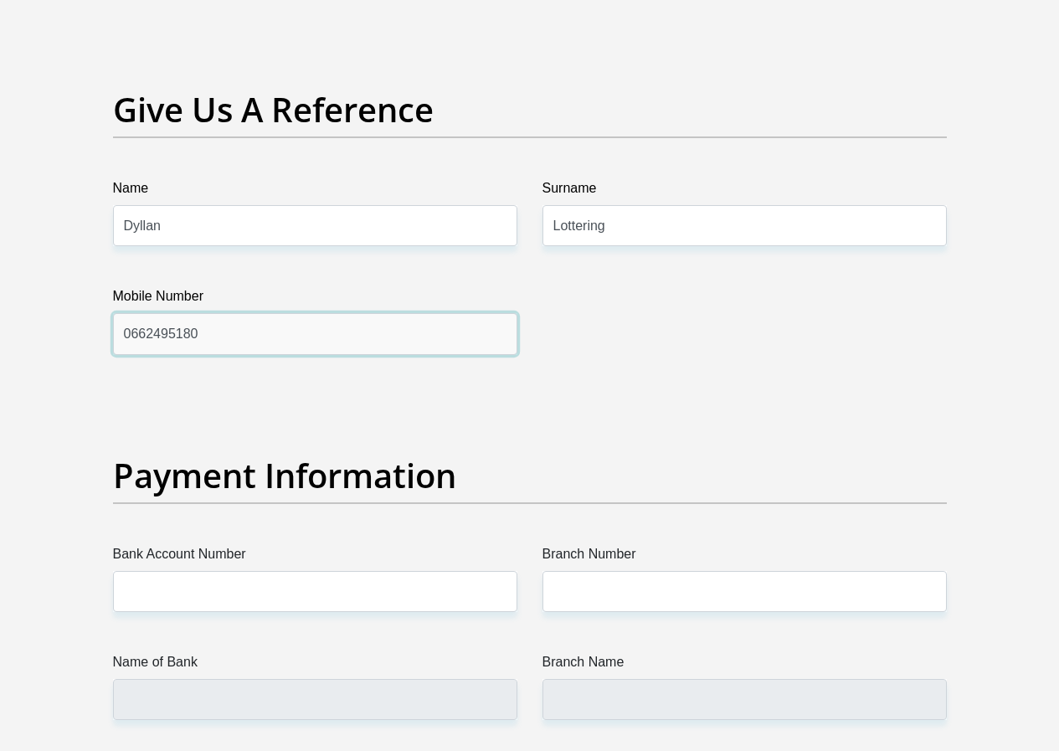
type input "0662495180"
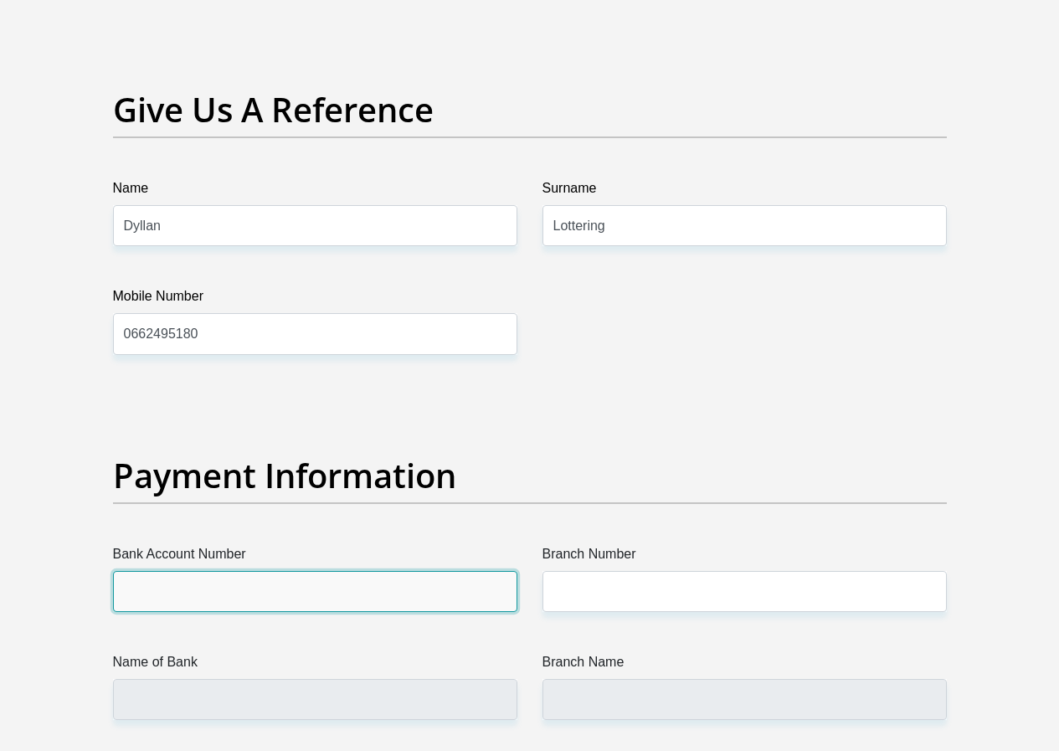
click at [208, 571] on input "Bank Account Number" at bounding box center [315, 591] width 404 height 41
type input "411123432"
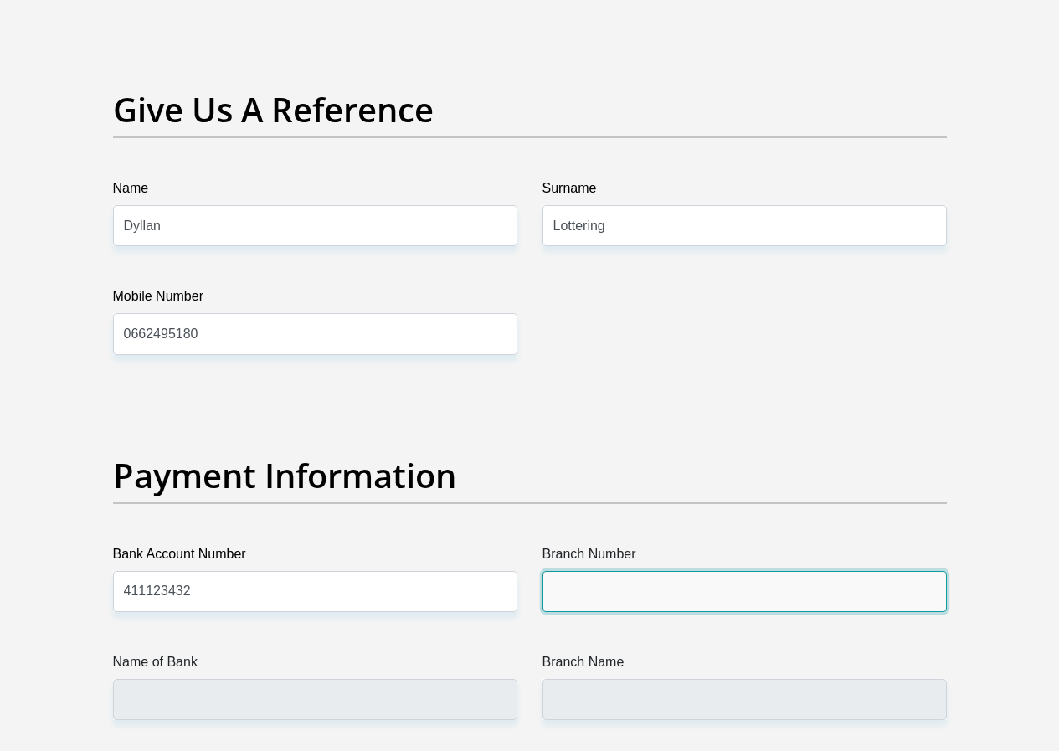
click at [576, 571] on input "Branch Number" at bounding box center [744, 591] width 404 height 41
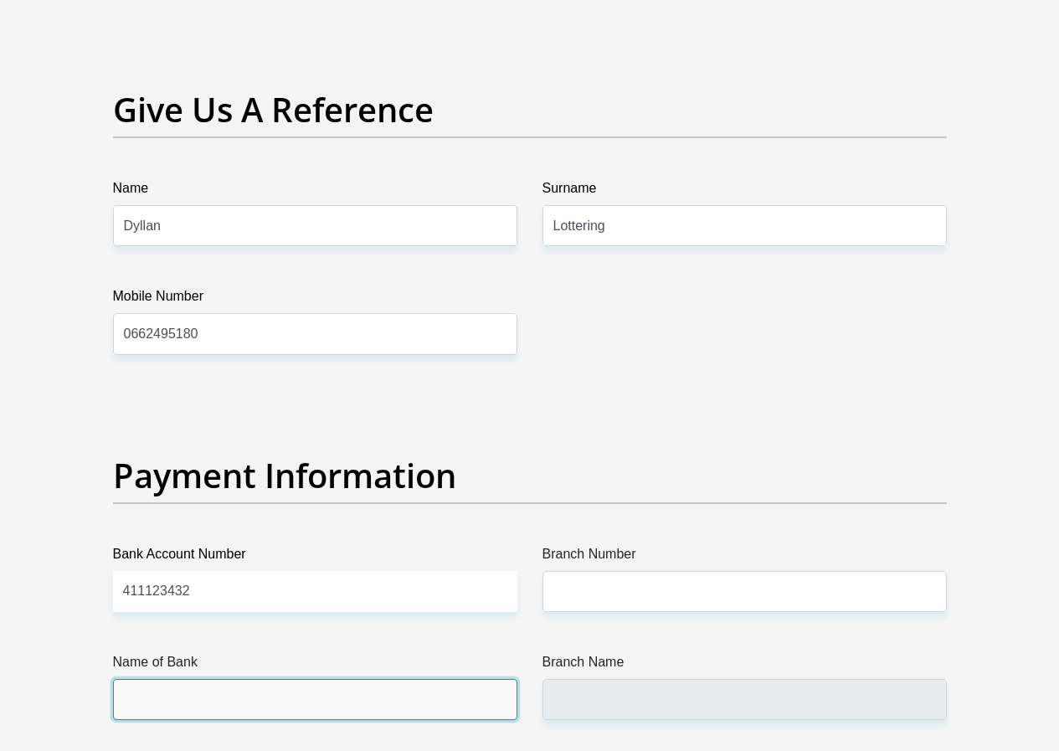
click at [287, 679] on input "Name of Bank" at bounding box center [315, 699] width 404 height 41
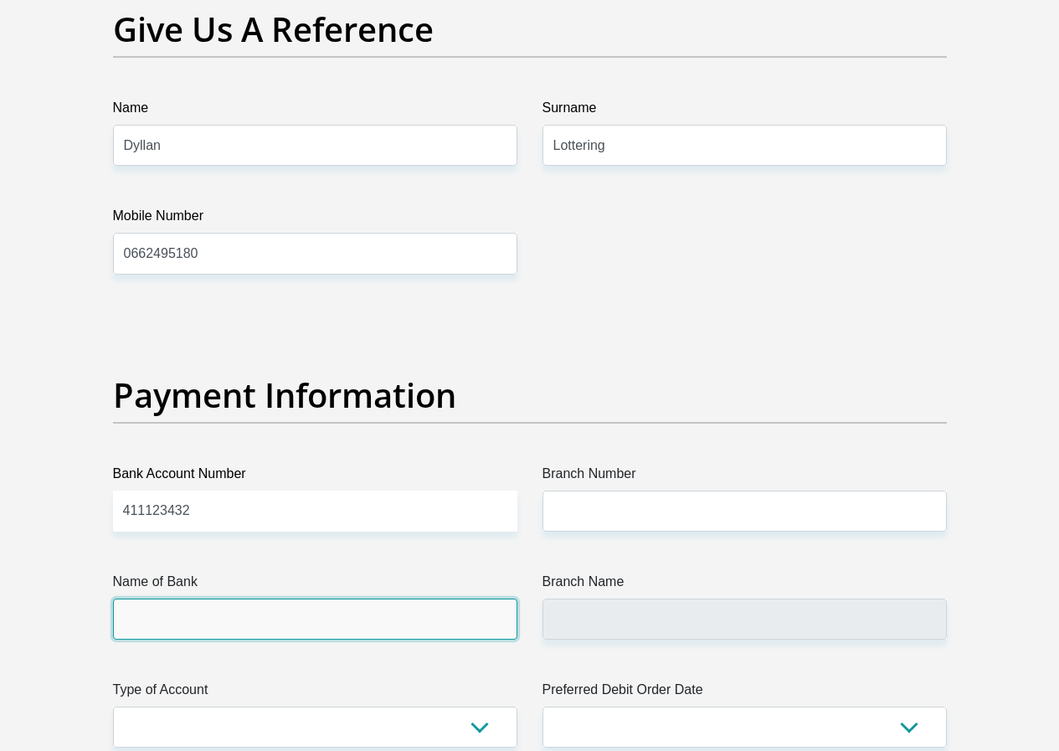
scroll to position [3766, 0]
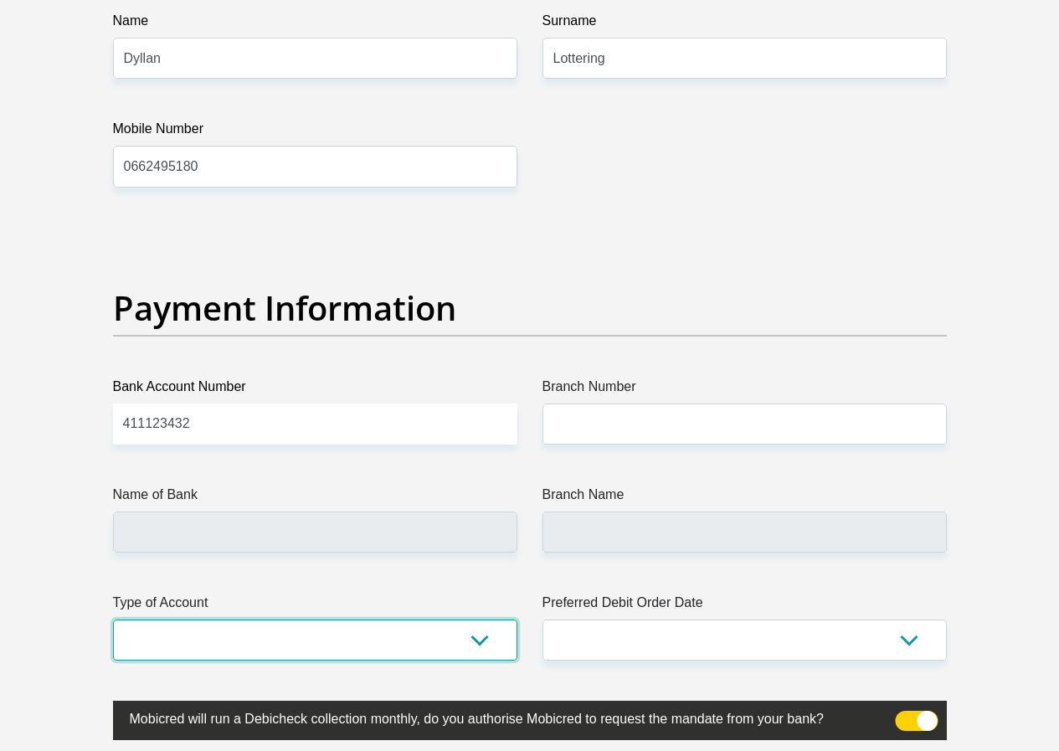
click at [472, 619] on select "Cheque Savings" at bounding box center [315, 639] width 404 height 41
select select "CUR"
click at [113, 619] on select "Cheque Savings" at bounding box center [315, 639] width 404 height 41
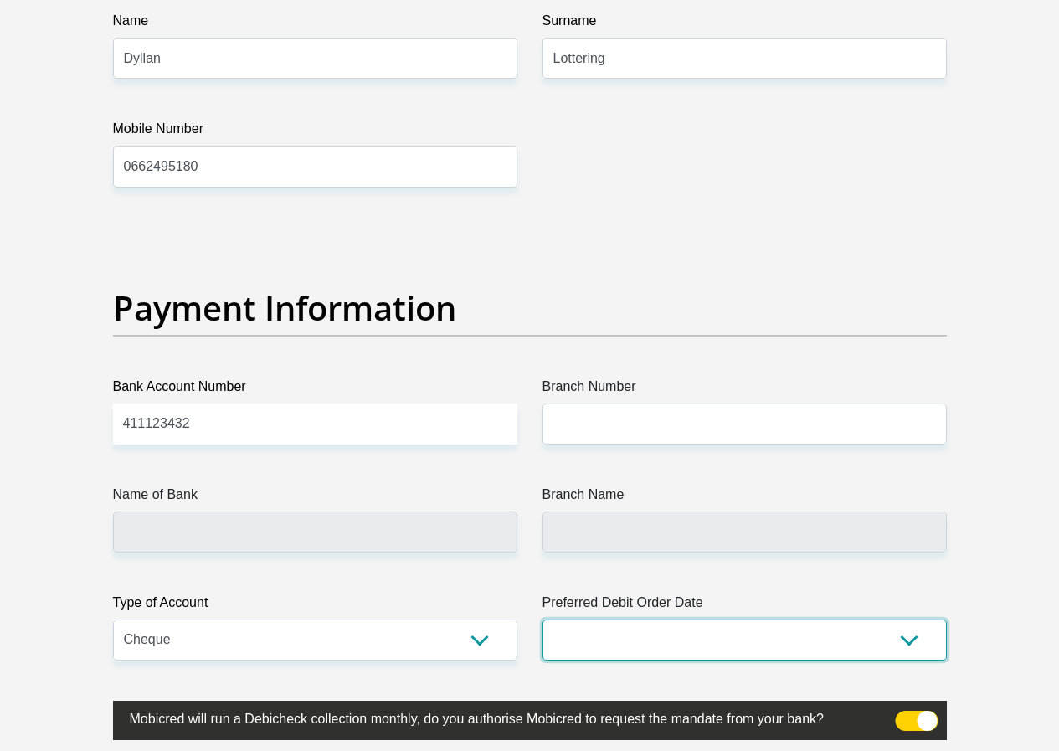
click at [908, 619] on select "1st 2nd 3rd 4th 5th 7th 18th 19th 20th 21st 22nd 23rd 24th 25th 26th 27th 28th …" at bounding box center [744, 639] width 404 height 41
select select "18"
click at [542, 619] on select "1st 2nd 3rd 4th 5th 7th 18th 19th 20th 21st 22nd 23rd 24th 25th 26th 27th 28th …" at bounding box center [744, 639] width 404 height 41
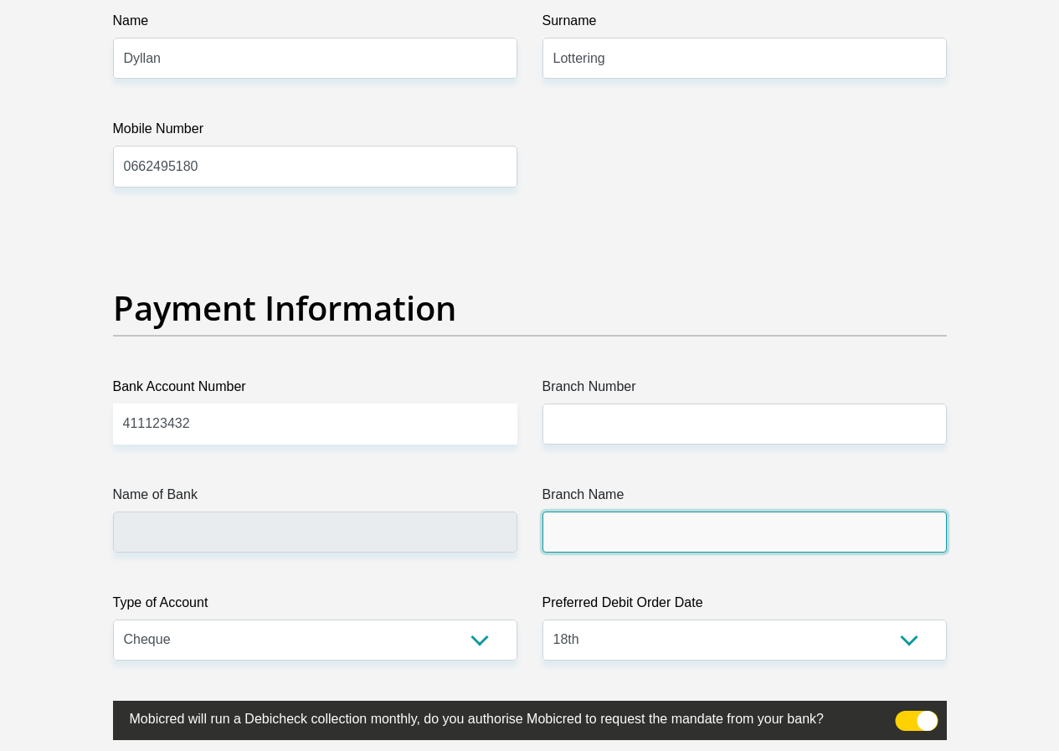
click at [594, 511] on input "Branch Name" at bounding box center [744, 531] width 404 height 41
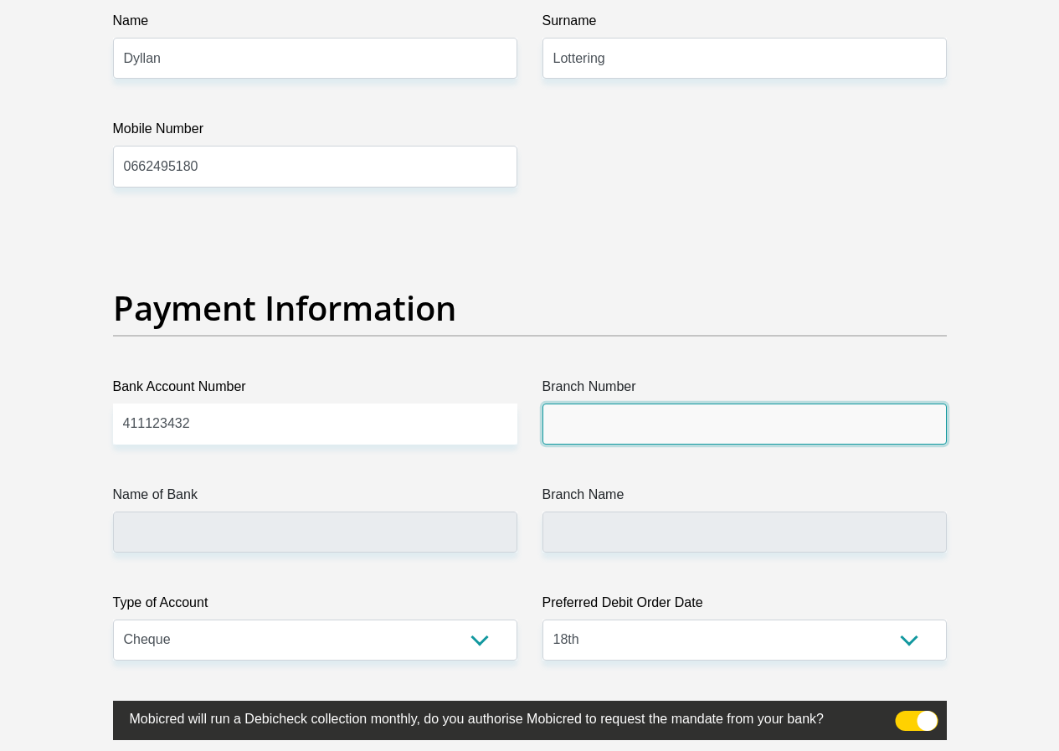
click at [601, 403] on input "Branch Number" at bounding box center [744, 423] width 404 height 41
type input "1"
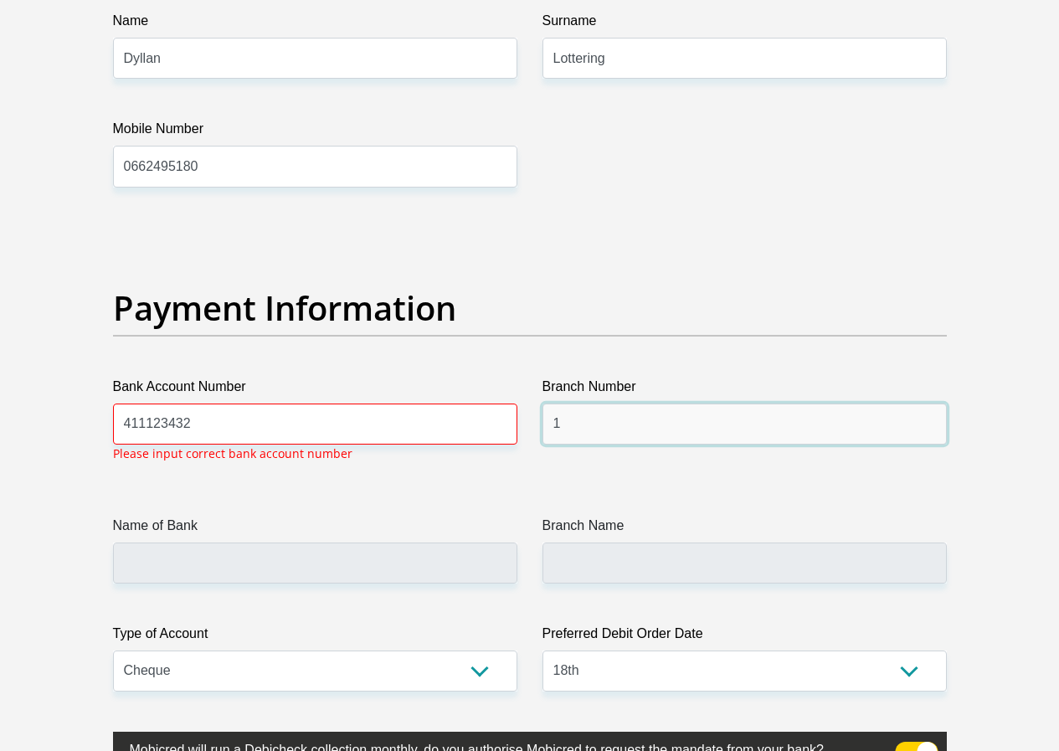
scroll to position [3898, 0]
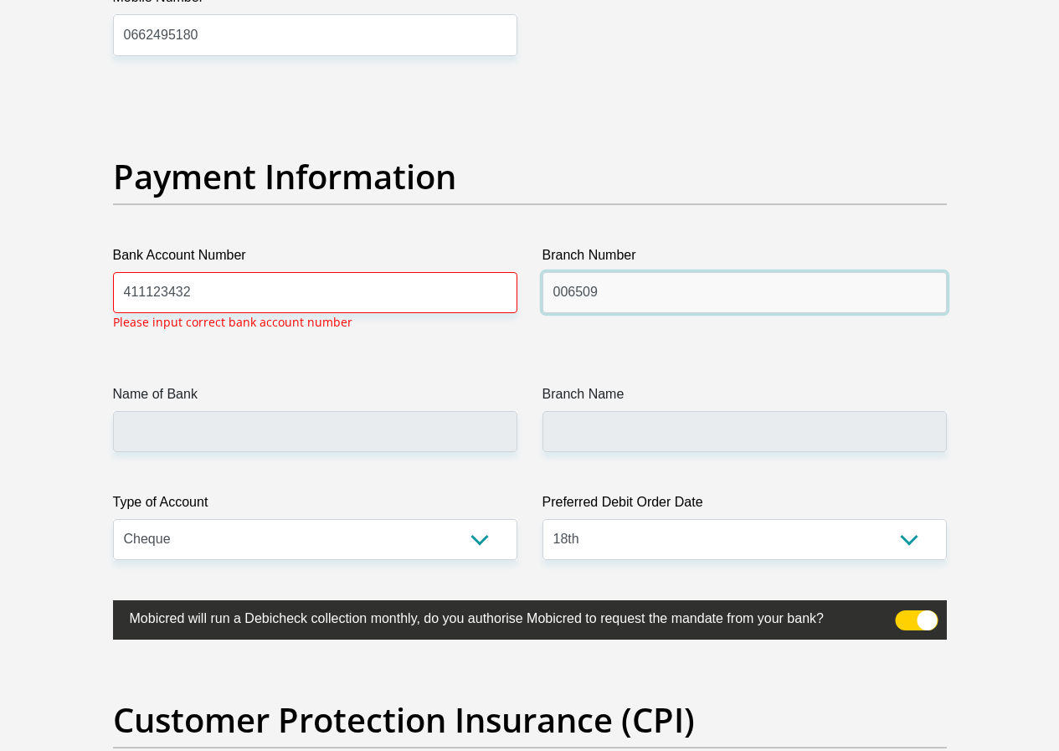
type input "006509"
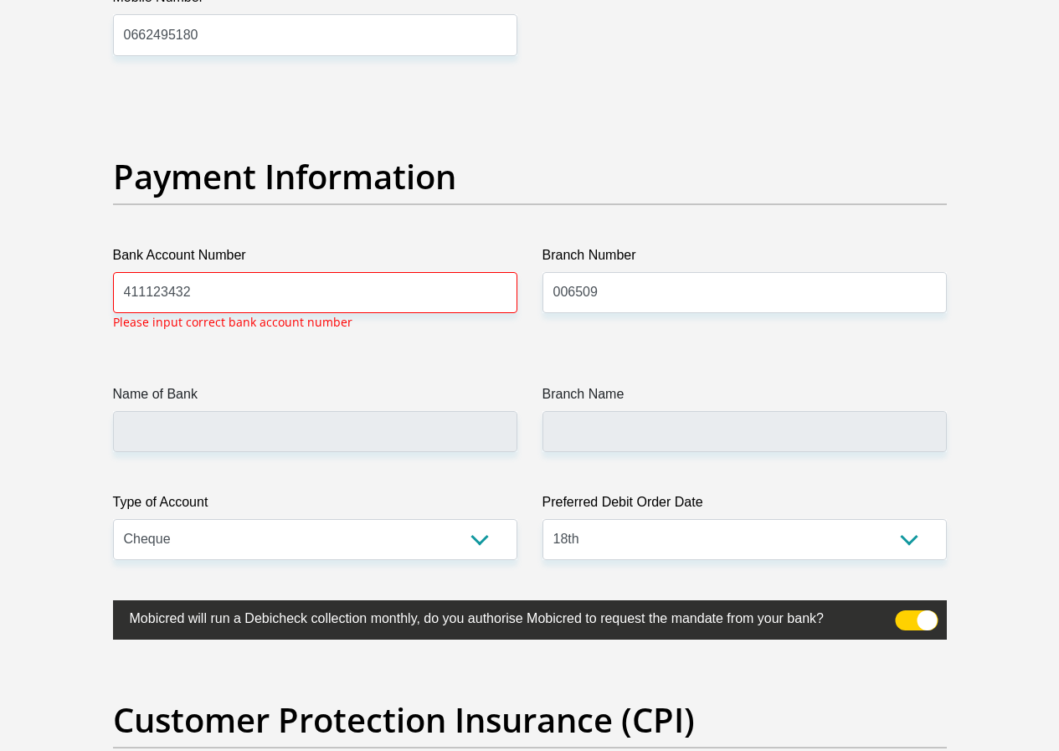
click at [907, 610] on span at bounding box center [916, 620] width 43 height 20
click at [905, 614] on input "checkbox" at bounding box center [905, 614] width 0 height 0
click at [921, 610] on span at bounding box center [916, 620] width 43 height 20
click at [905, 614] on input "checkbox" at bounding box center [905, 614] width 0 height 0
click at [921, 610] on span at bounding box center [916, 620] width 43 height 20
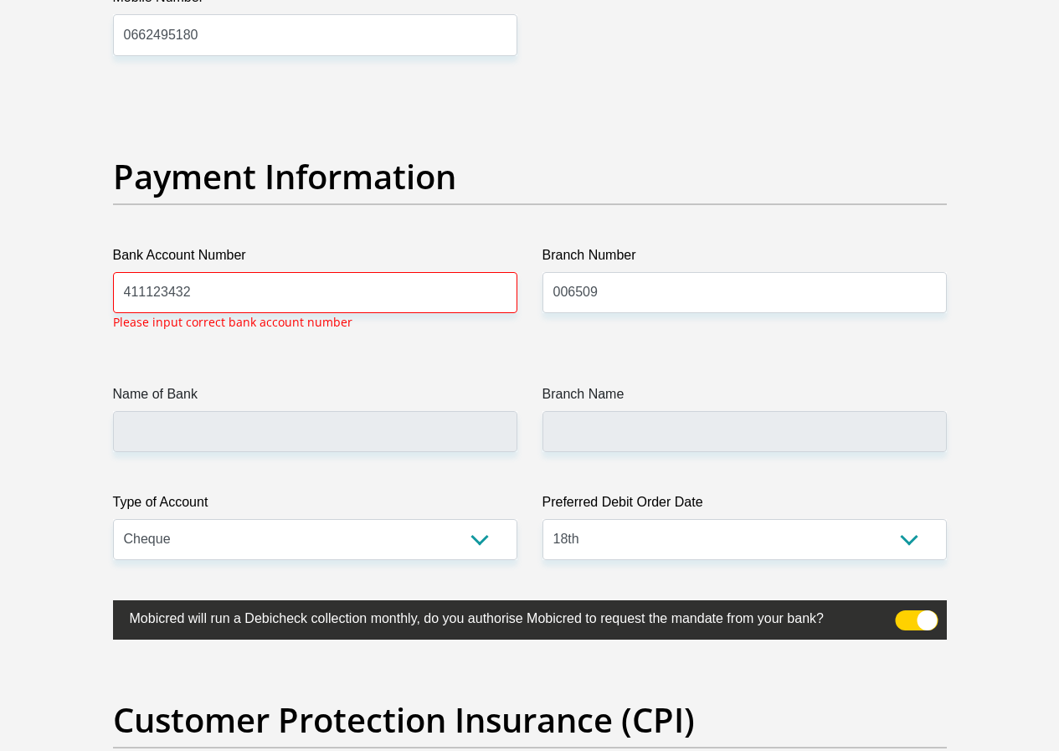
click at [905, 614] on input "checkbox" at bounding box center [905, 614] width 0 height 0
click at [895, 610] on span at bounding box center [916, 620] width 43 height 20
click at [905, 614] on input "checkbox" at bounding box center [905, 614] width 0 height 0
click at [231, 272] on input "411123432" at bounding box center [315, 292] width 404 height 41
type input "4"
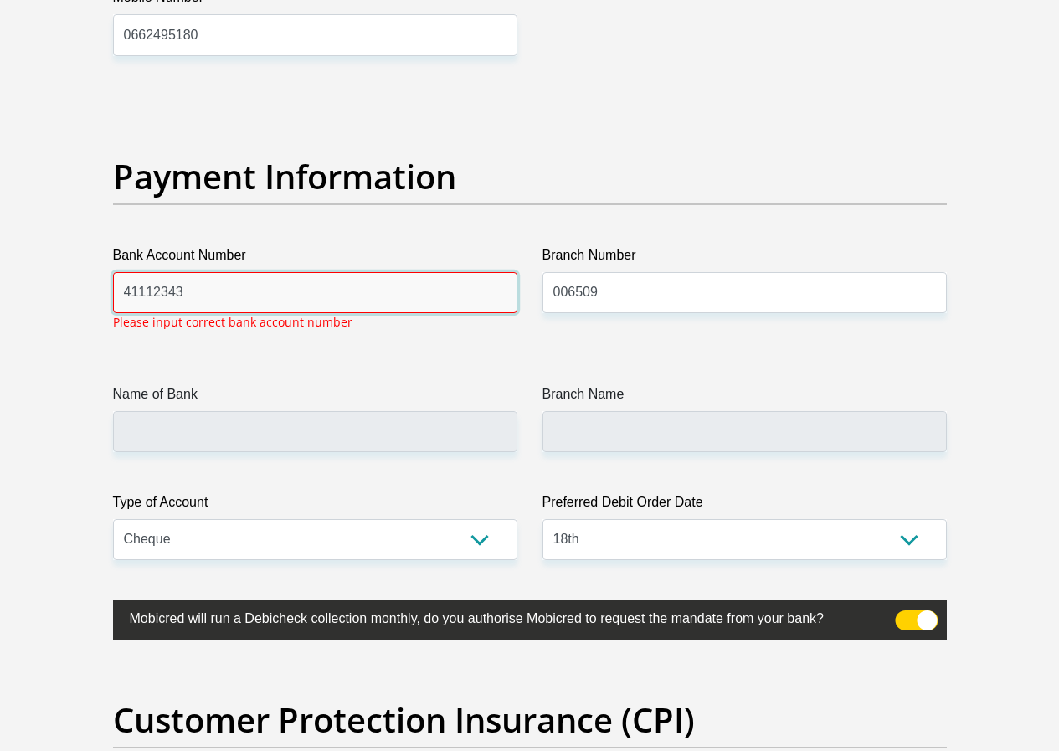
type input "411123432"
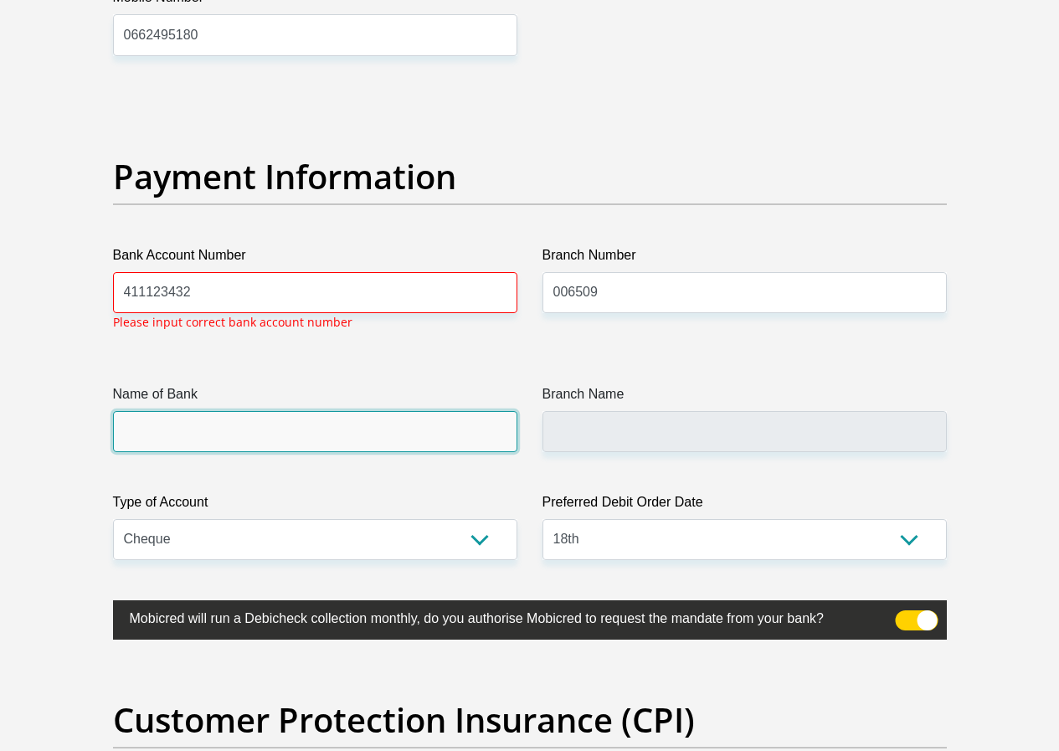
click at [244, 411] on input "Name of Bank" at bounding box center [315, 431] width 404 height 41
